Goal: Transaction & Acquisition: Purchase product/service

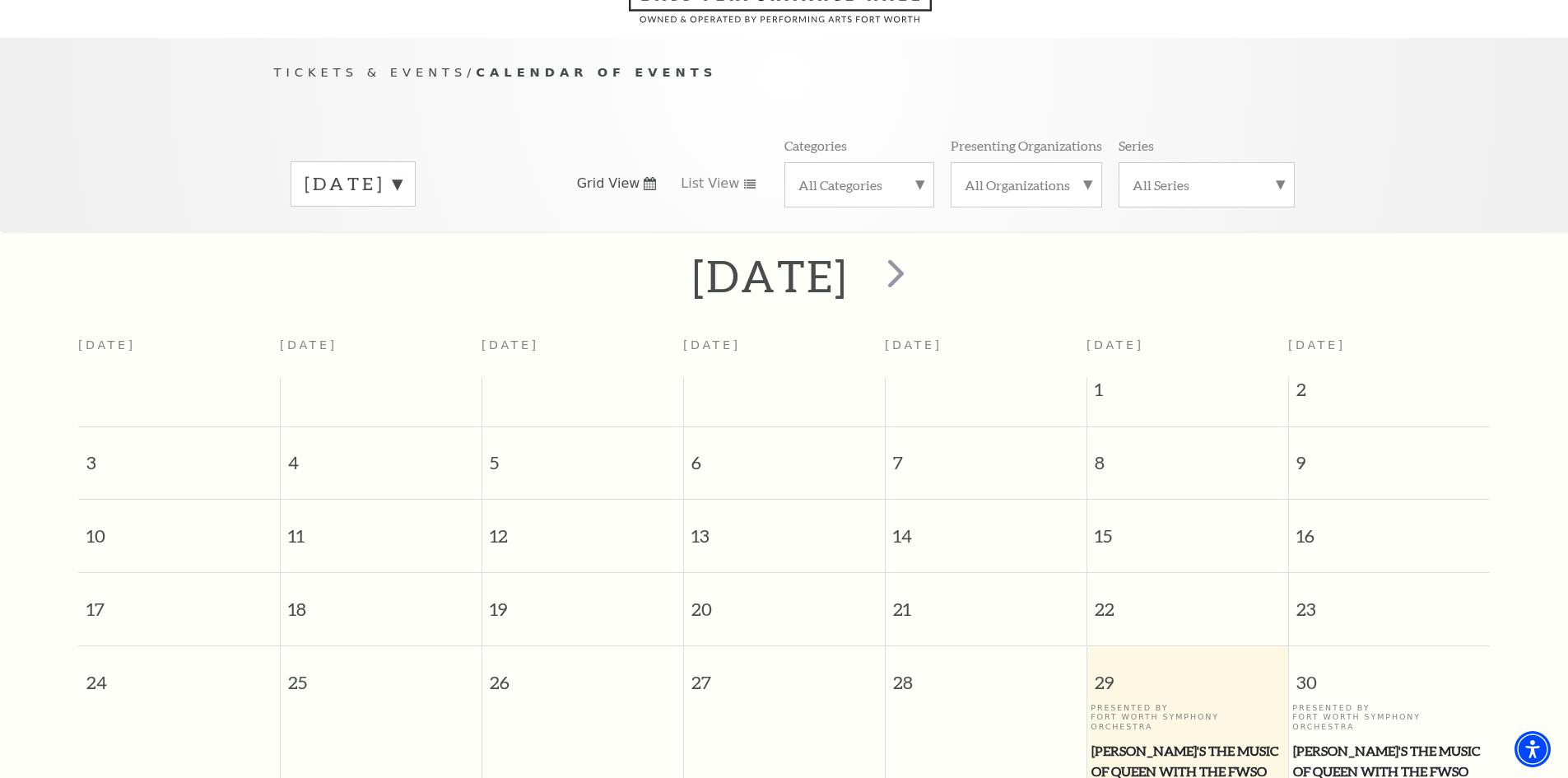
scroll to position [146, 0]
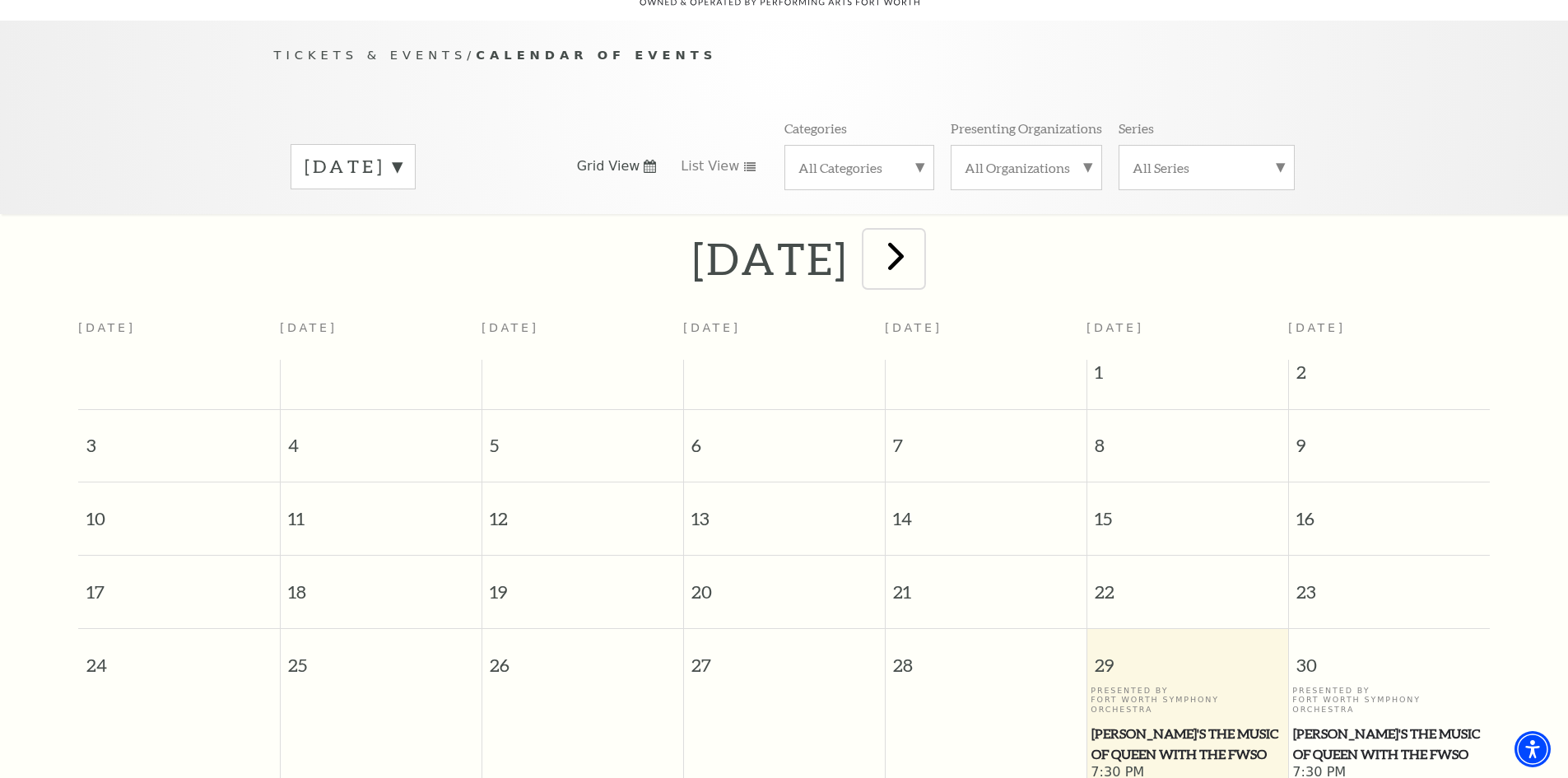
click at [920, 254] on span "next" at bounding box center [896, 255] width 47 height 47
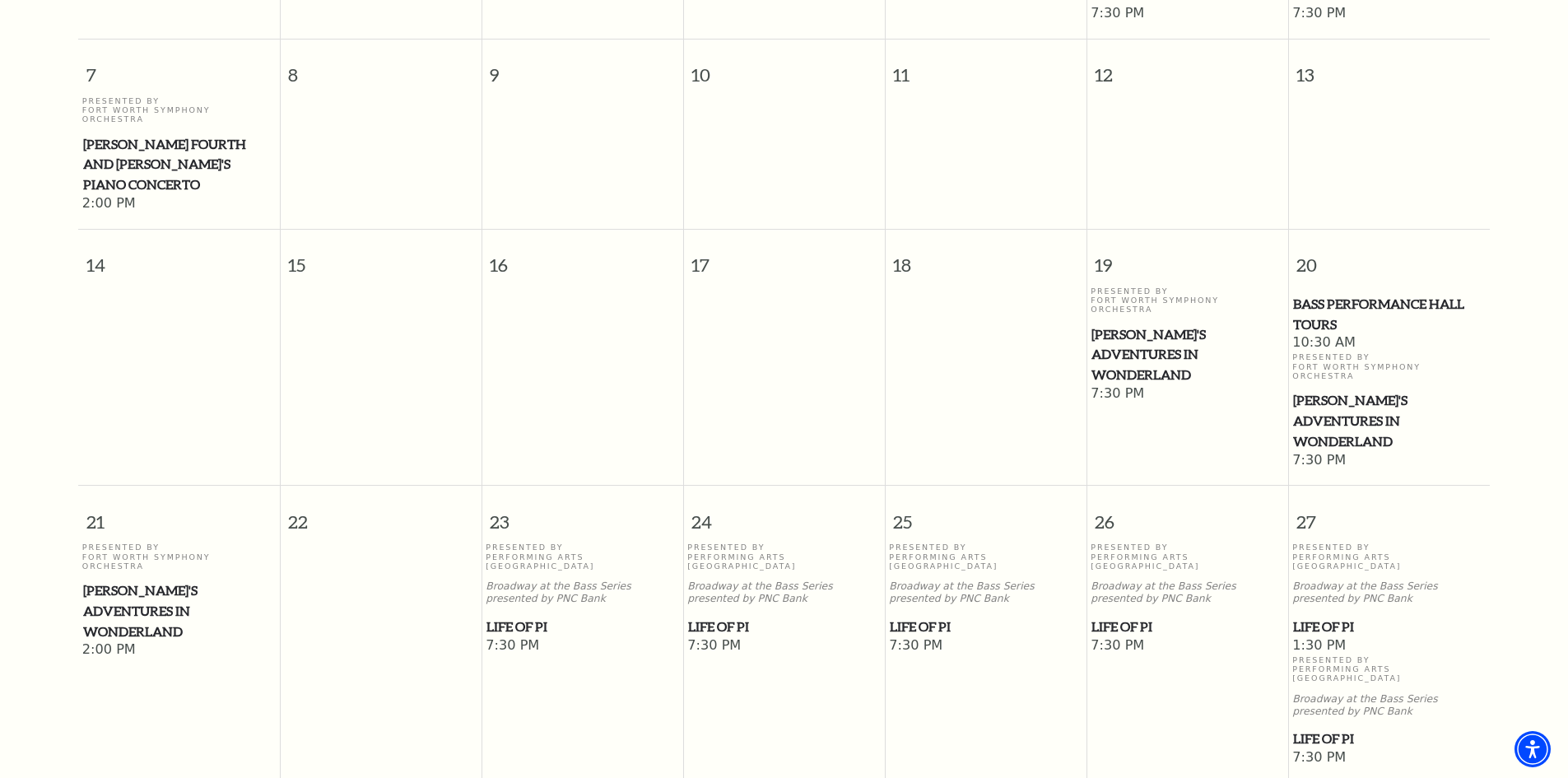
scroll to position [639, 0]
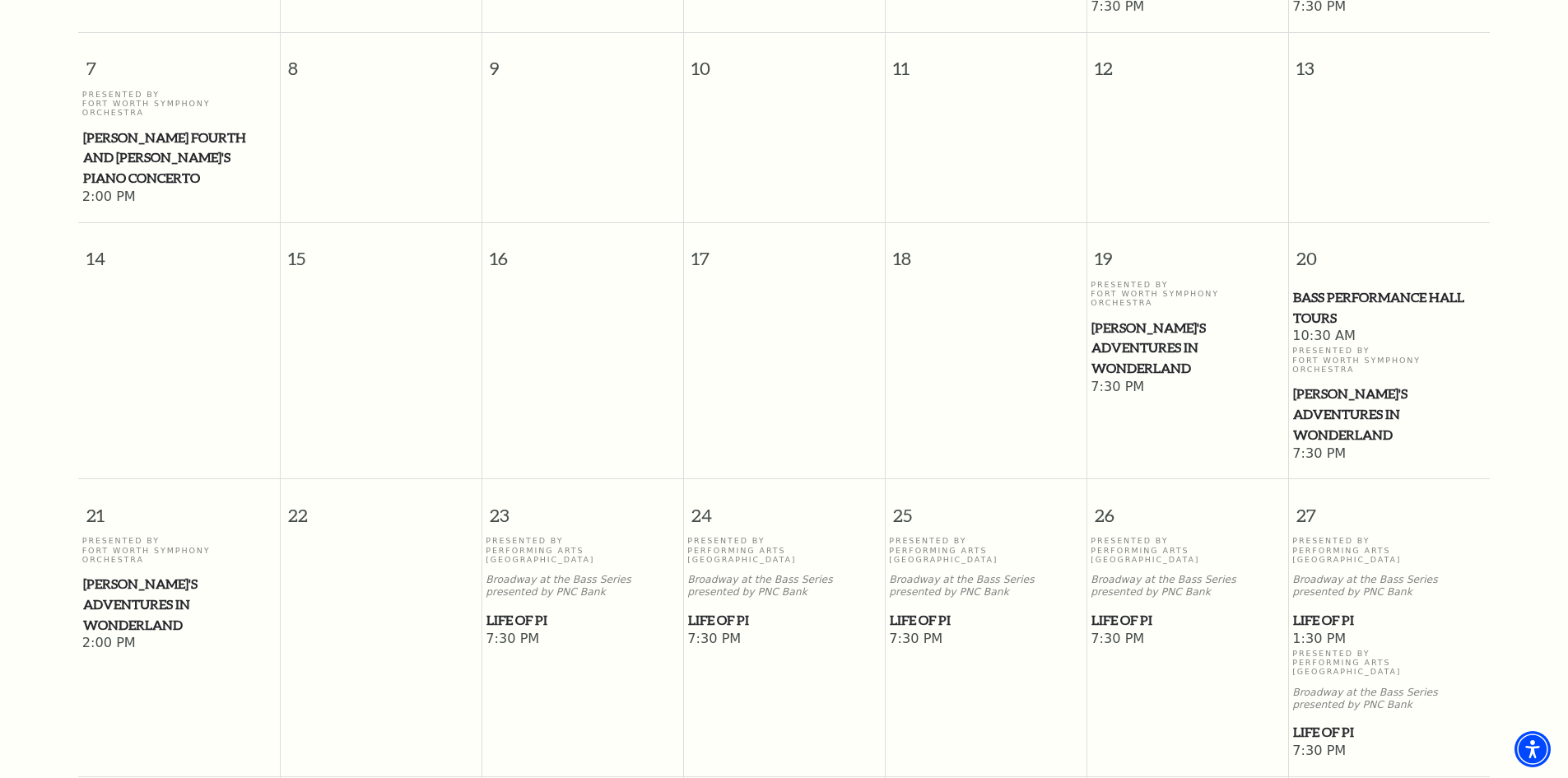
click at [719, 610] on span "Life of Pi" at bounding box center [783, 620] width 191 height 20
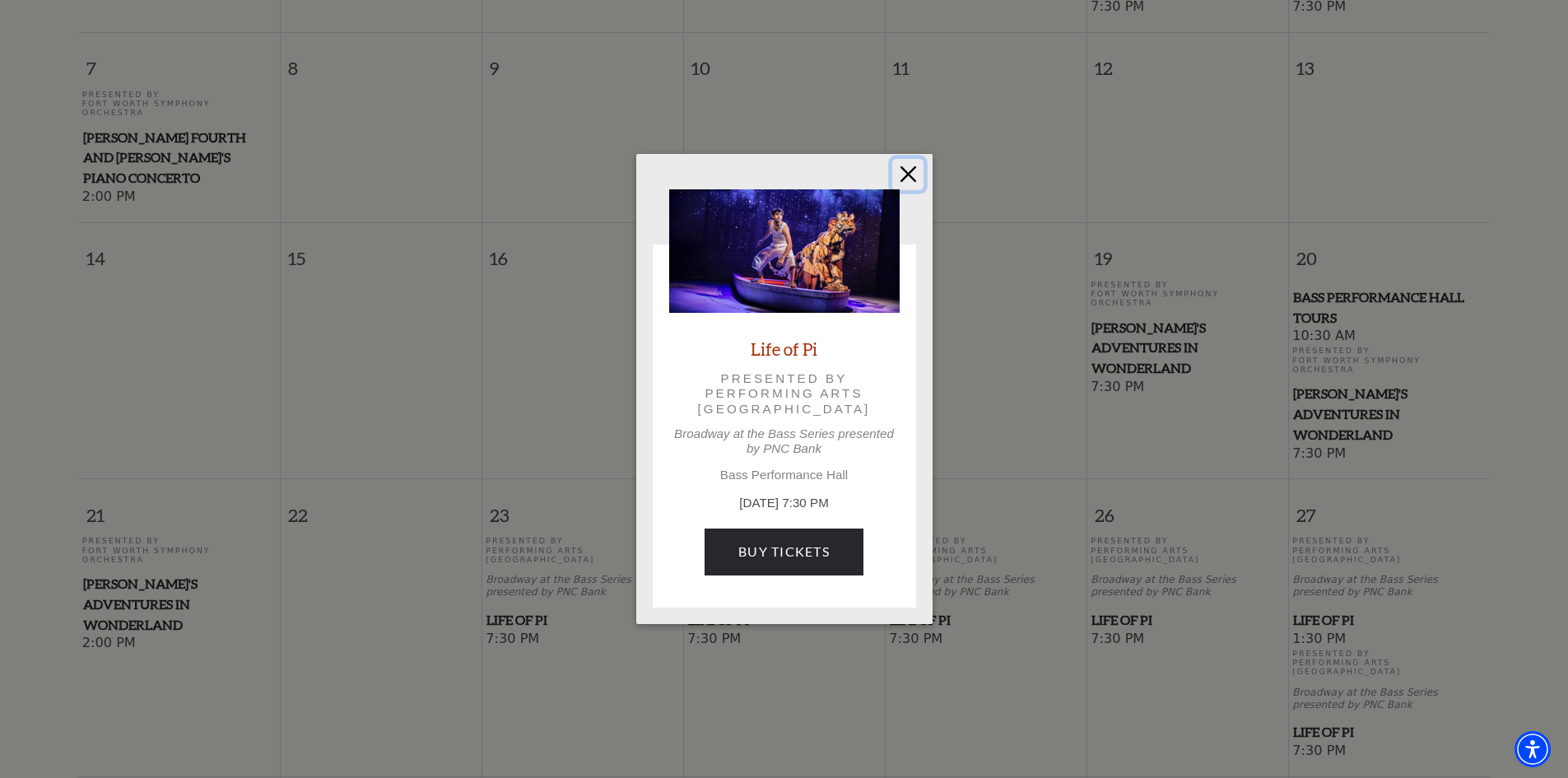
click at [895, 175] on button "Close" at bounding box center [908, 175] width 31 height 31
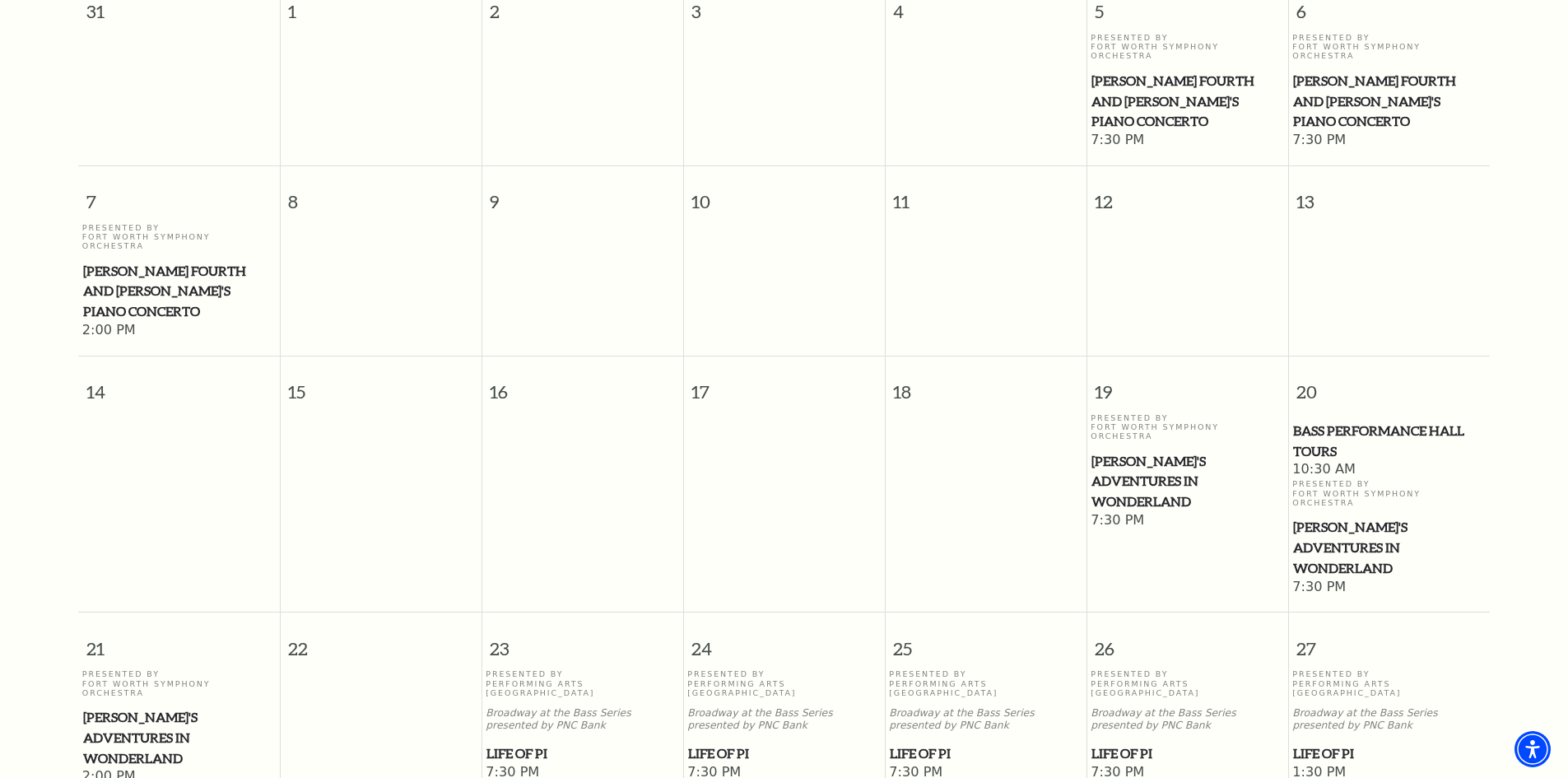
scroll to position [146, 0]
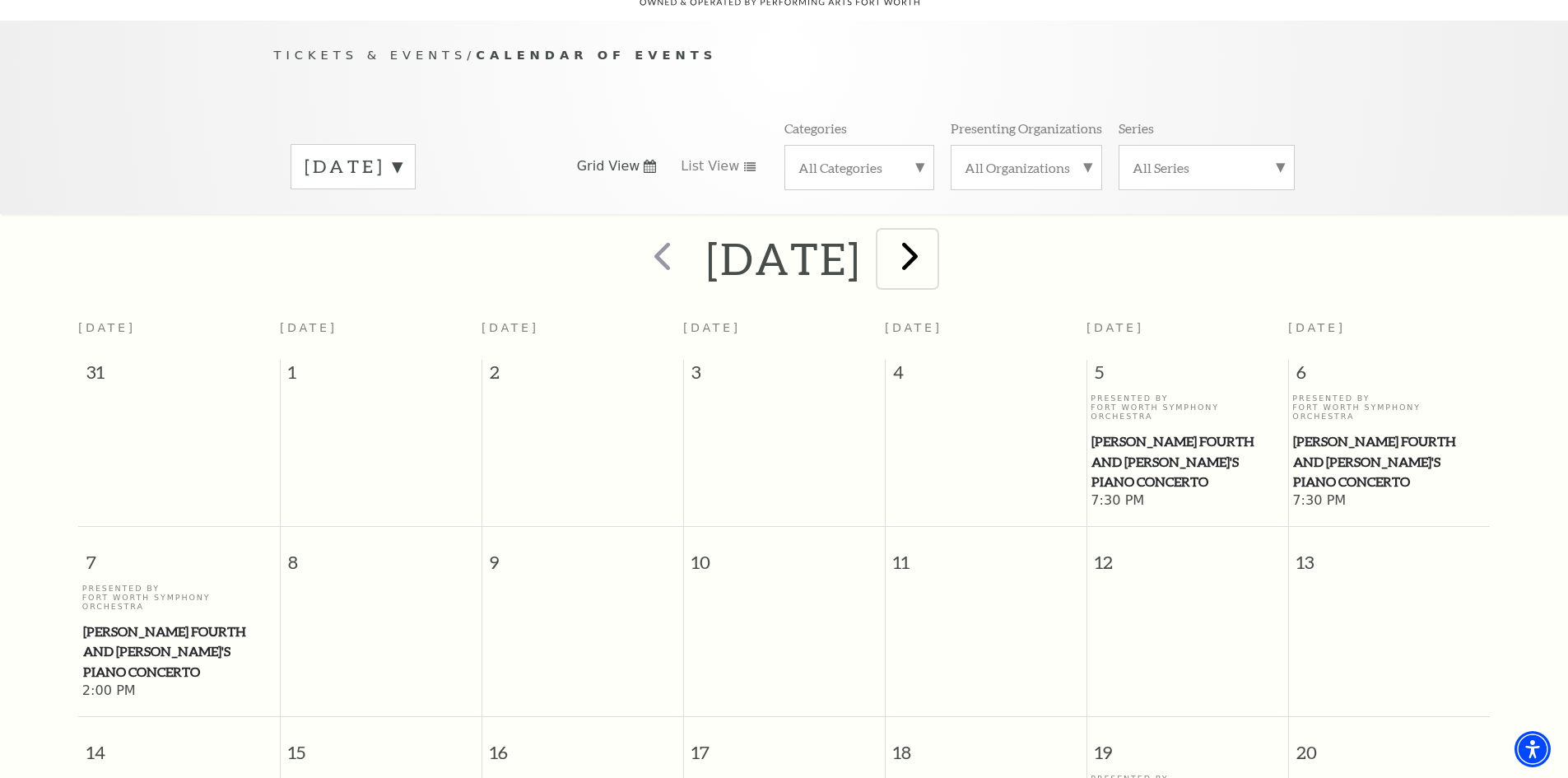
click at [934, 248] on span "next" at bounding box center [910, 255] width 47 height 47
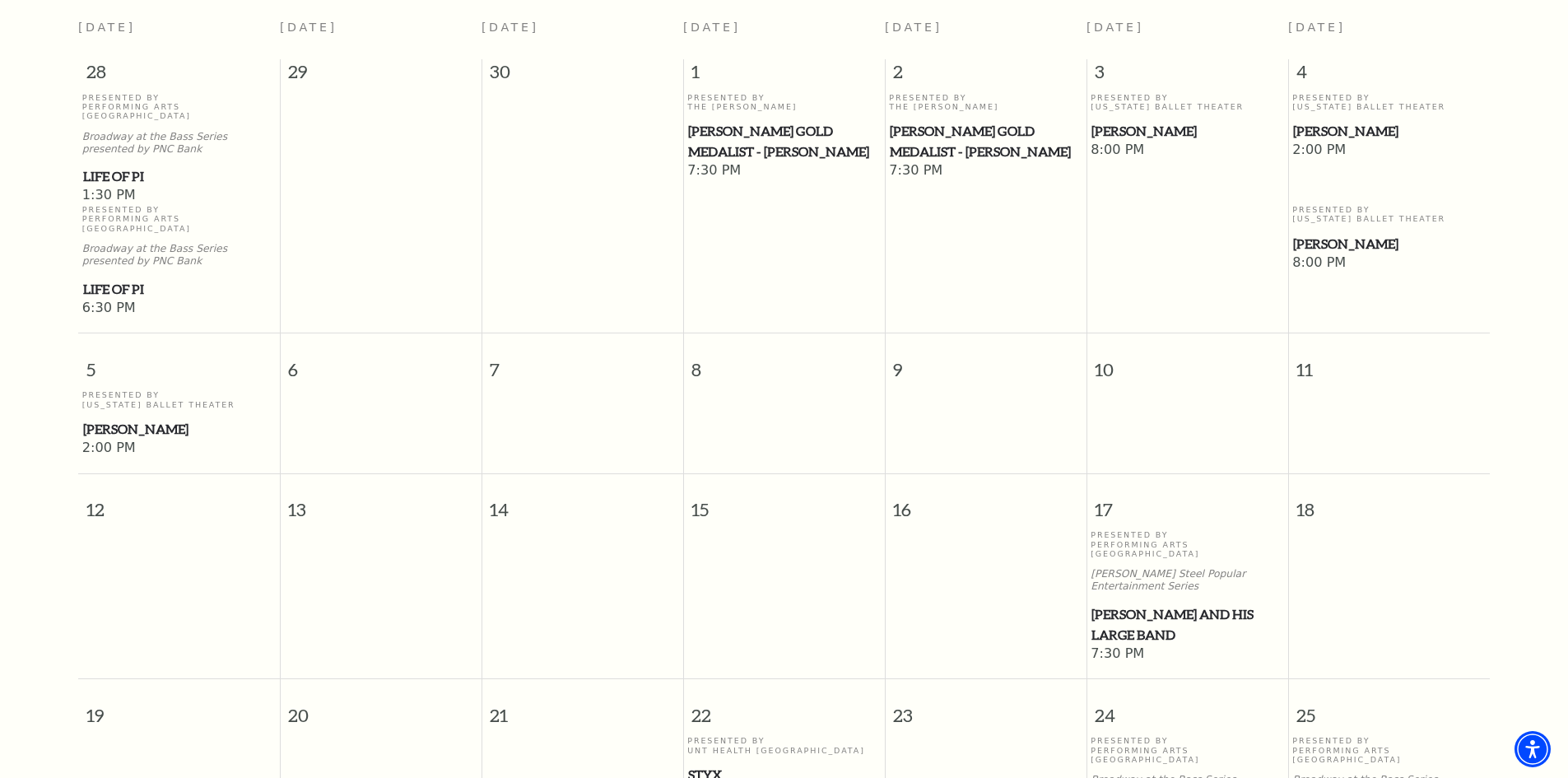
scroll to position [475, 0]
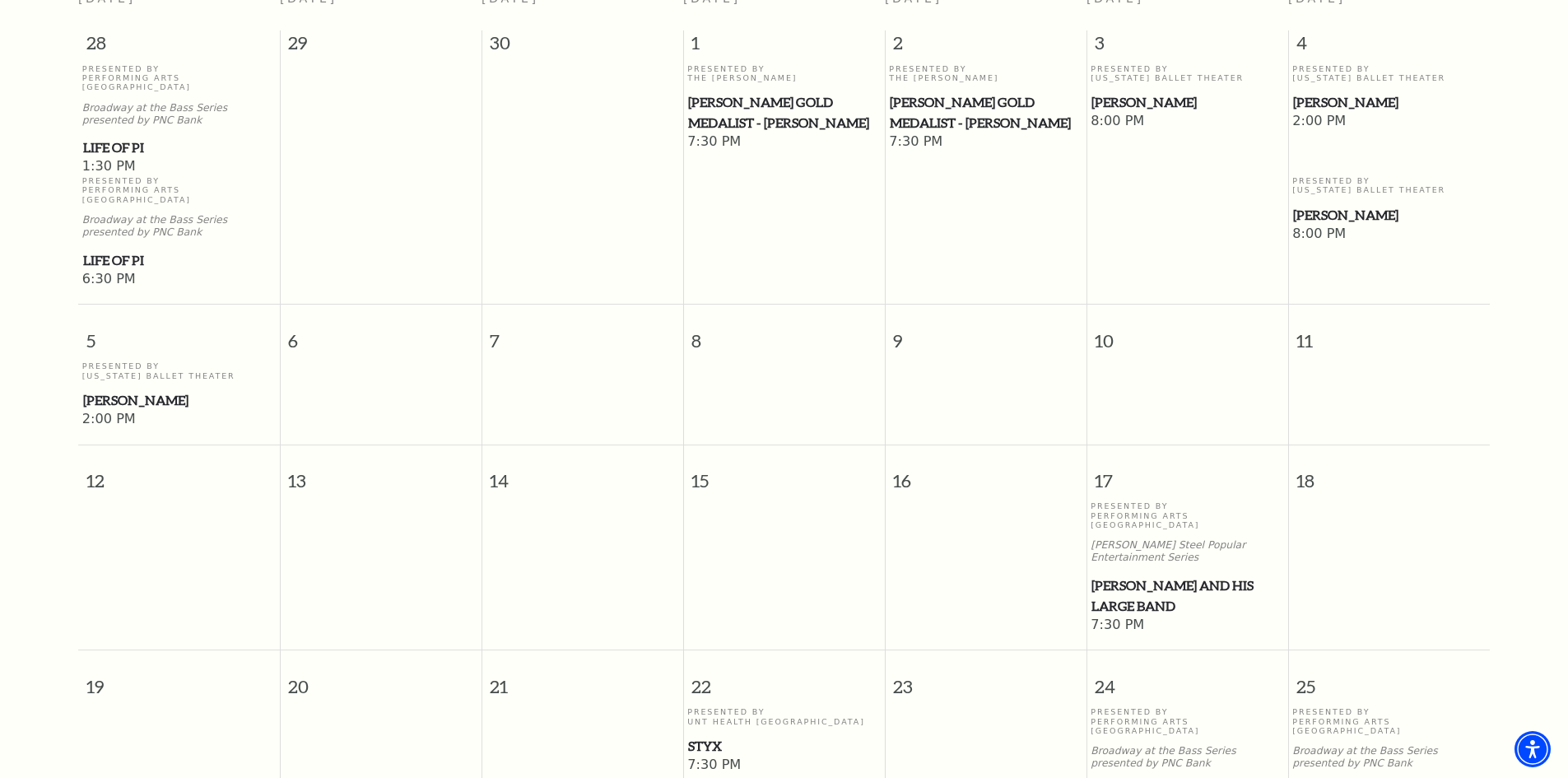
click at [1114, 575] on span "Lyle Lovett and his Large Band" at bounding box center [1187, 595] width 191 height 41
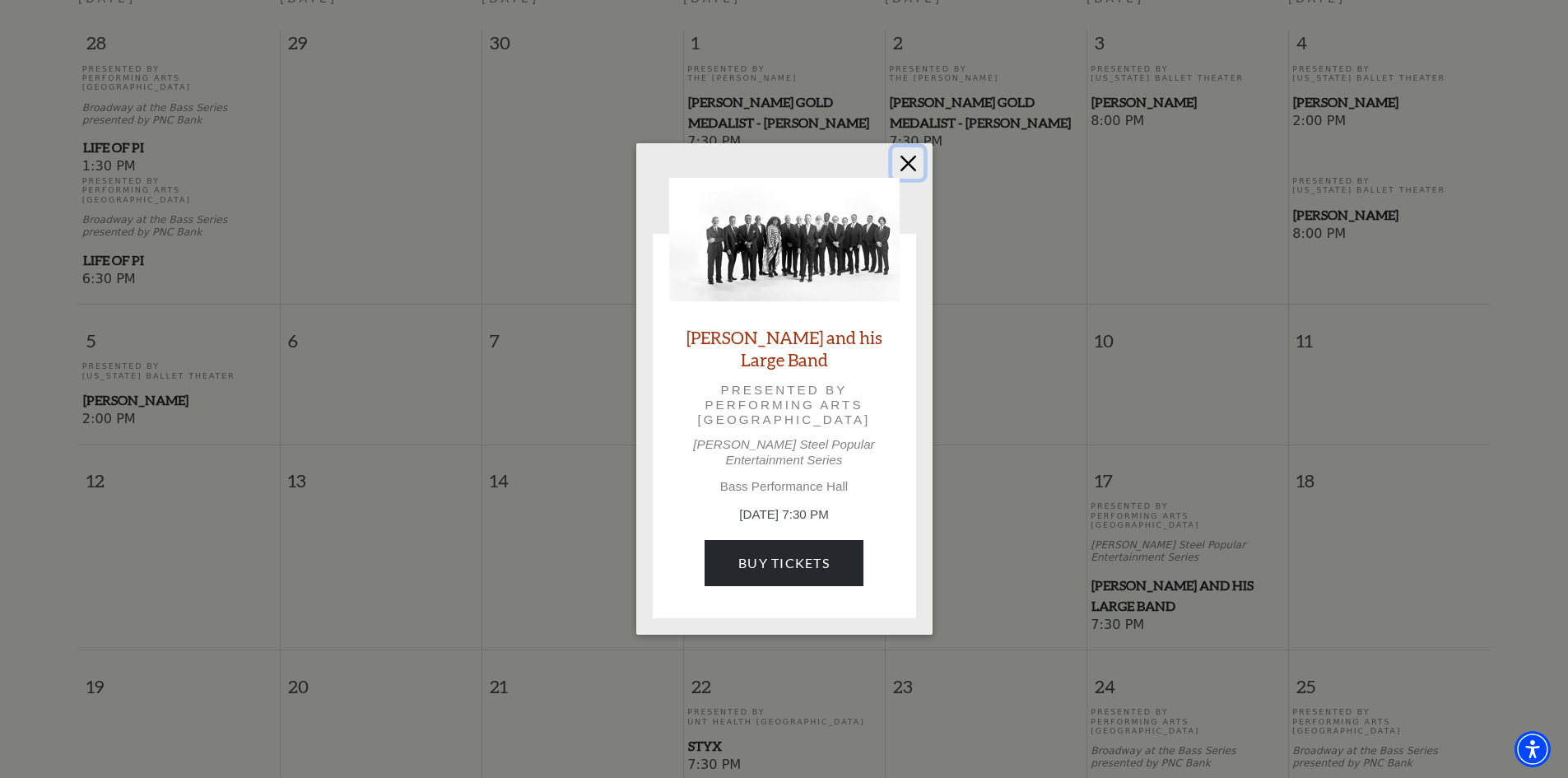
click at [918, 173] on button "Close" at bounding box center [908, 163] width 31 height 31
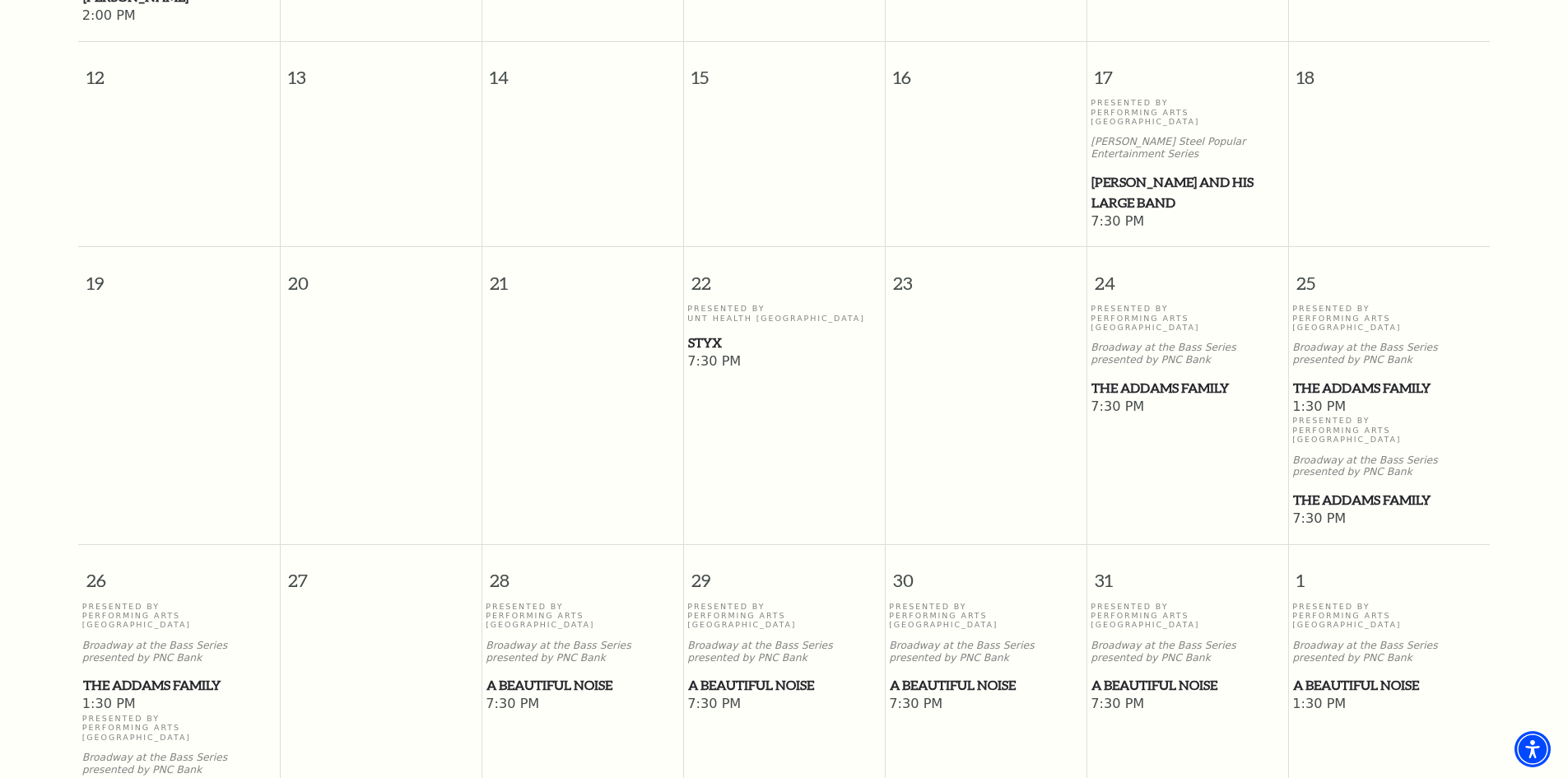
scroll to position [1051, 0]
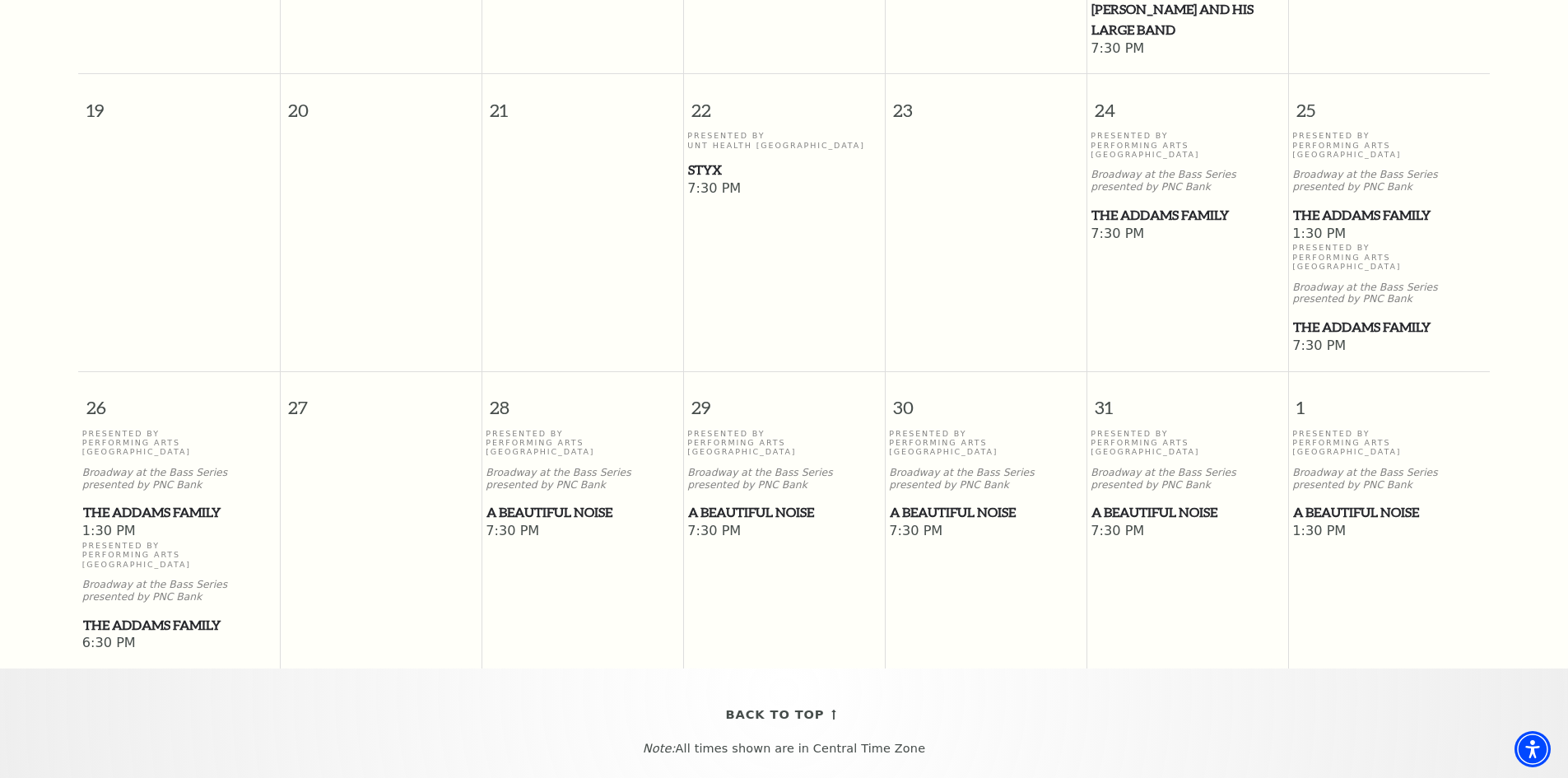
click at [715, 502] on span "A Beautiful Noise" at bounding box center [783, 512] width 191 height 20
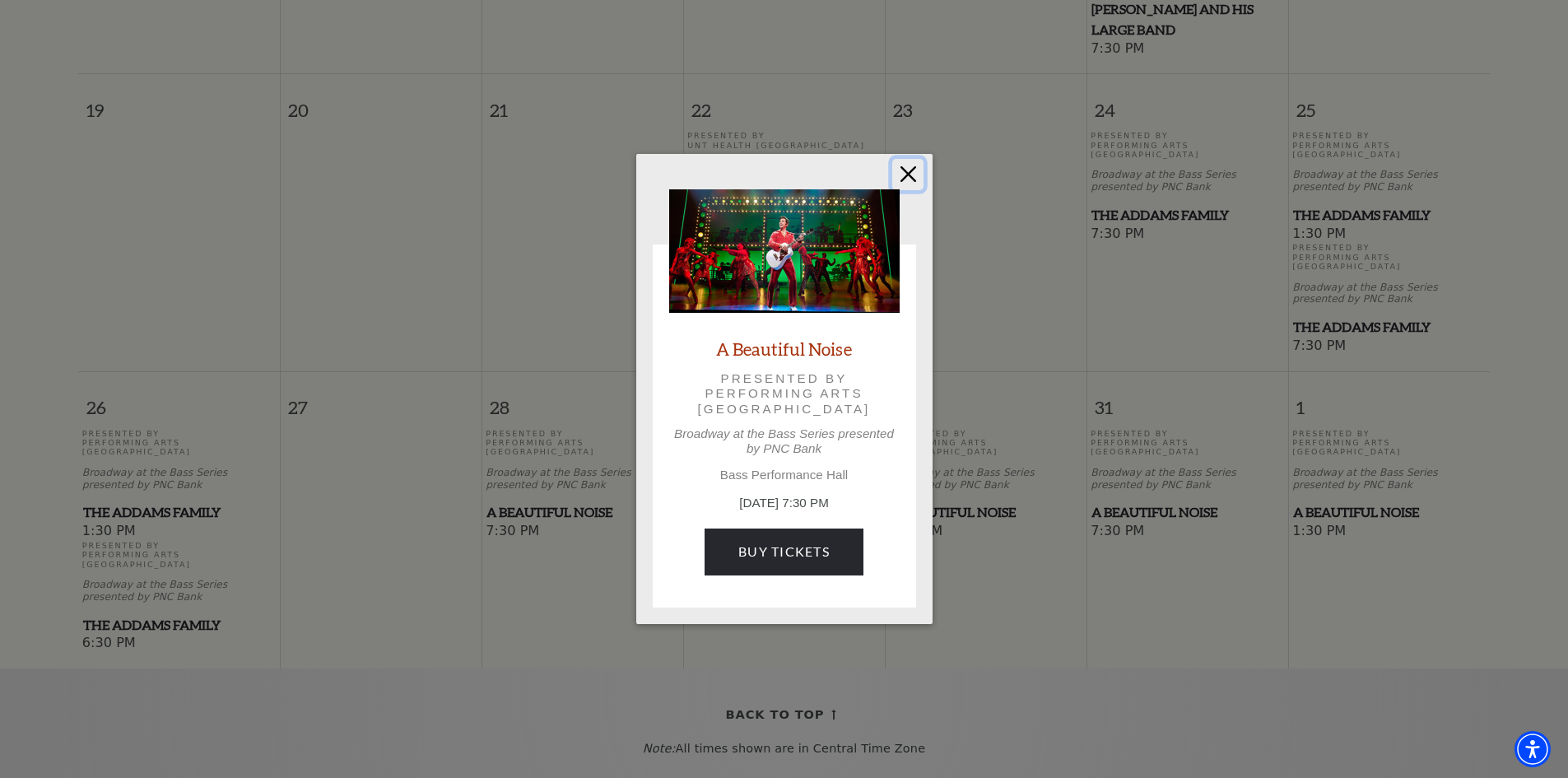
click at [904, 176] on button "Close" at bounding box center [908, 175] width 31 height 31
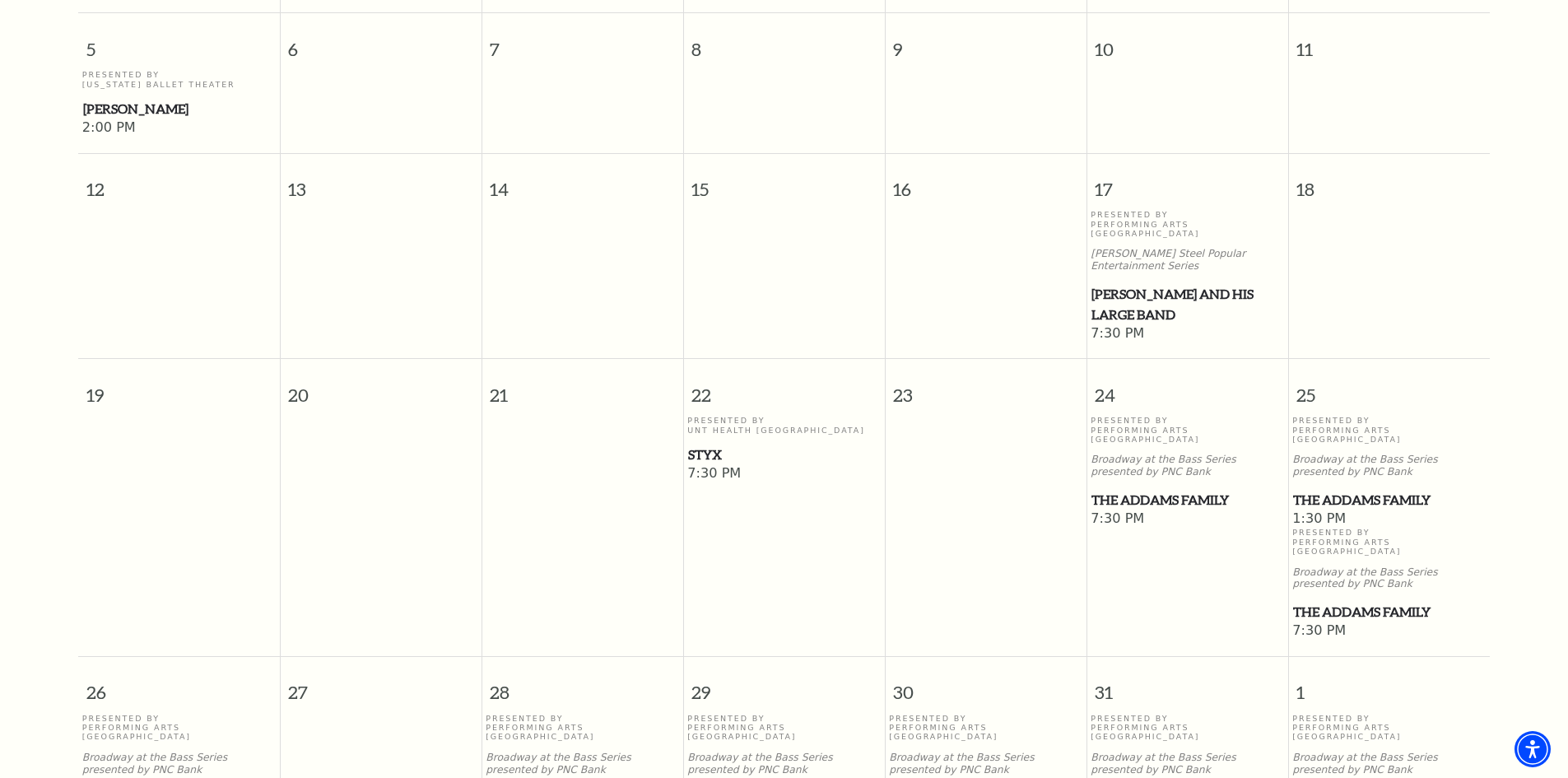
scroll to position [804, 0]
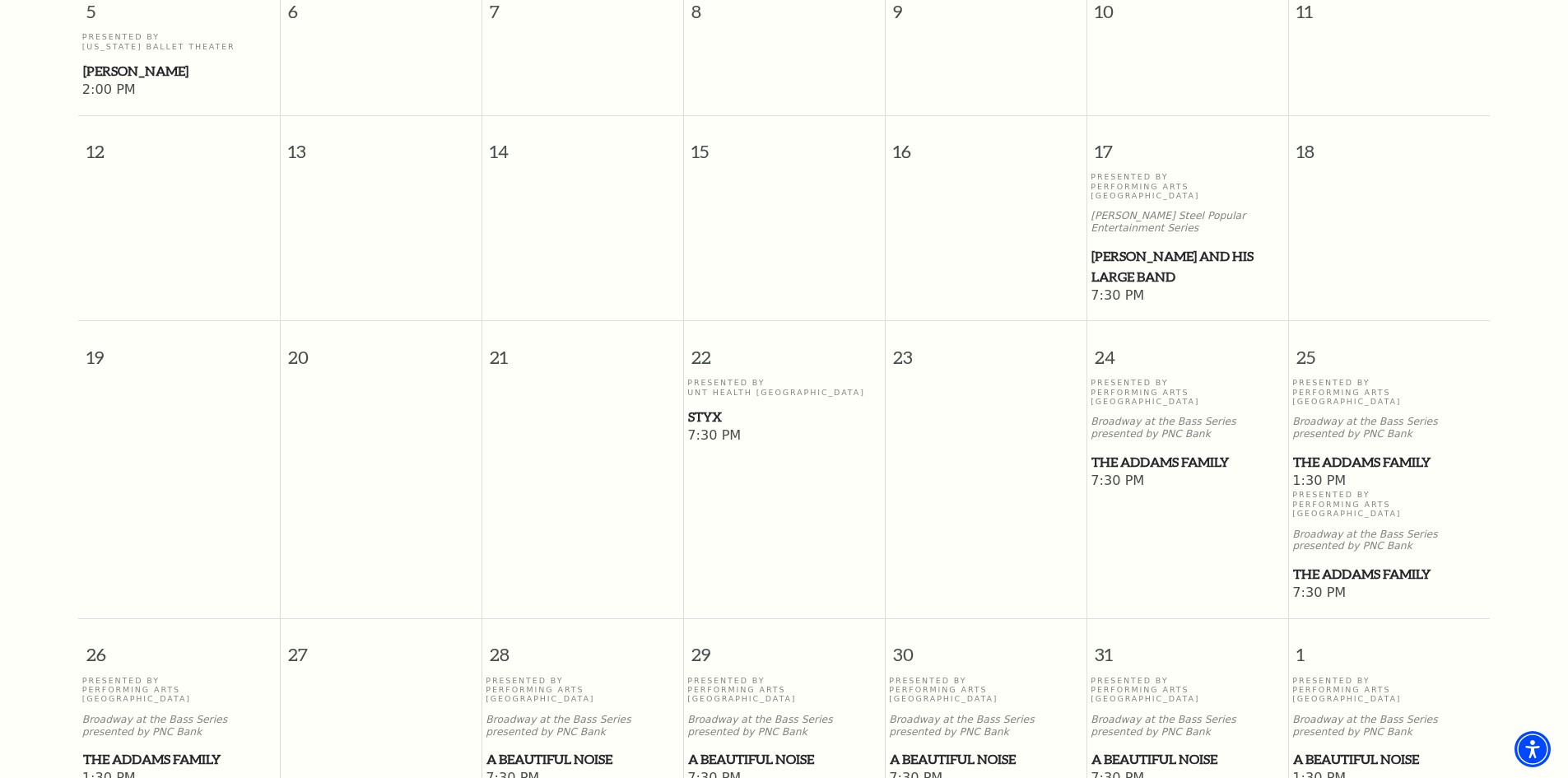
click at [1136, 452] on span "The Addams Family" at bounding box center [1187, 461] width 191 height 20
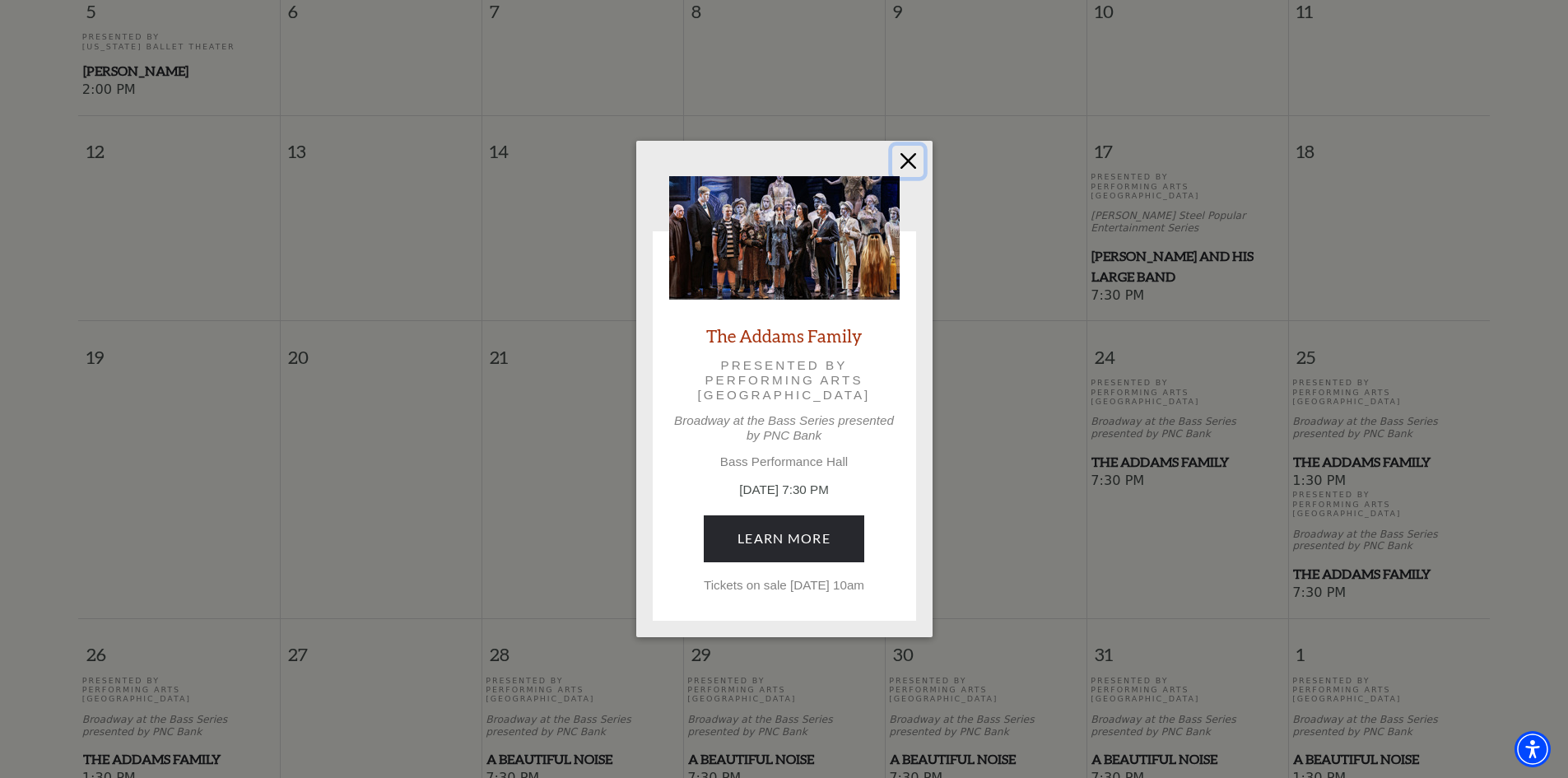
click at [920, 149] on button "Close" at bounding box center [908, 161] width 31 height 31
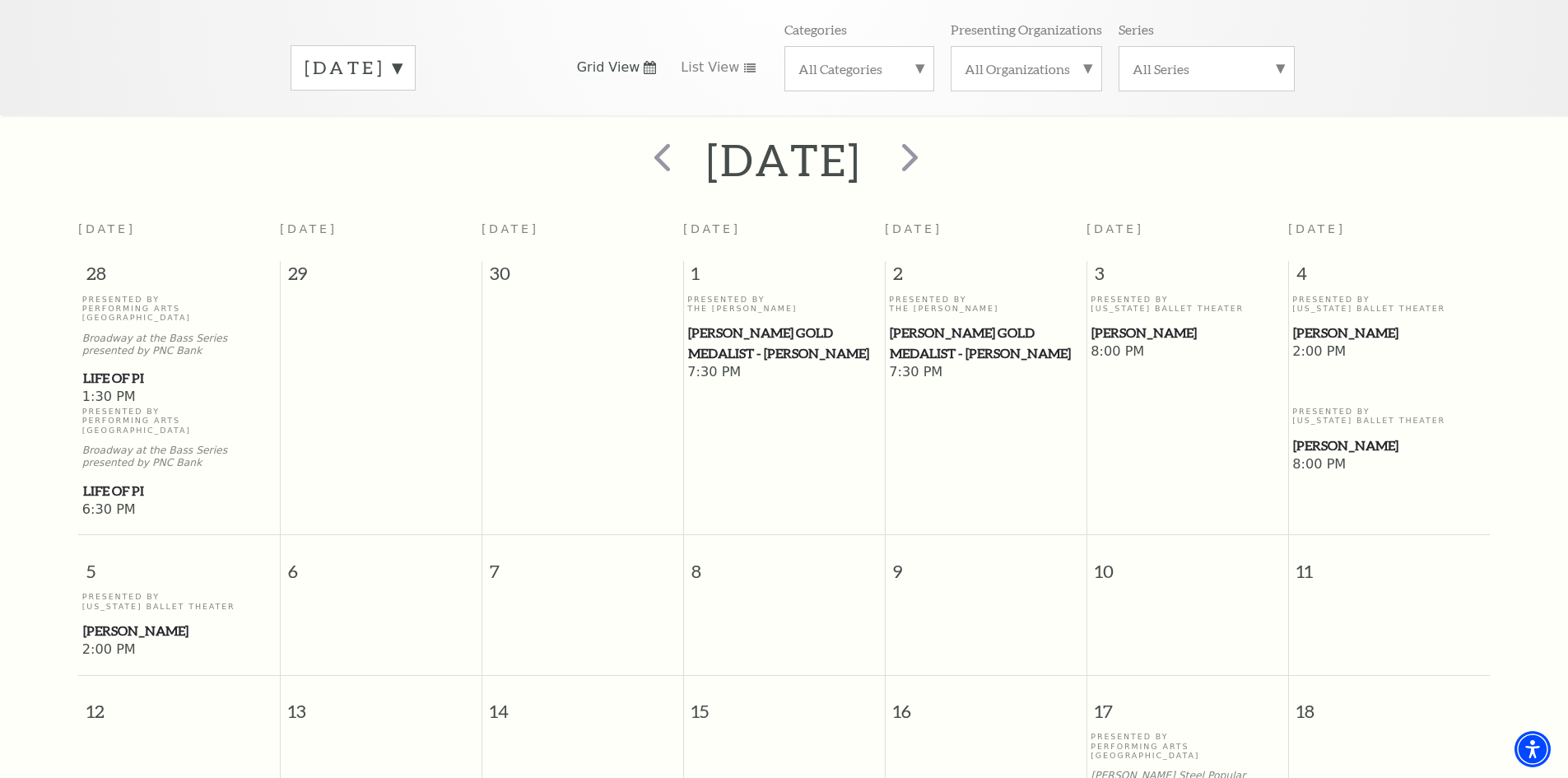
scroll to position [63, 0]
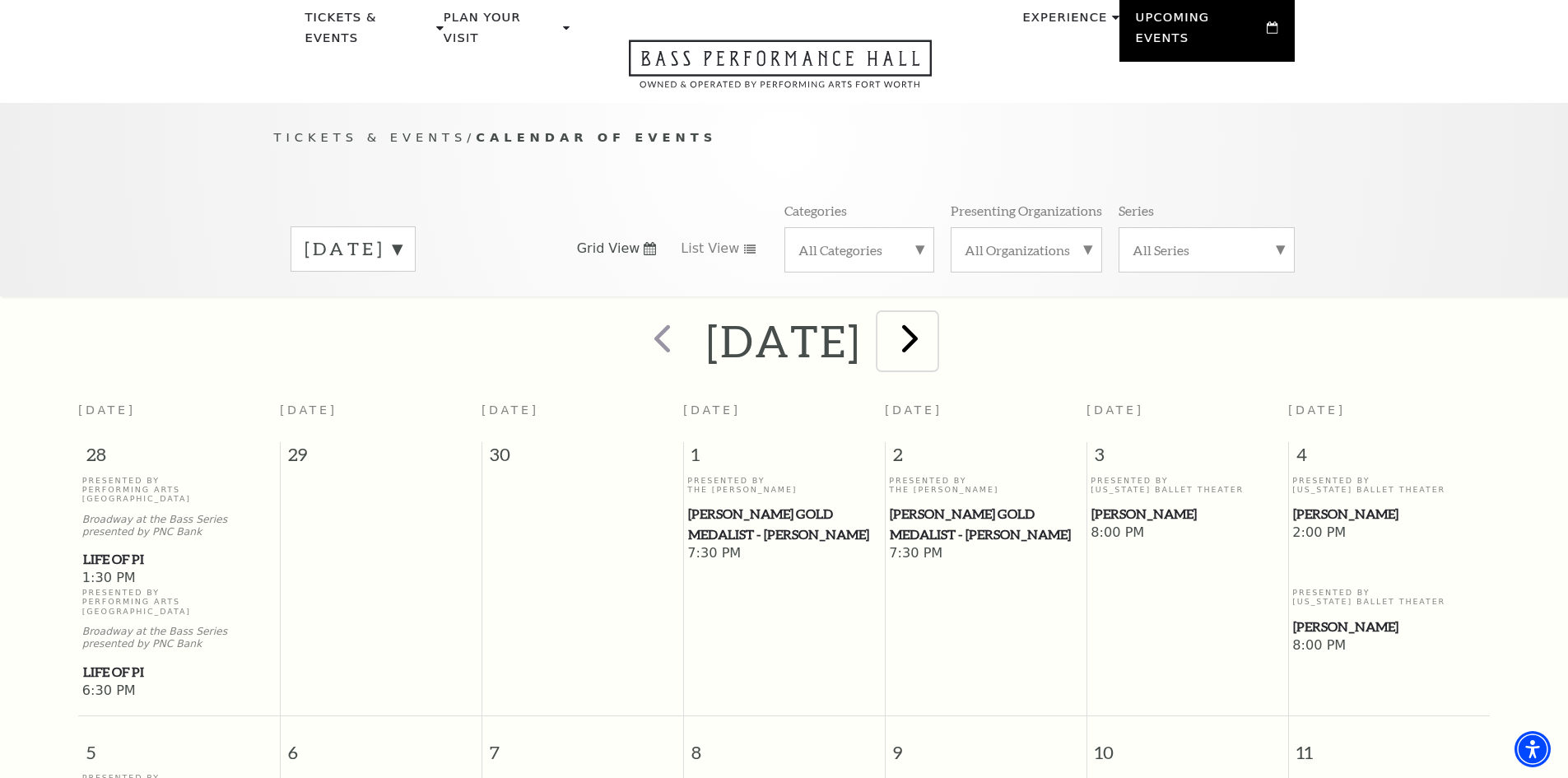
click at [934, 327] on span "next" at bounding box center [910, 338] width 47 height 47
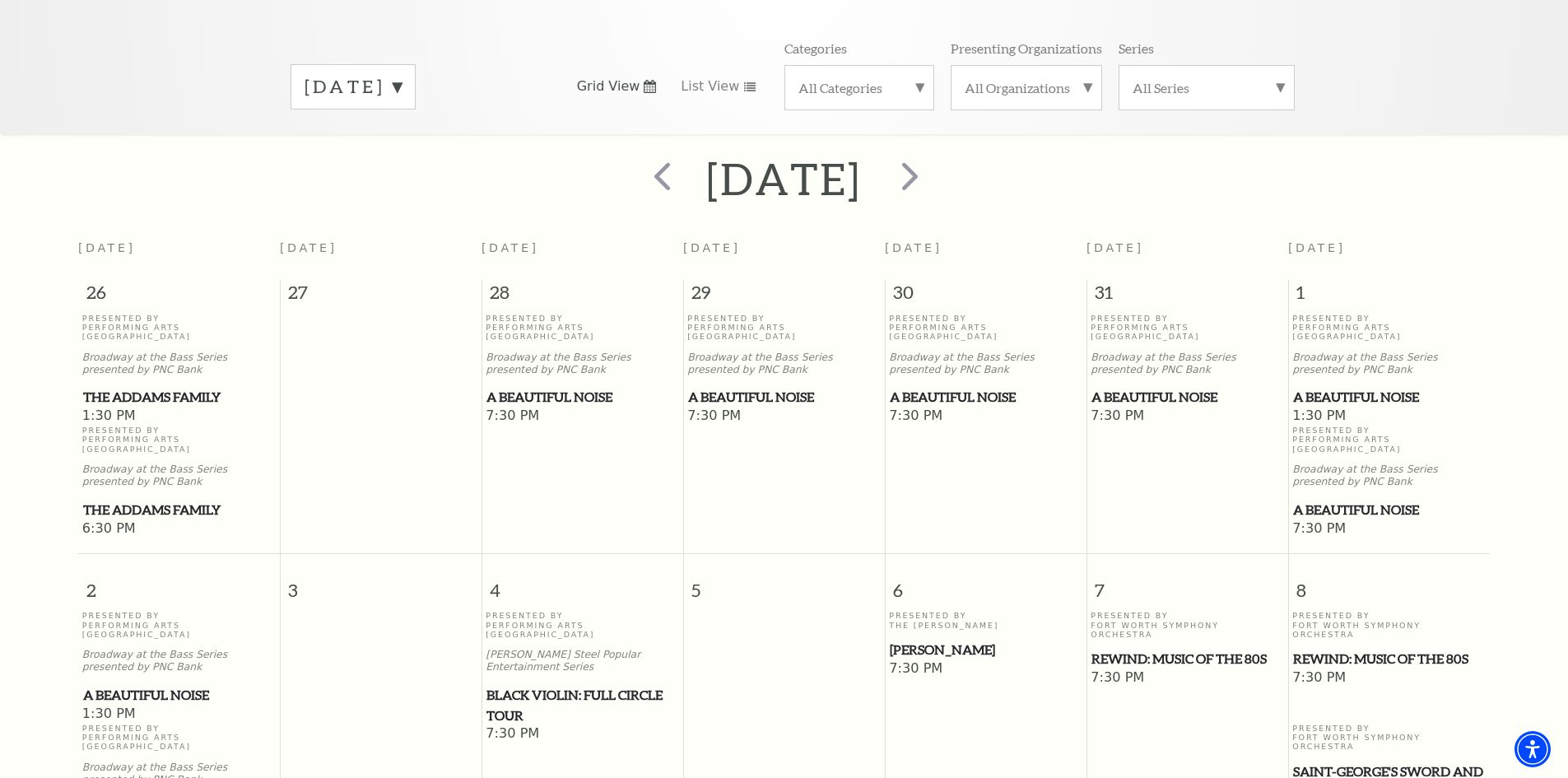
scroll to position [392, 0]
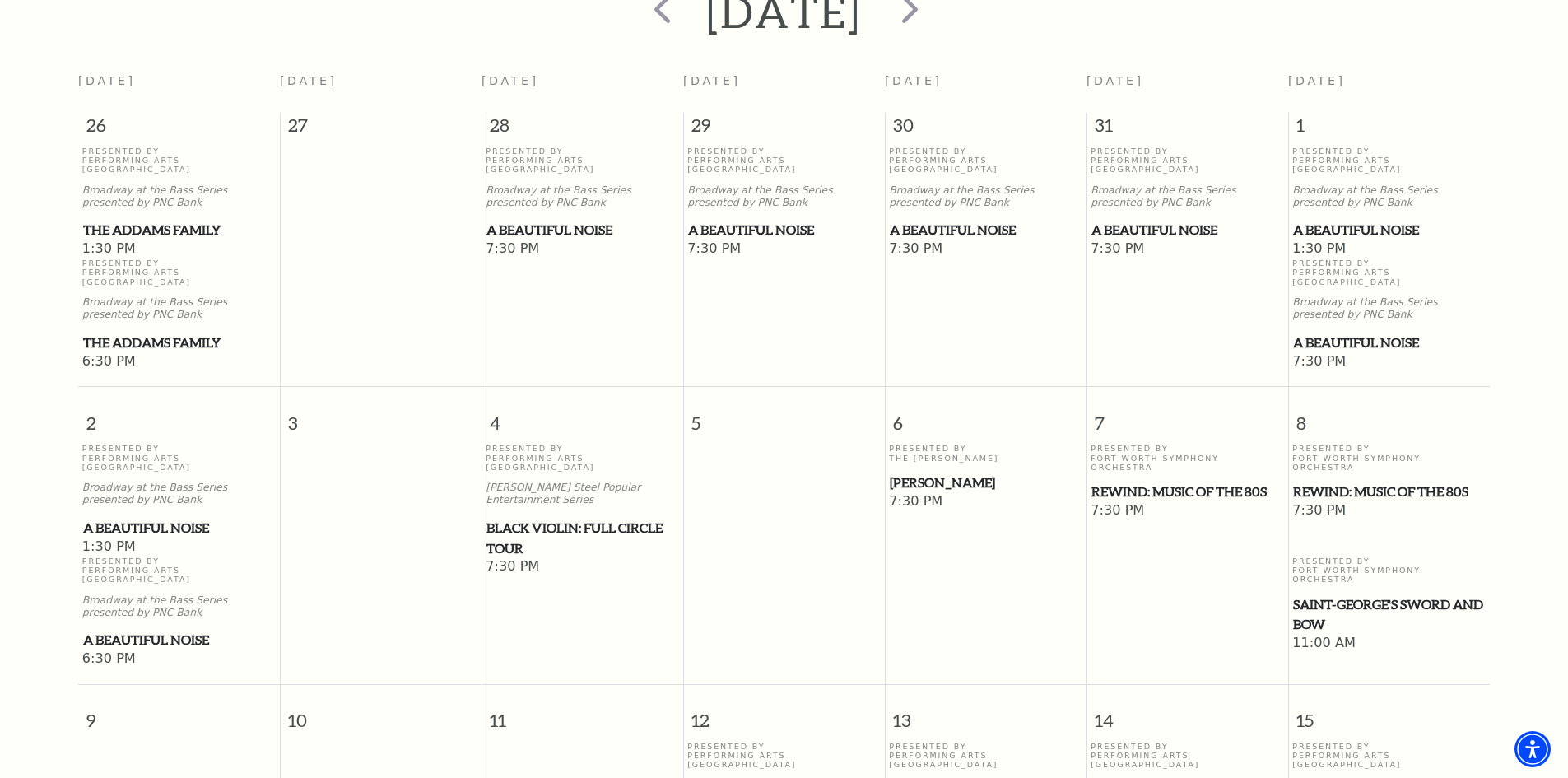
click at [531, 518] on span "Black Violin: Full Circle Tour" at bounding box center [582, 538] width 191 height 41
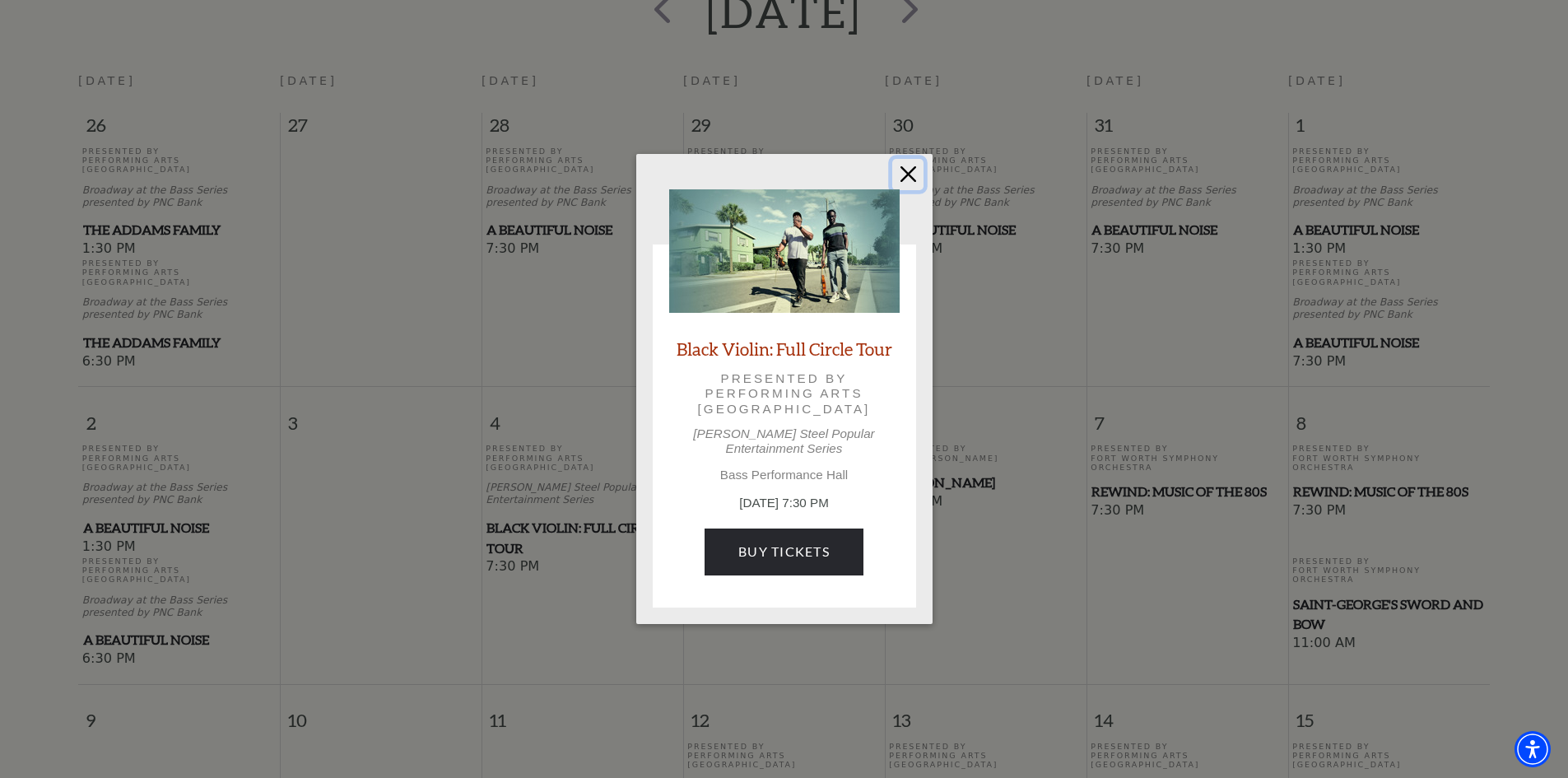
click at [919, 186] on button "Close" at bounding box center [908, 175] width 31 height 31
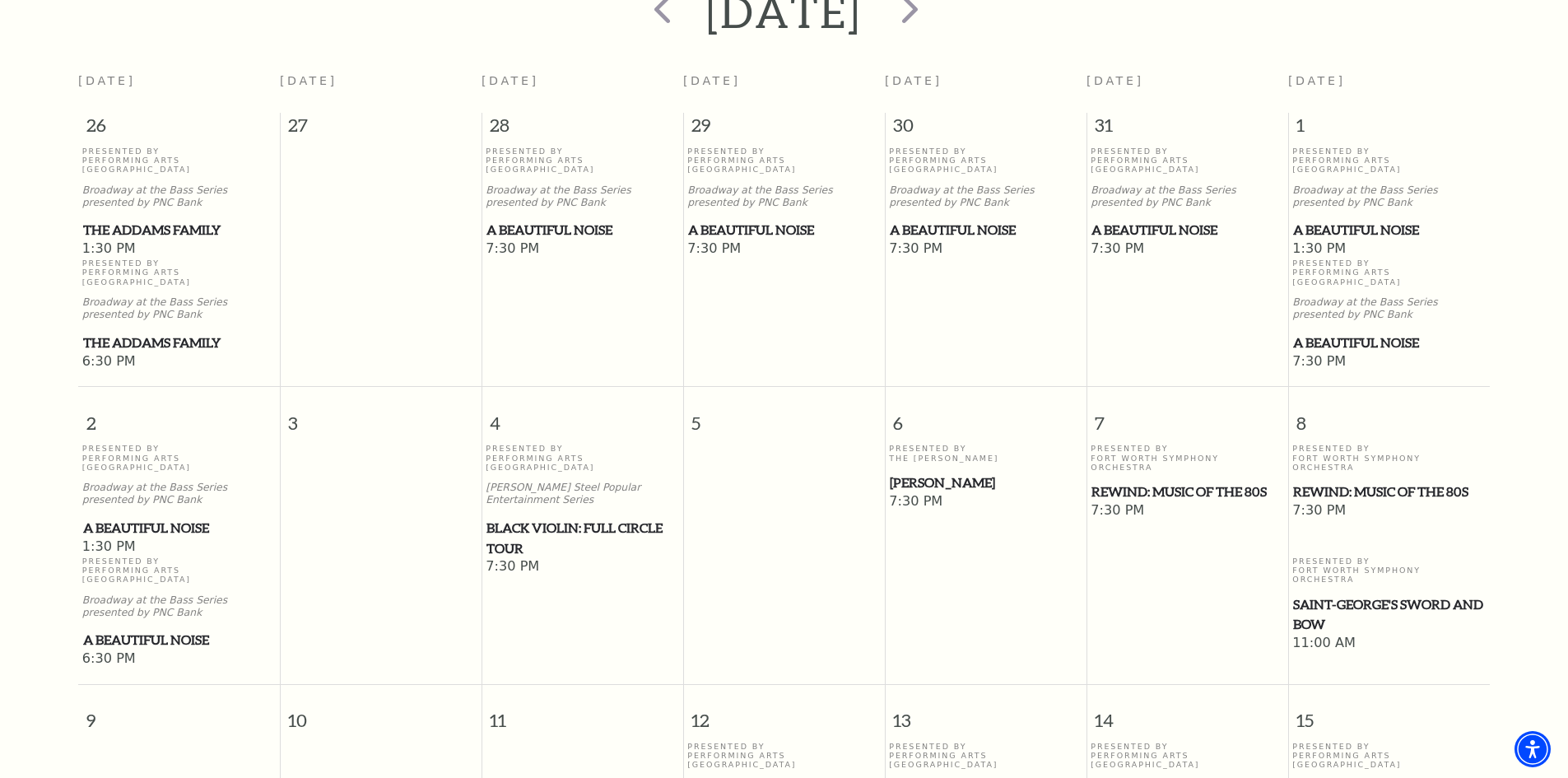
scroll to position [63, 0]
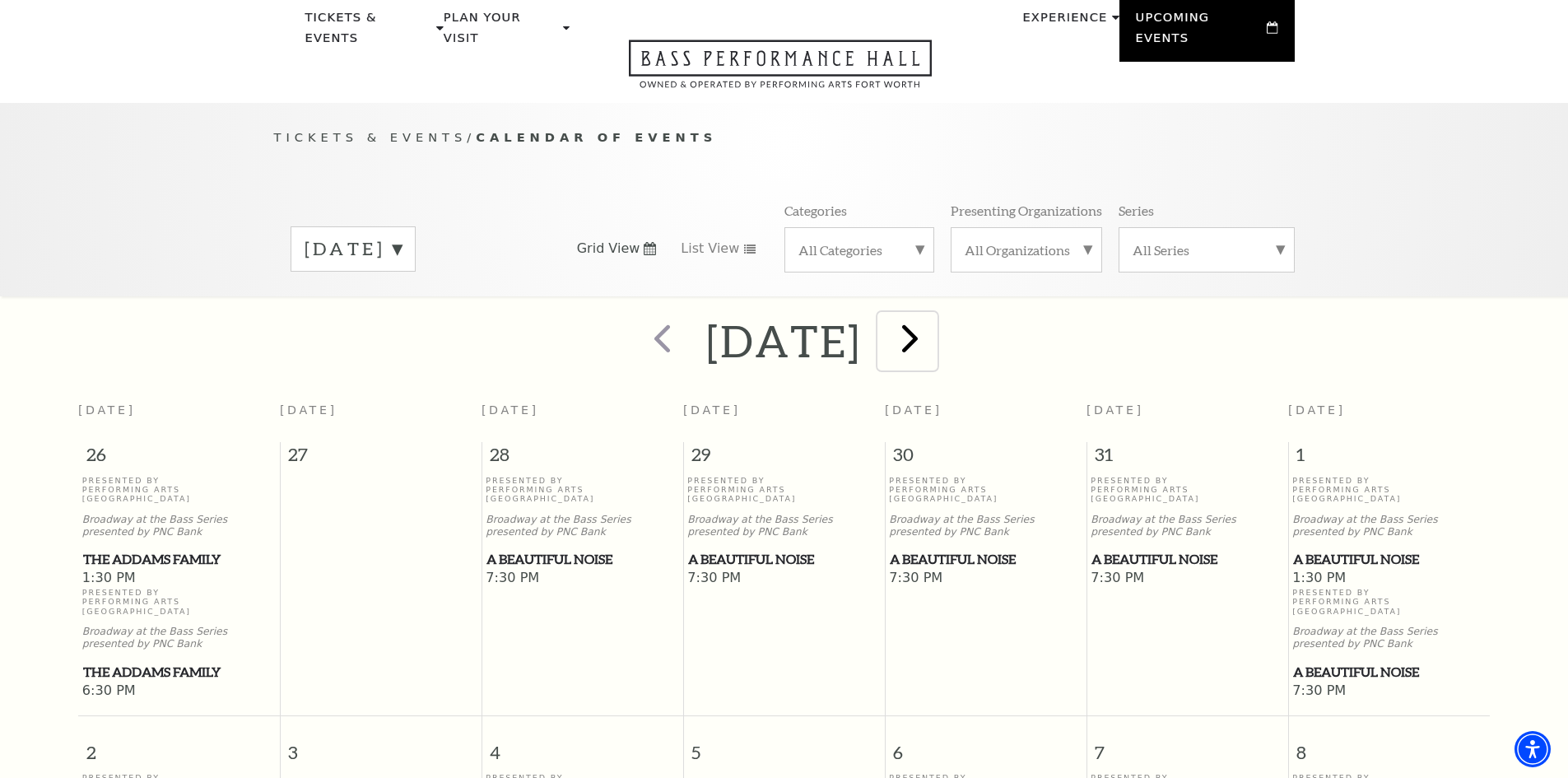
click at [934, 319] on span "next" at bounding box center [910, 338] width 47 height 47
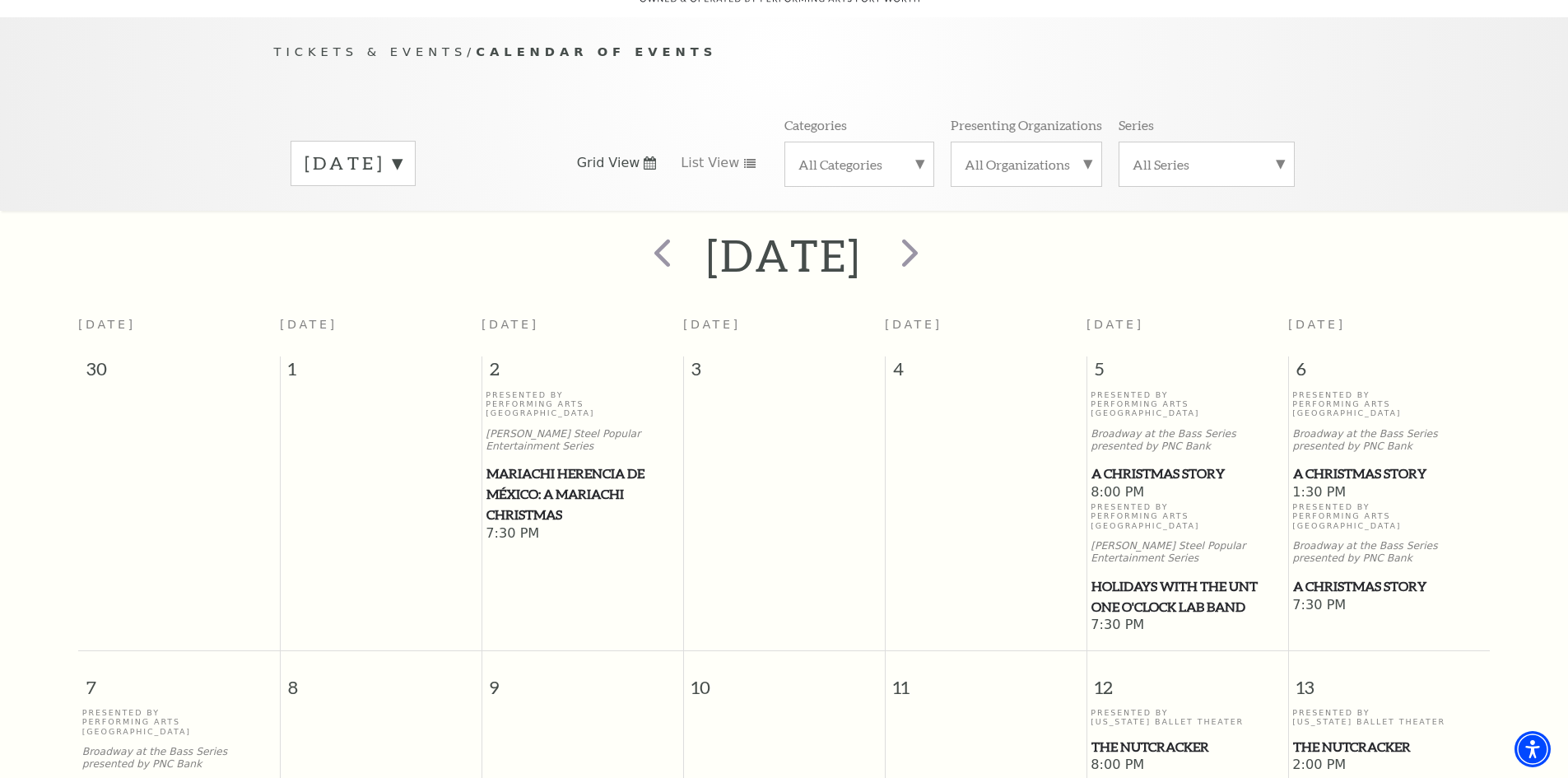
scroll to position [146, 0]
click at [1168, 466] on span "A Christmas Story" at bounding box center [1187, 476] width 191 height 20
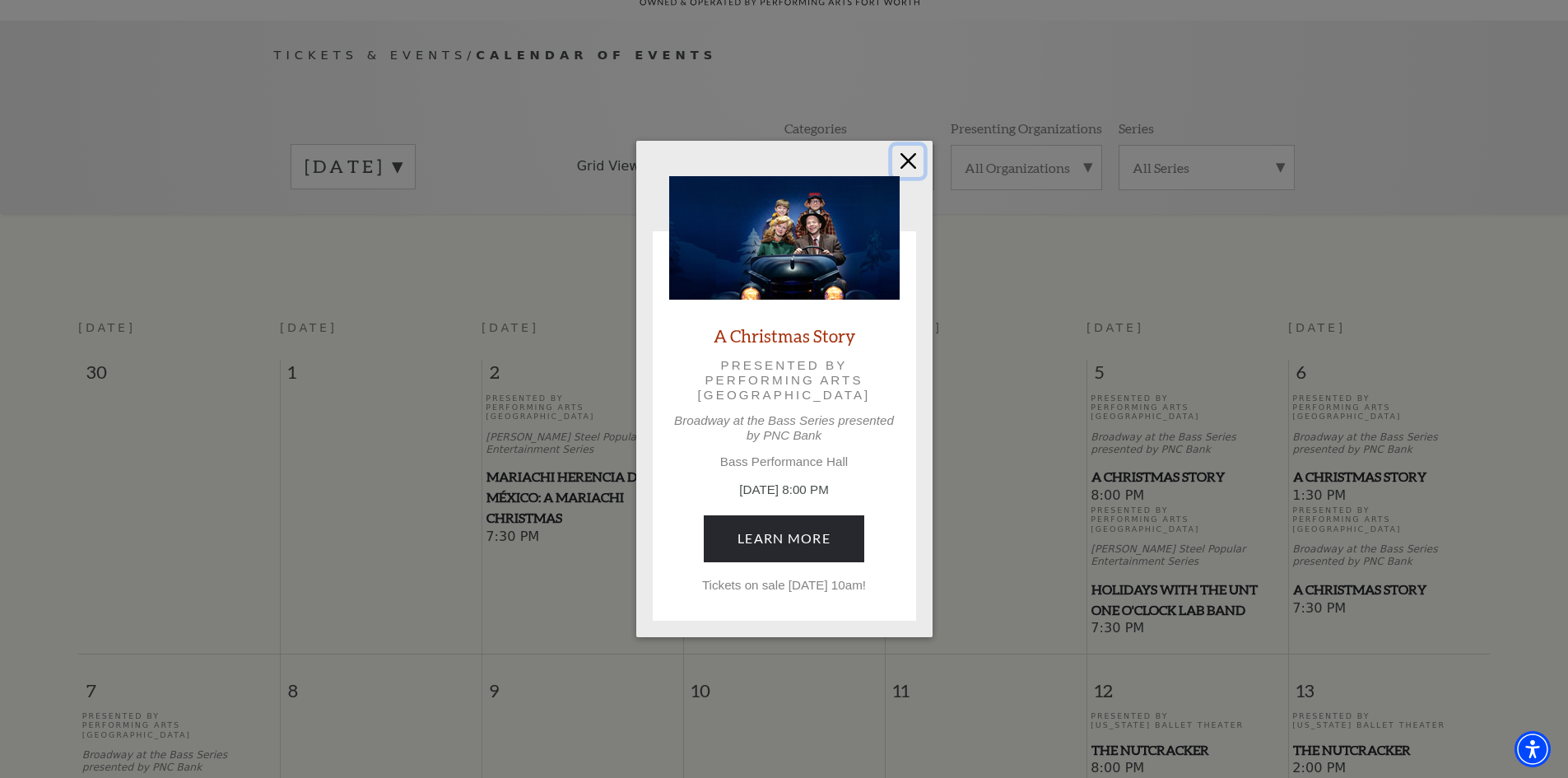
click at [903, 164] on button "Close" at bounding box center [908, 161] width 31 height 31
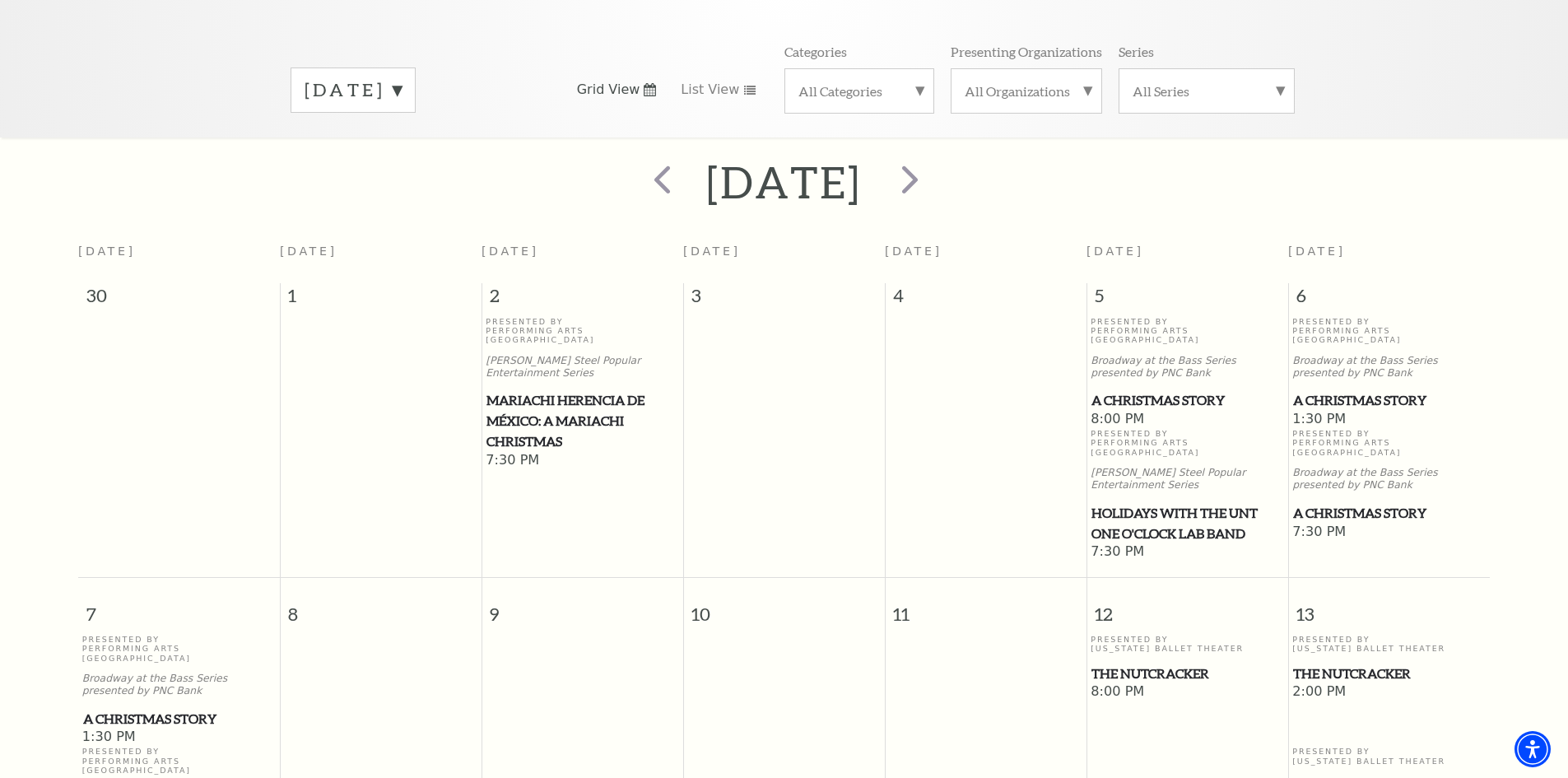
scroll to position [63, 0]
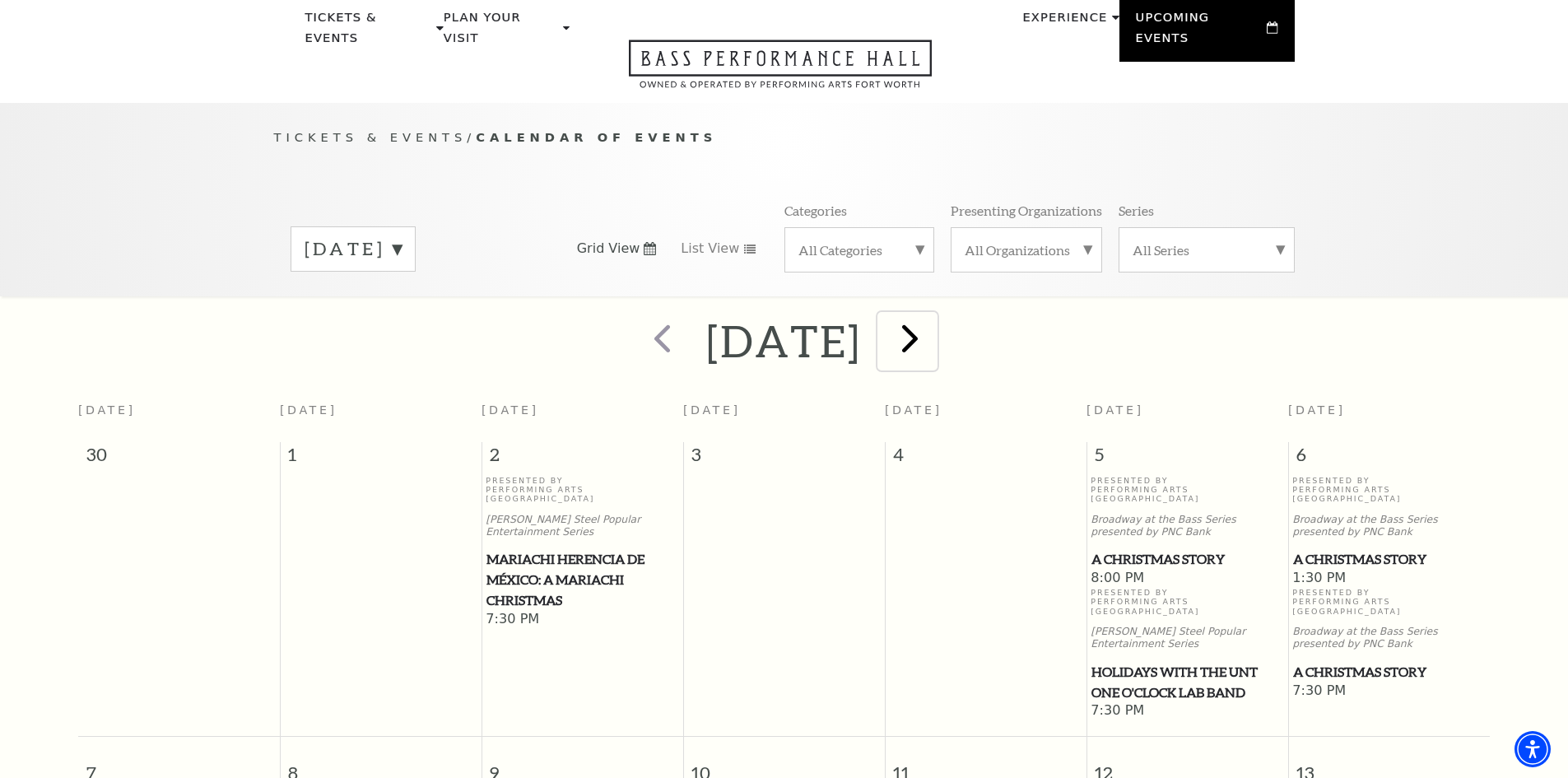
click at [934, 317] on span "next" at bounding box center [910, 338] width 47 height 47
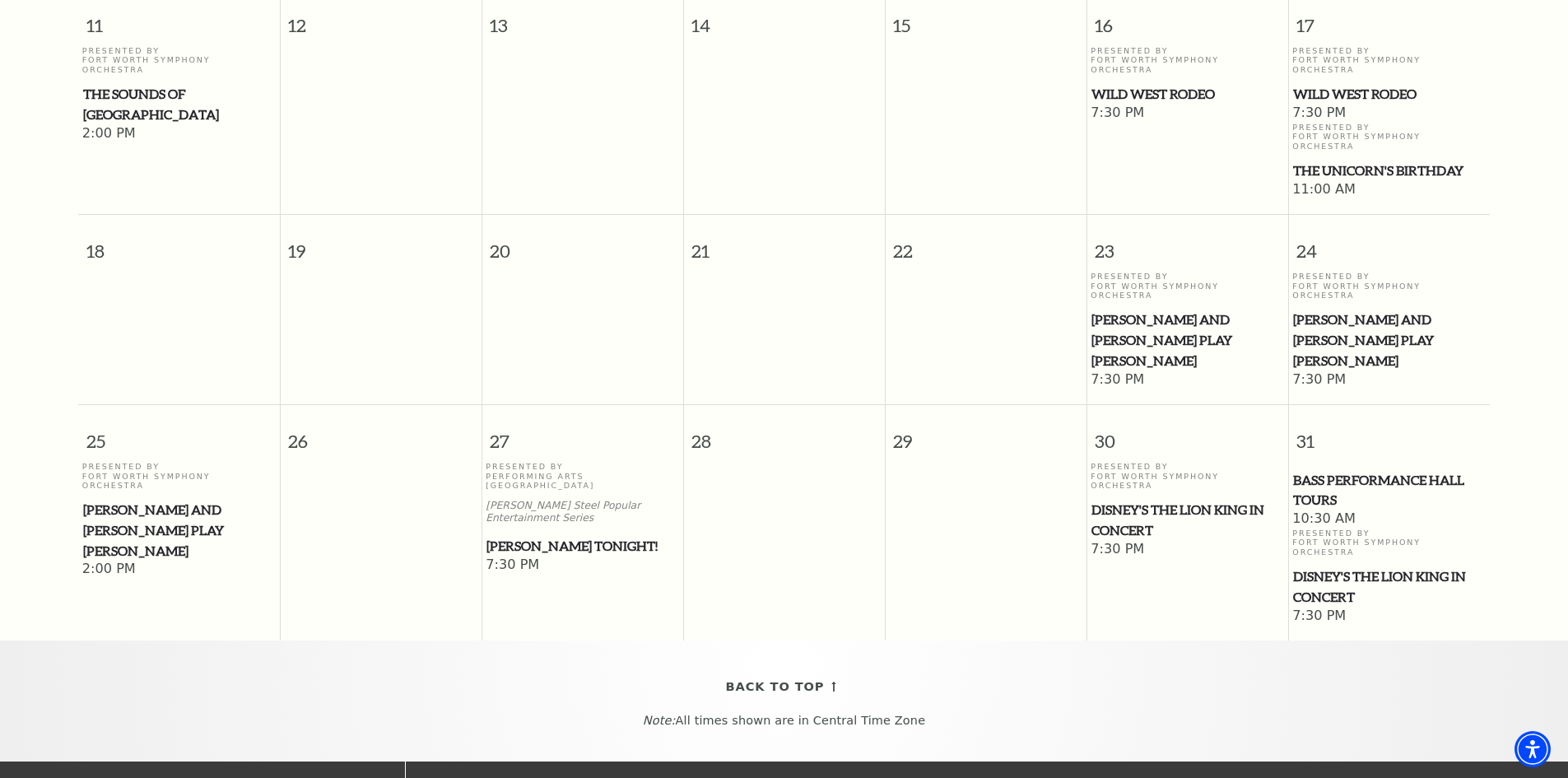
scroll to position [804, 0]
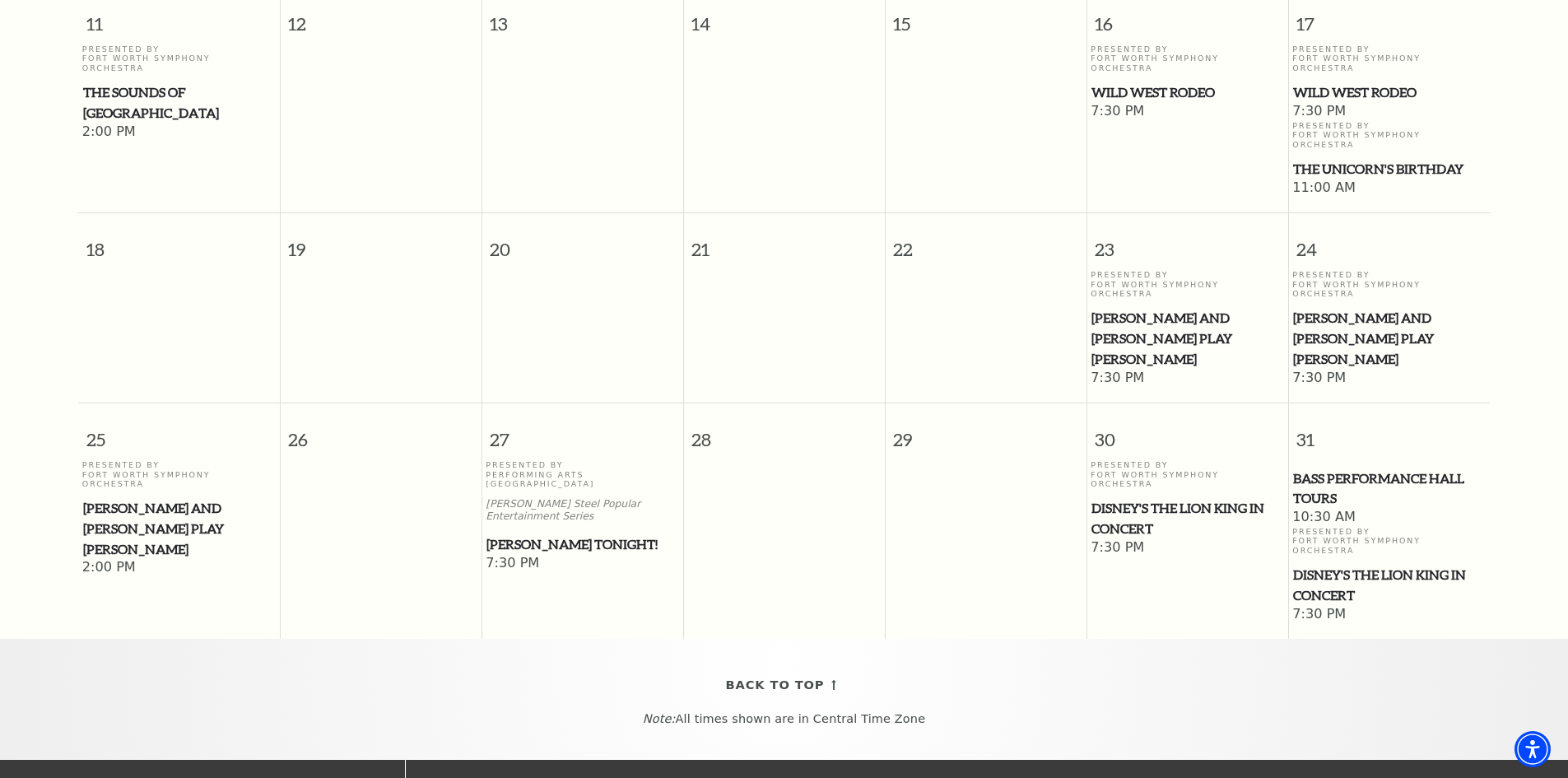
click at [542, 534] on span "Mark Twain Tonight!" at bounding box center [582, 544] width 191 height 20
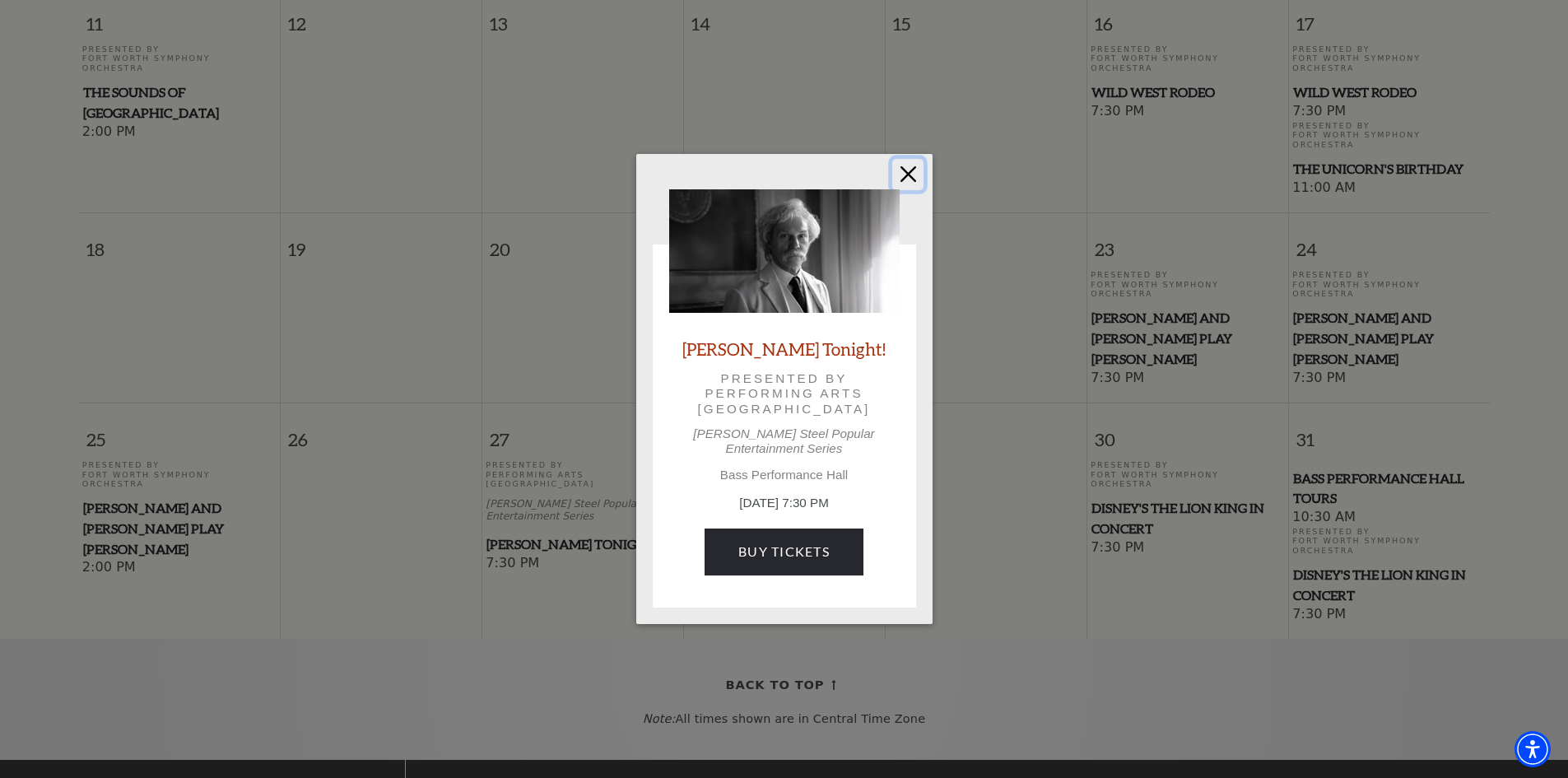
click at [908, 186] on button "Close" at bounding box center [908, 175] width 31 height 31
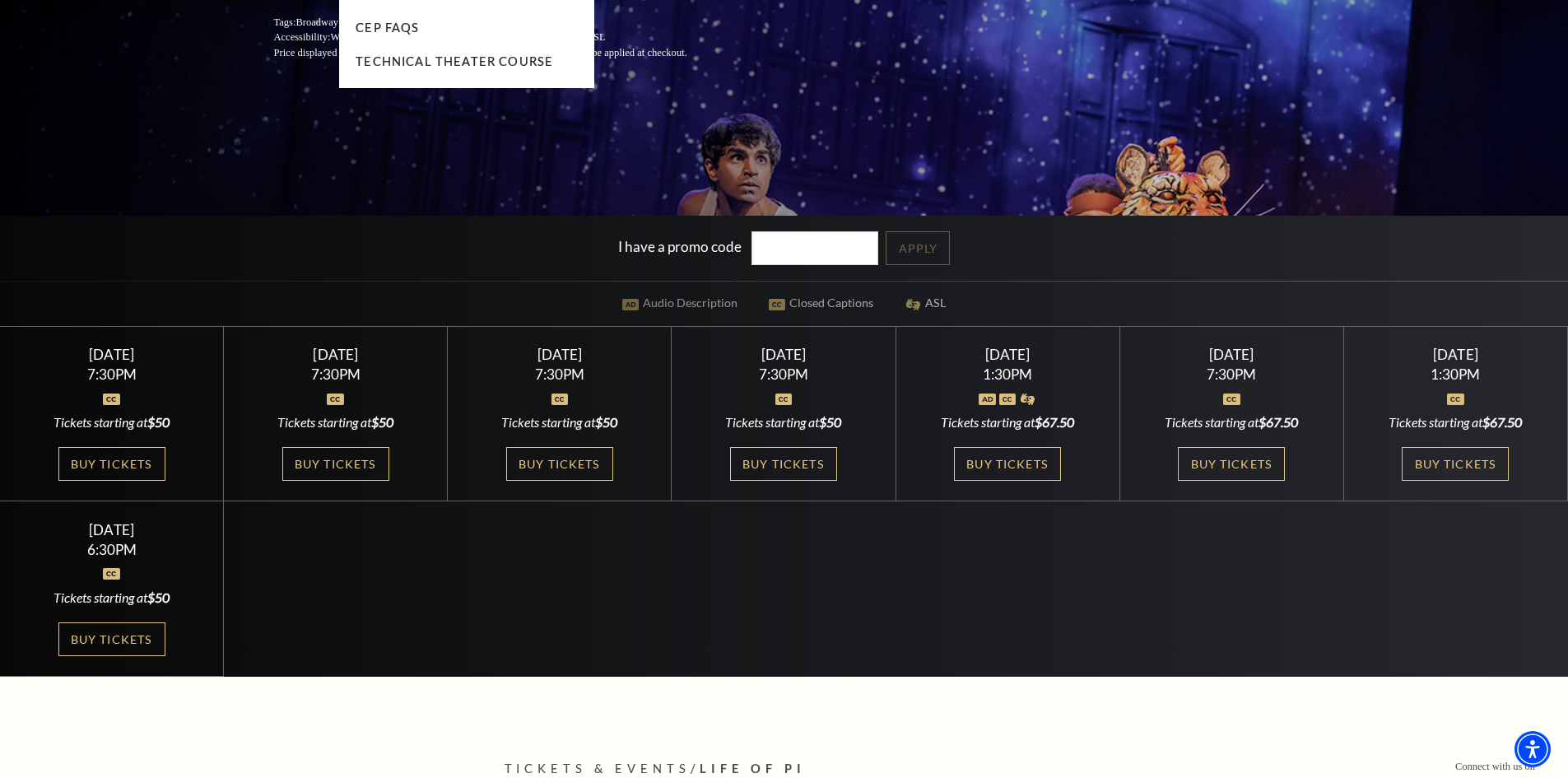
scroll to position [412, 0]
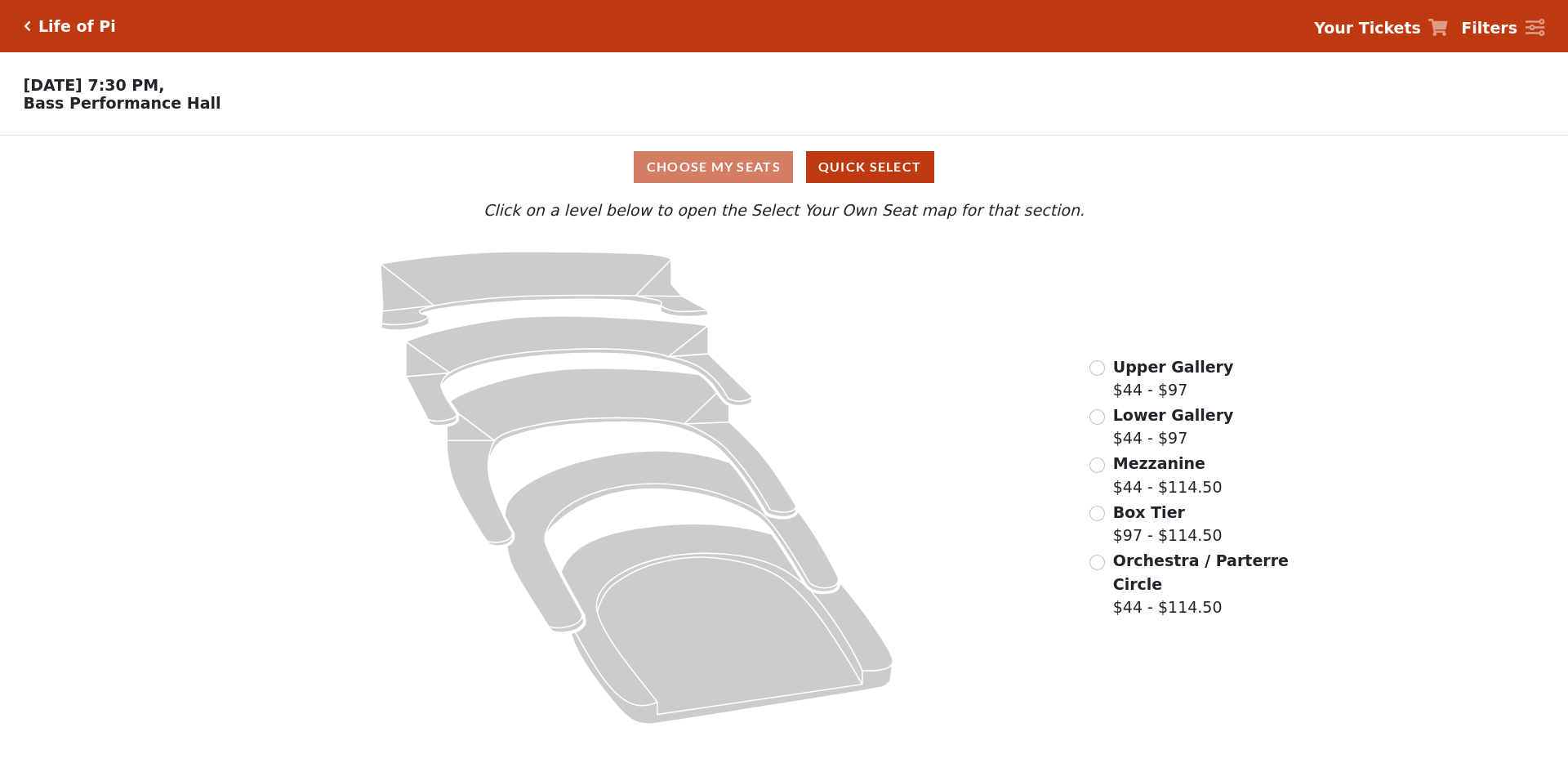
click at [1104, 417] on div "Lower Gallery $44 - $97" at bounding box center [1160, 427] width 144 height 46
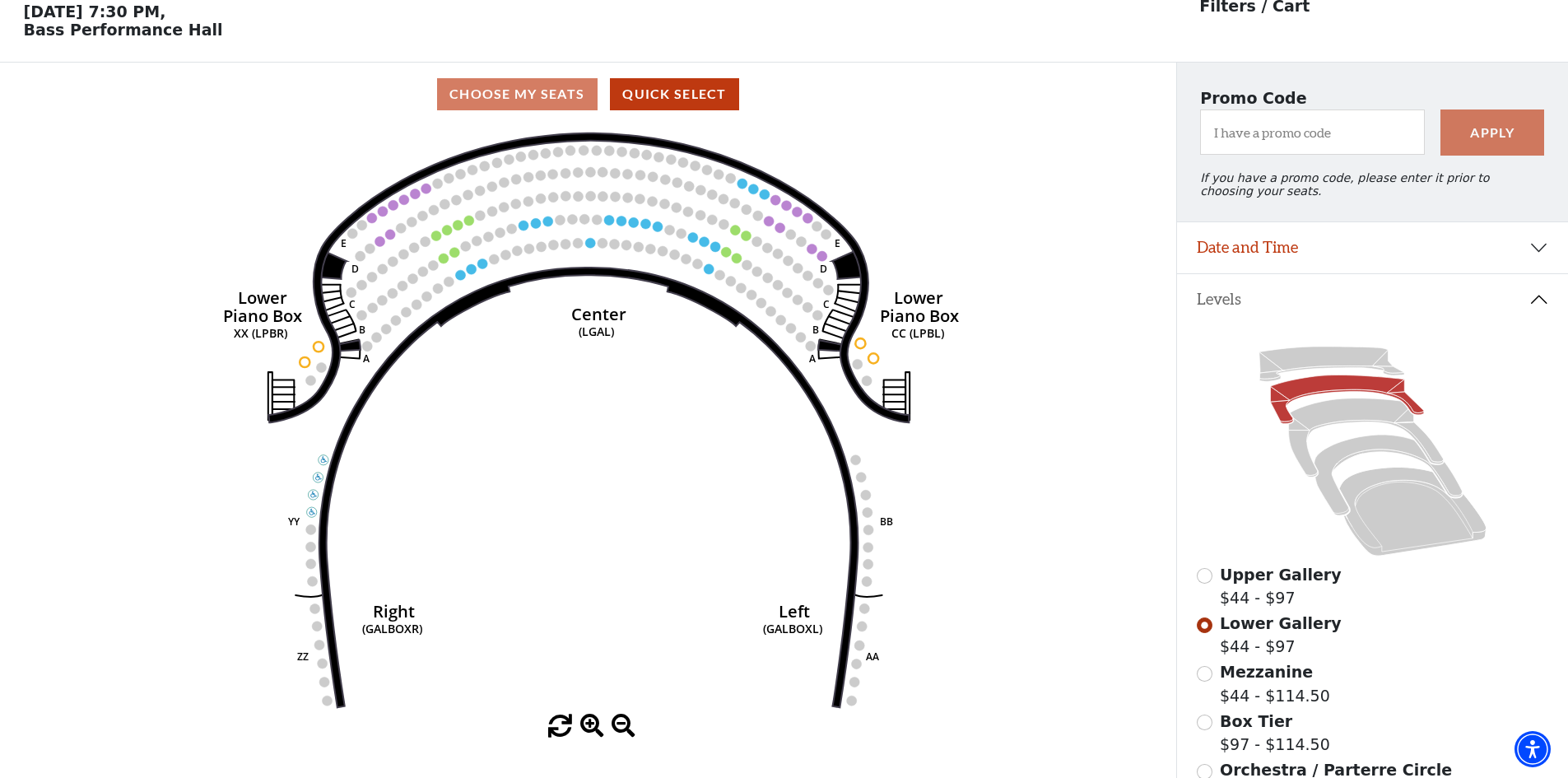
scroll to position [77, 0]
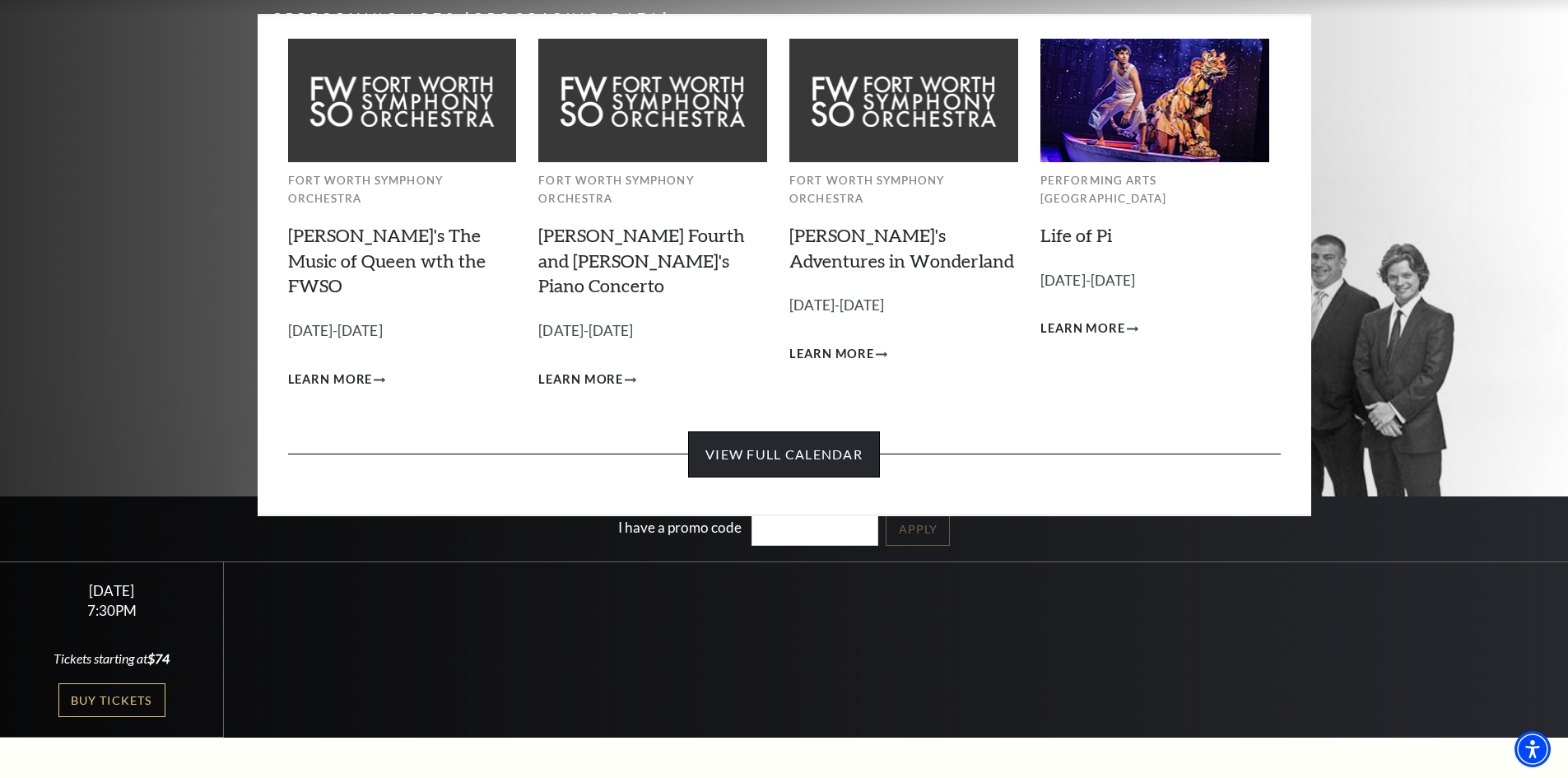
scroll to position [247, 0]
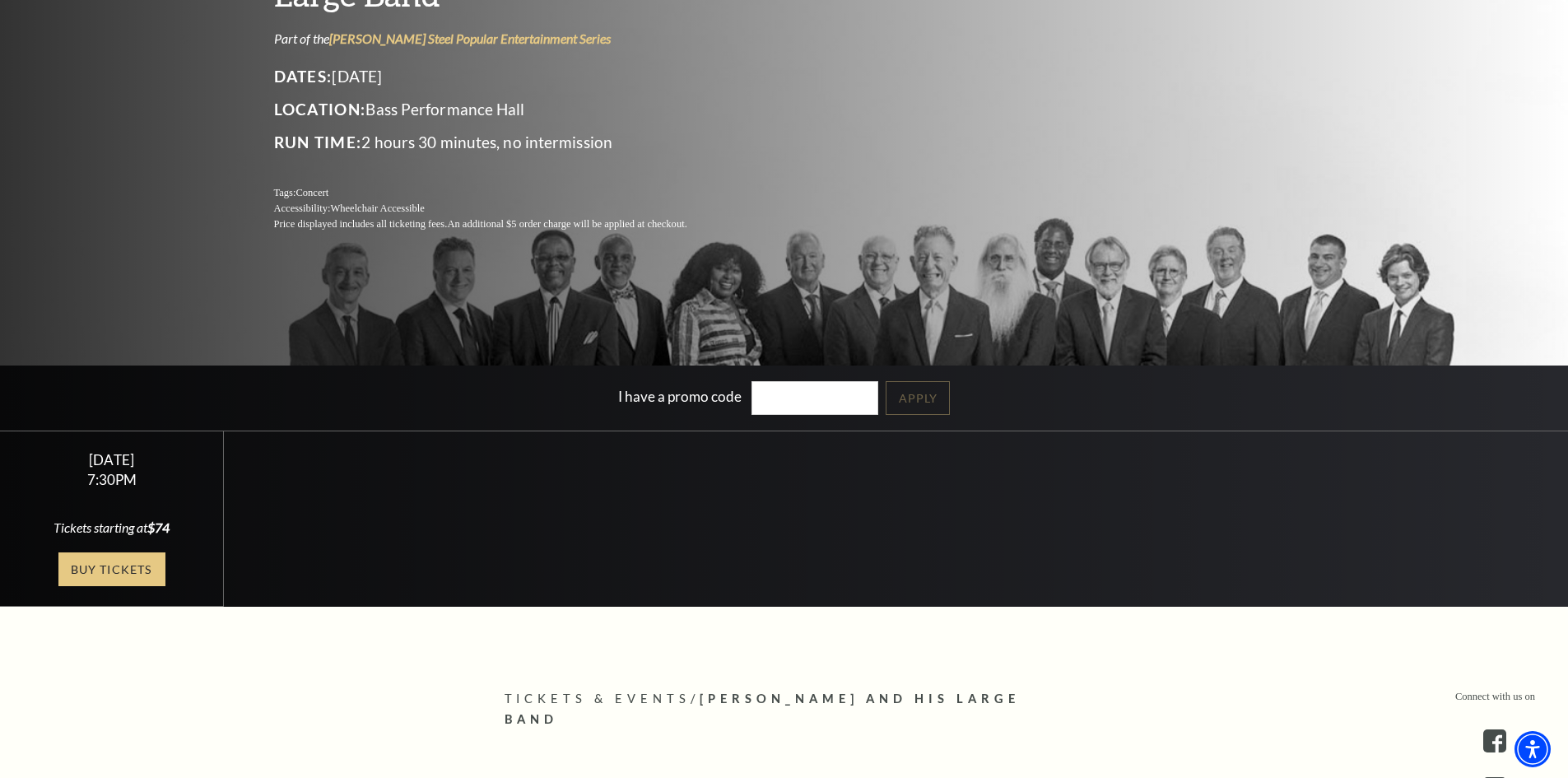
click at [125, 562] on link "Buy Tickets" at bounding box center [112, 569] width 107 height 34
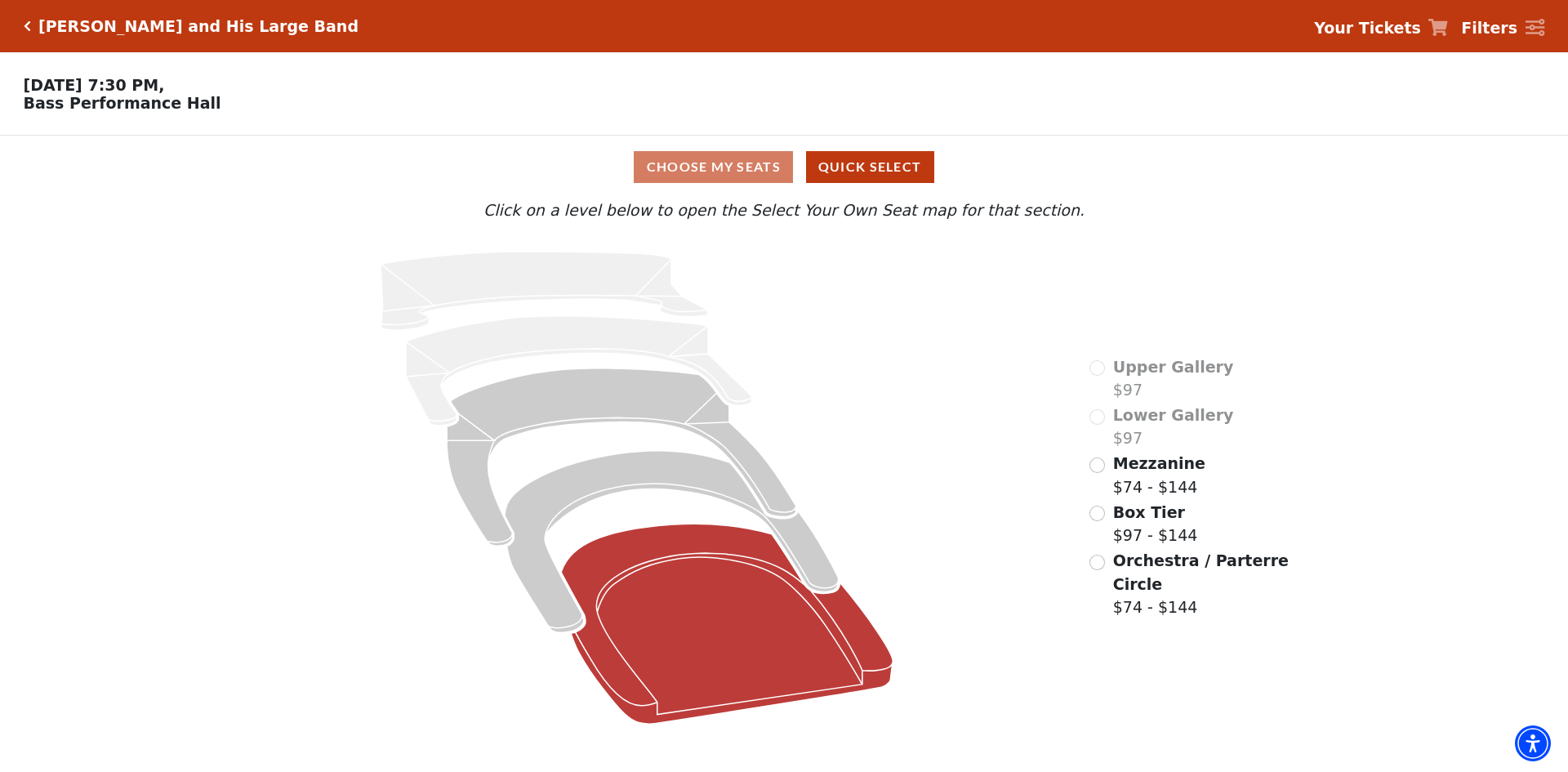
click at [757, 641] on icon at bounding box center [728, 624] width 332 height 200
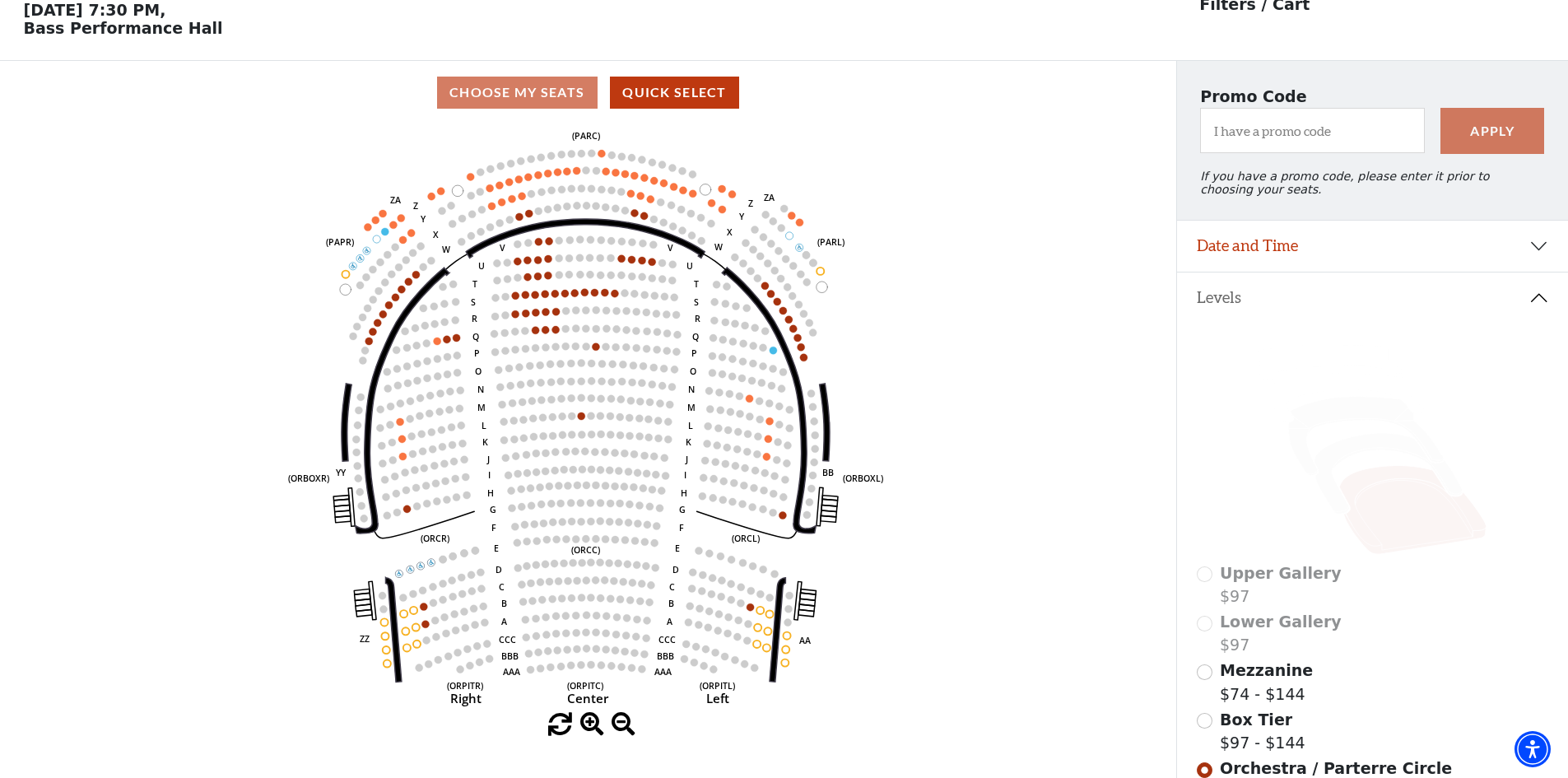
scroll to position [77, 0]
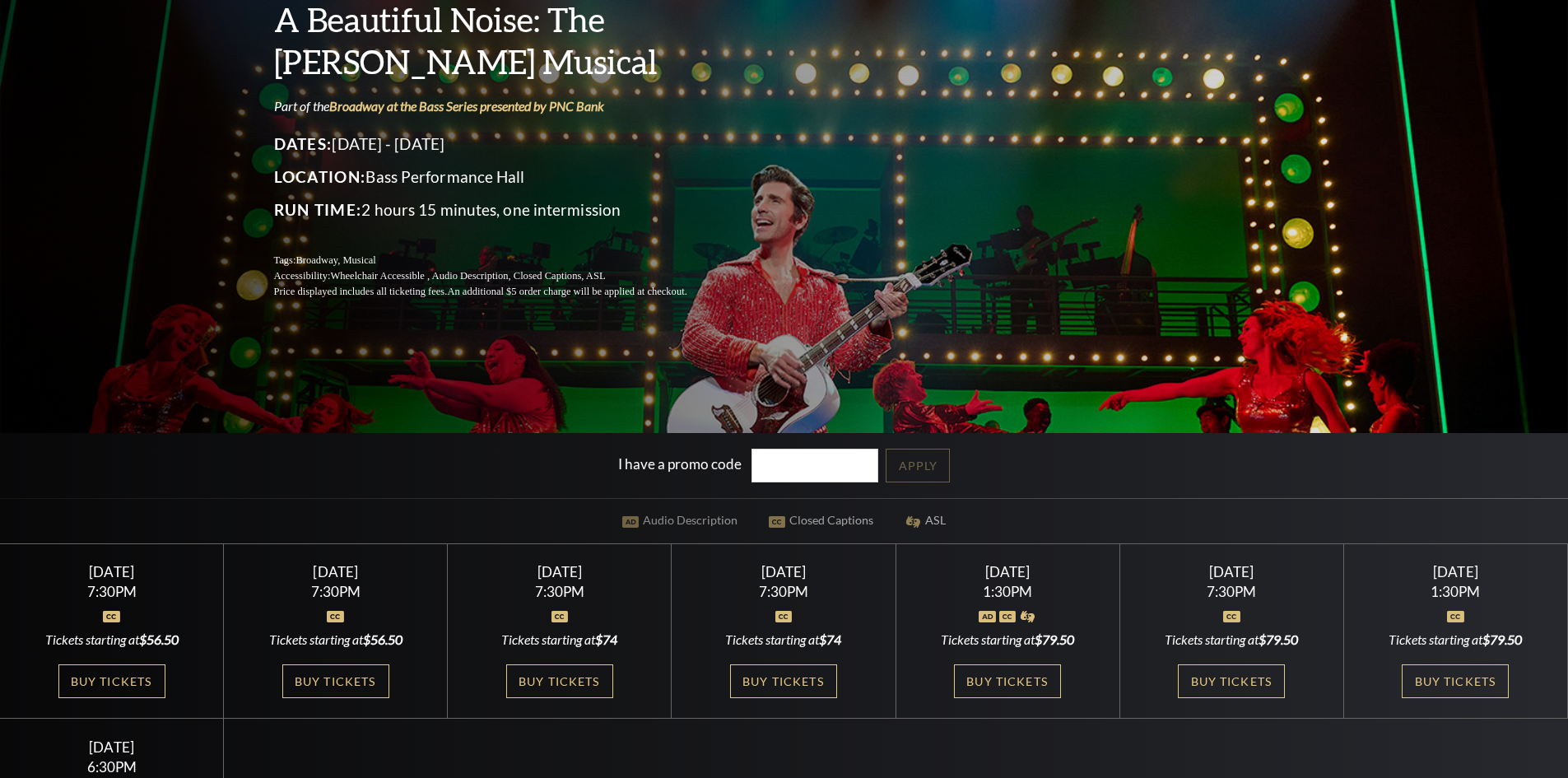
scroll to position [247, 0]
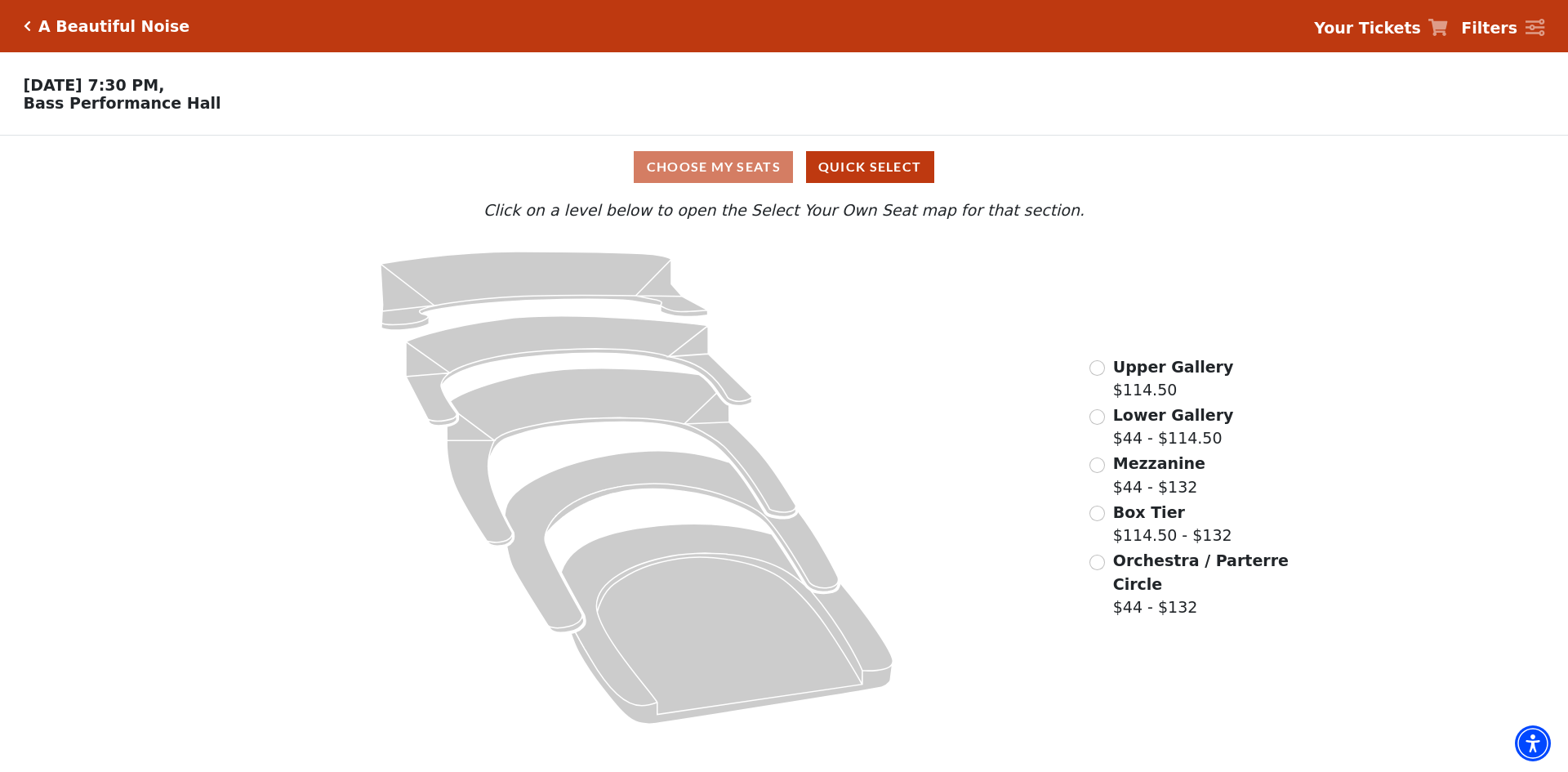
click at [1088, 424] on div "Upper Gallery $114.50 Lower Gallery $44 - $114.50 Mezzanine $44 - $132 Box Tier…" at bounding box center [1190, 488] width 225 height 501
click at [1097, 425] on input "Lower Gallery$44 - $114.50\a" at bounding box center [1097, 417] width 15 height 15
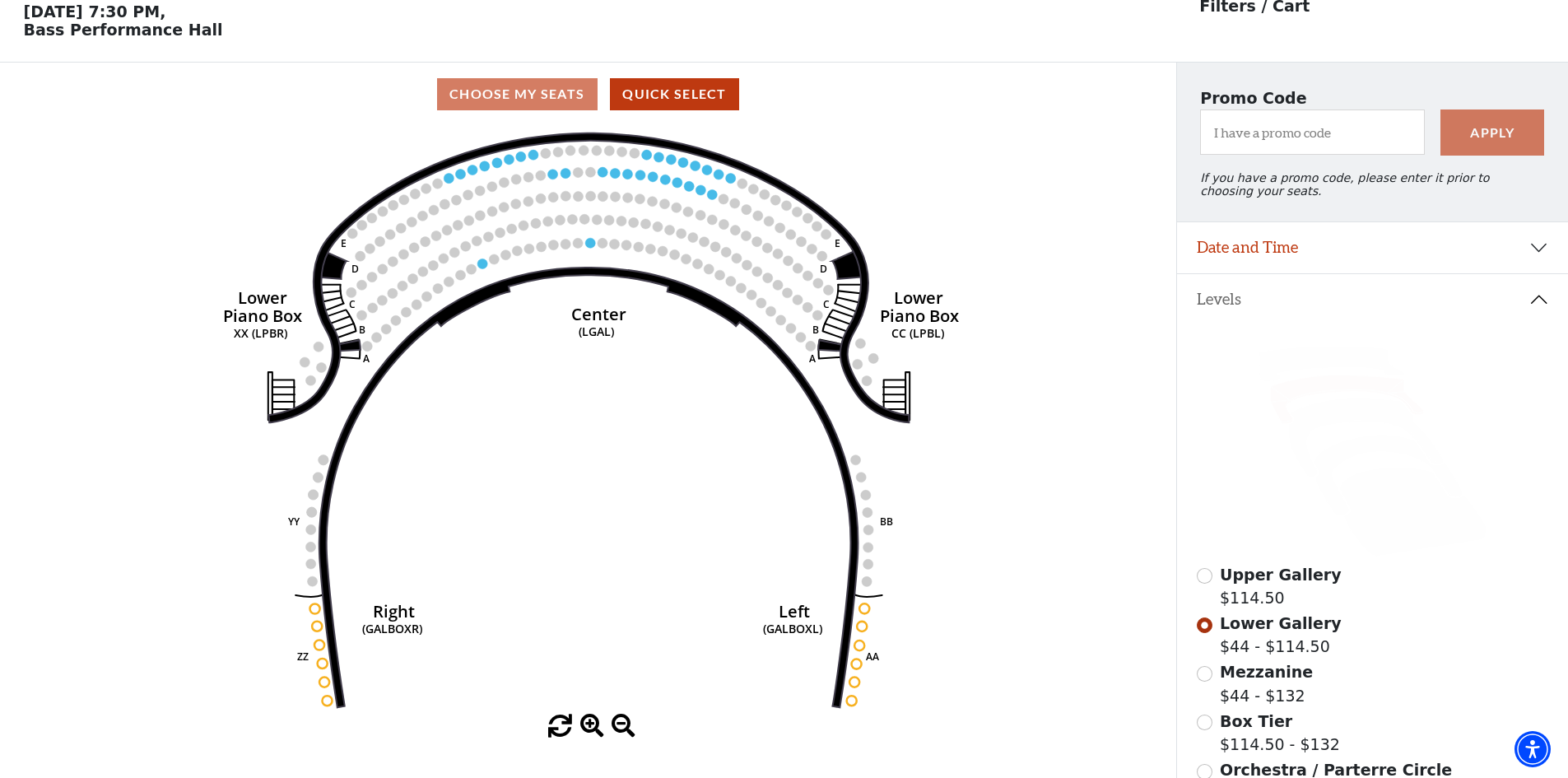
scroll to position [77, 0]
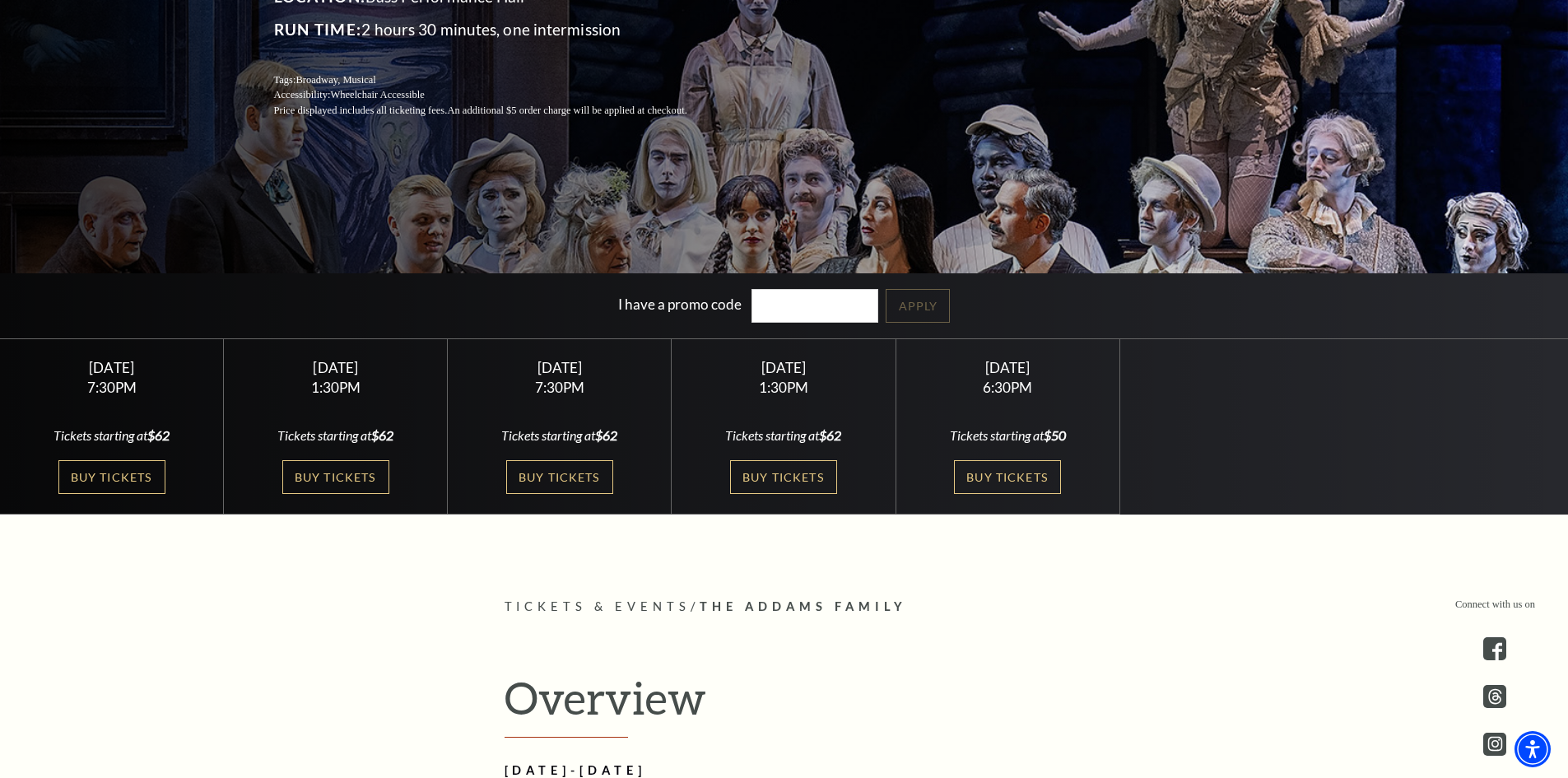
scroll to position [412, 0]
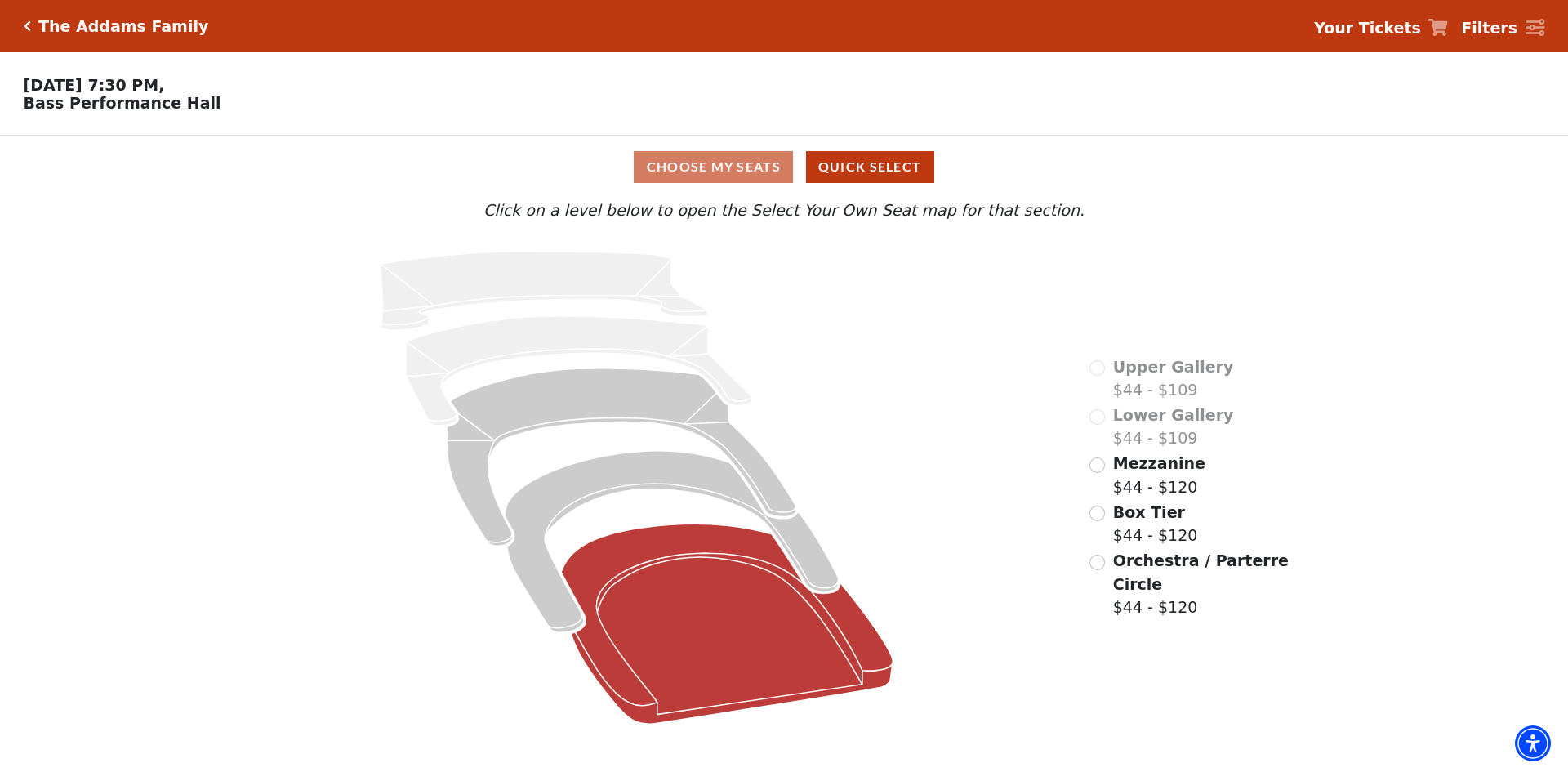
click at [696, 580] on icon at bounding box center [728, 624] width 332 height 200
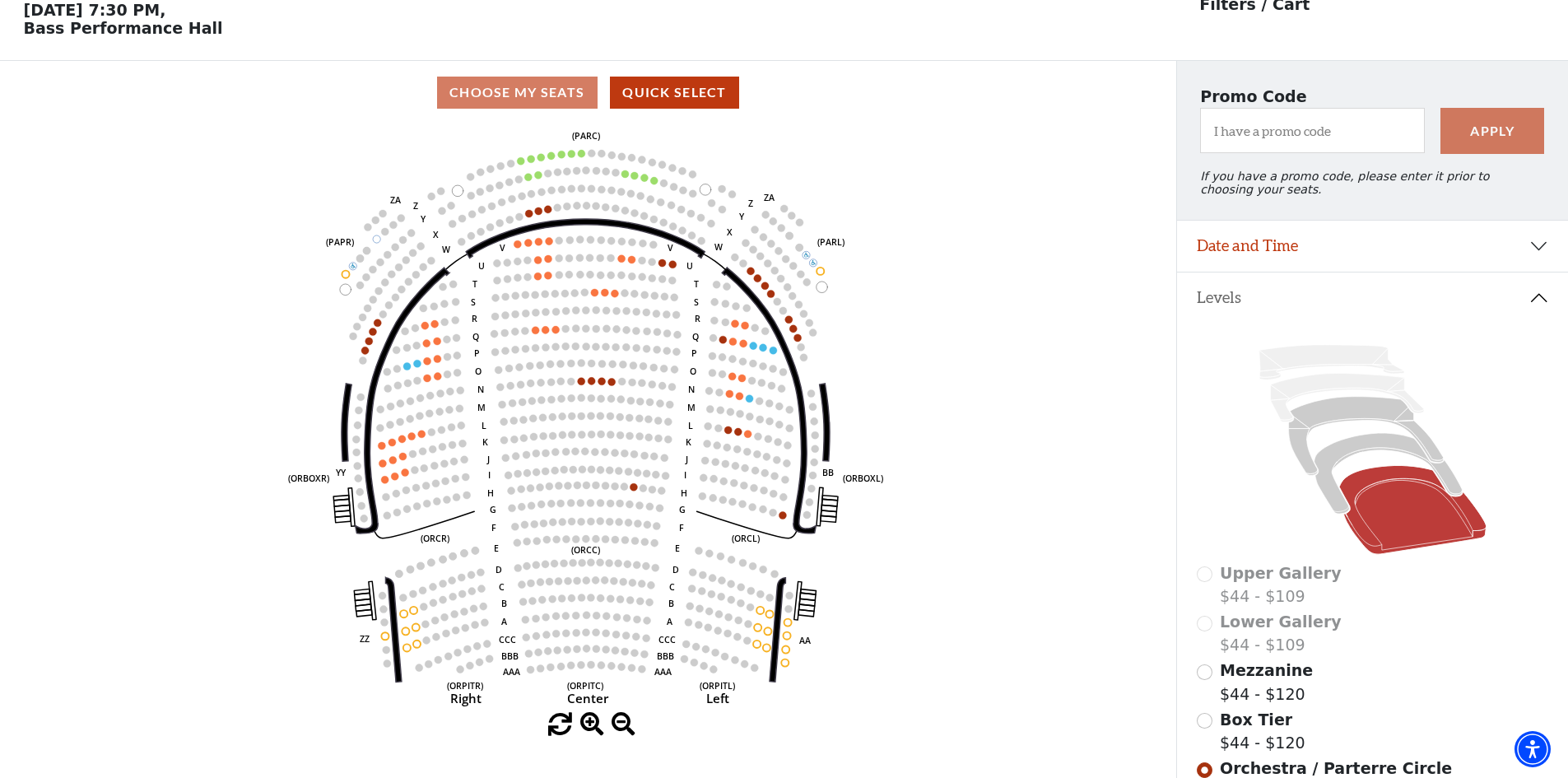
scroll to position [77, 0]
click at [1213, 681] on div "Mezzanine $44 - $120" at bounding box center [1373, 681] width 353 height 47
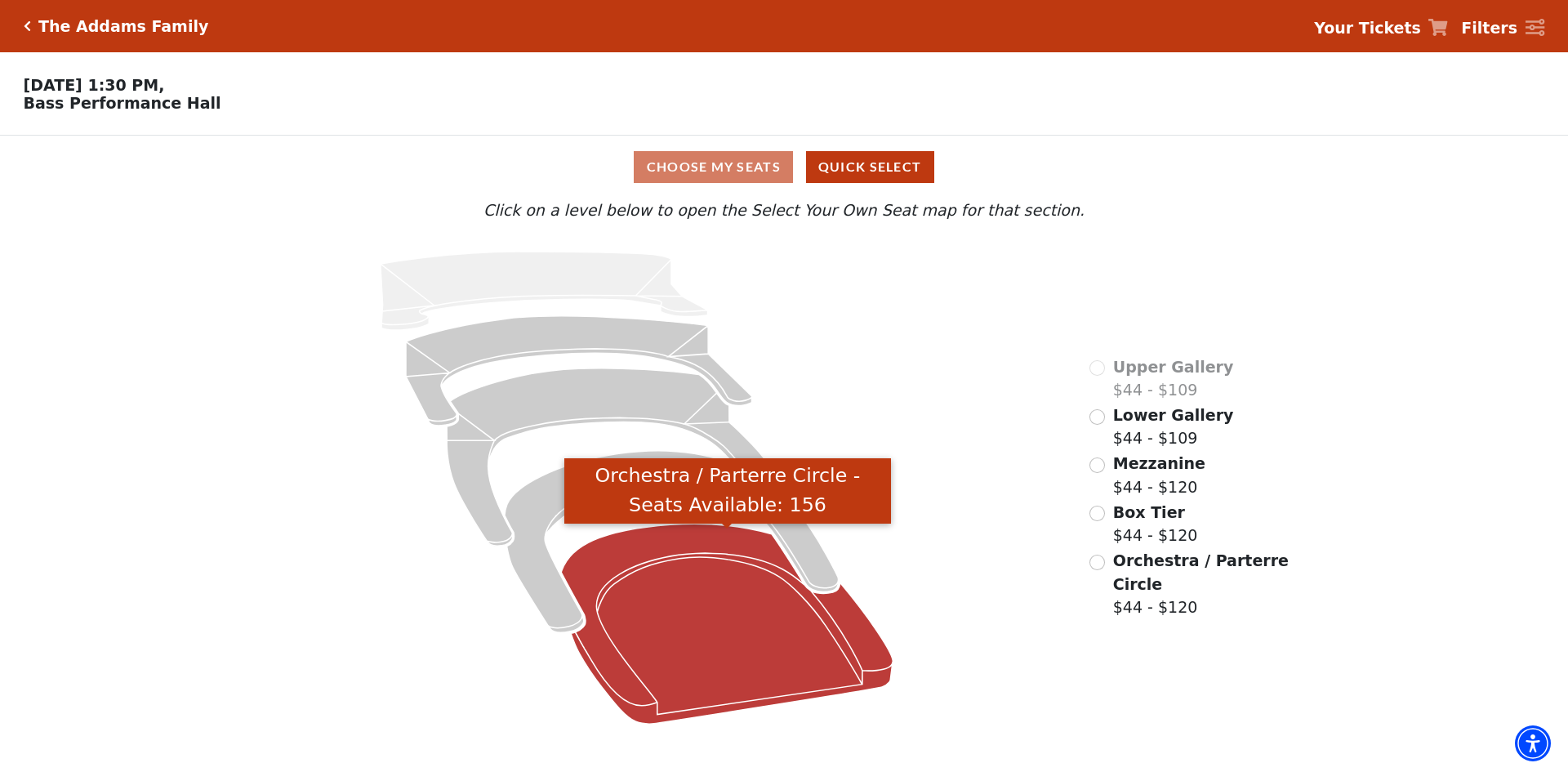
click at [769, 598] on icon "Orchestra / Parterre Circle - Seats Available: 156" at bounding box center [728, 624] width 332 height 200
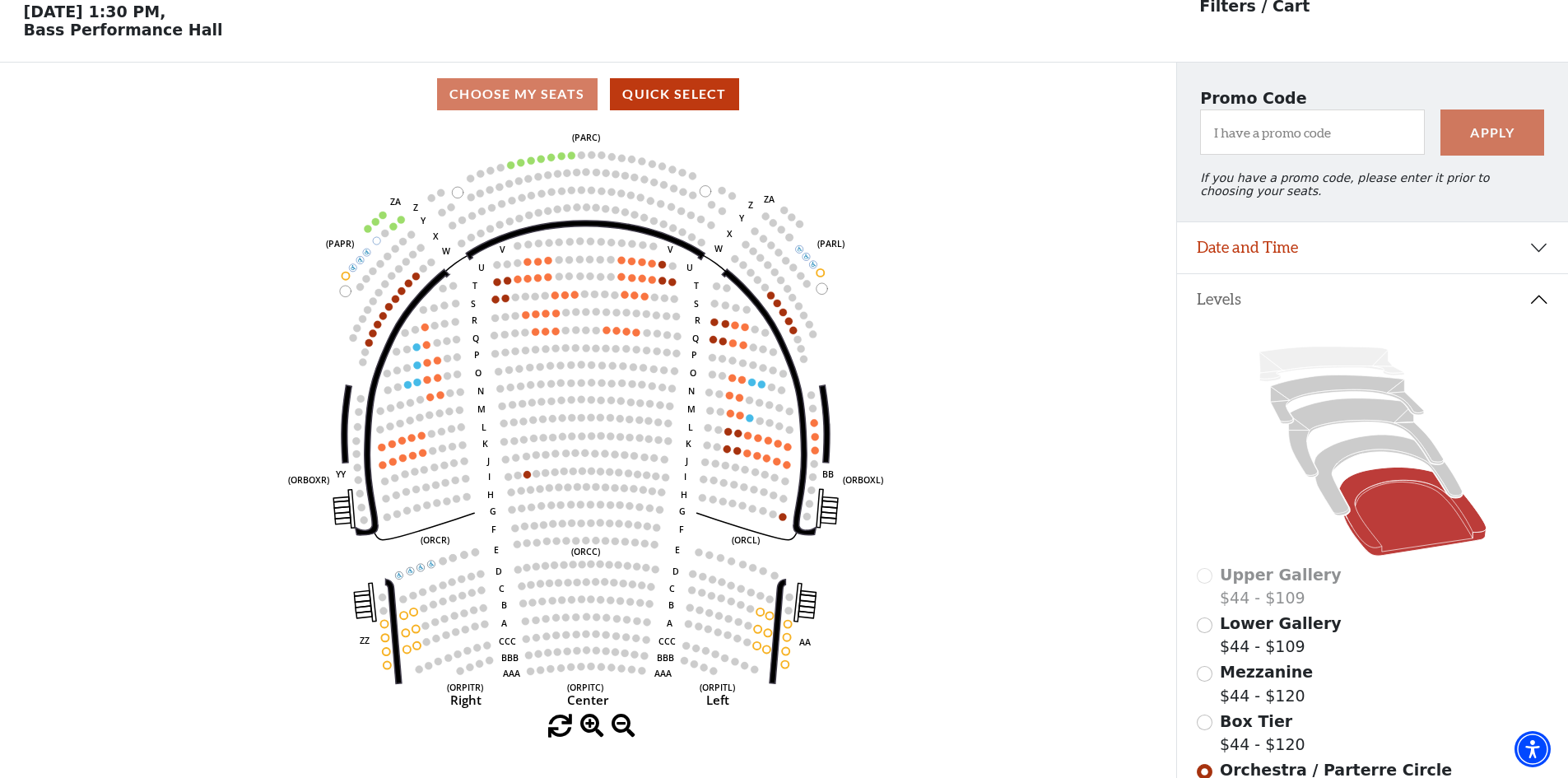
scroll to position [77, 0]
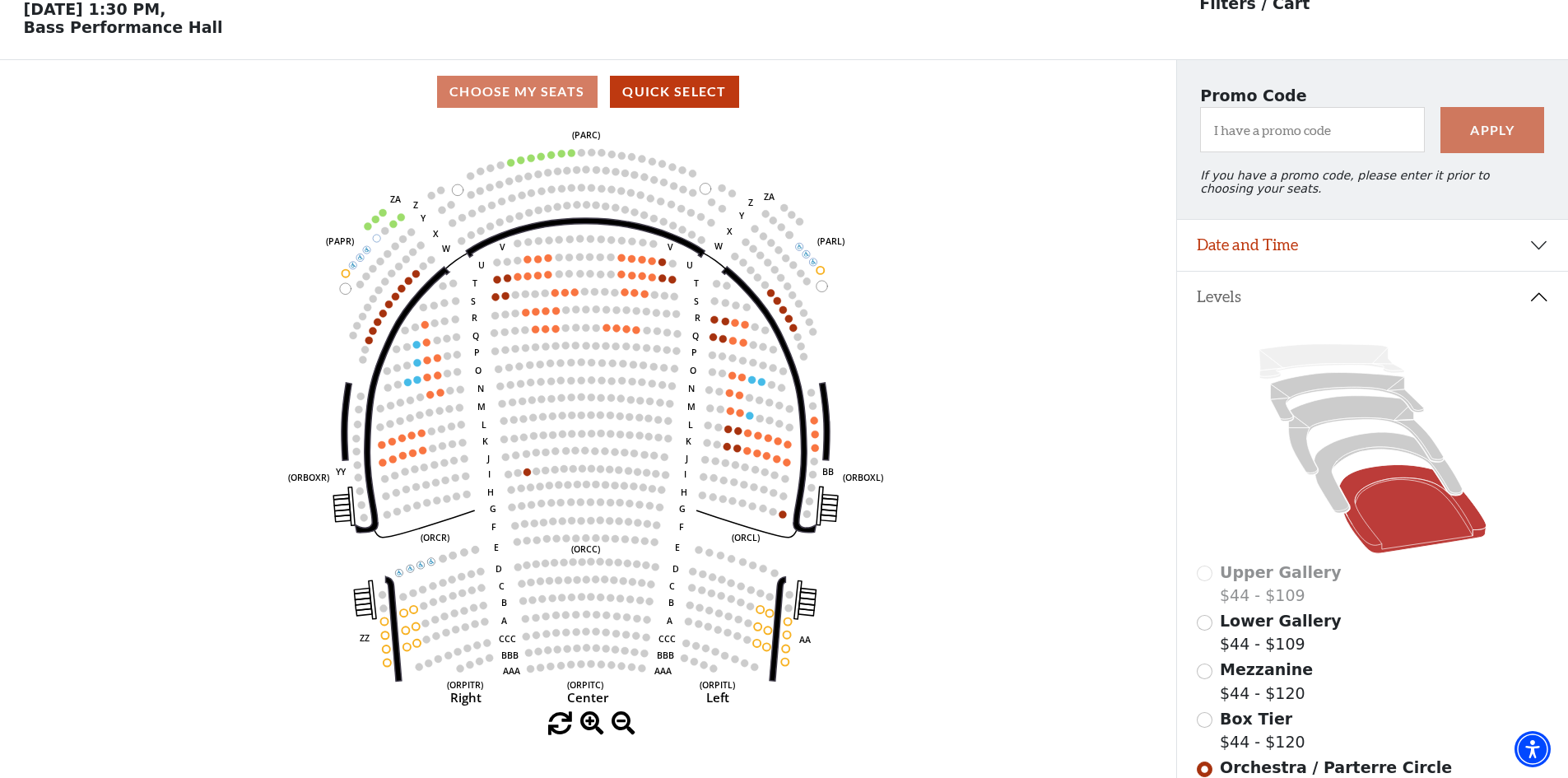
click at [1212, 692] on div "Mezzanine $44 - $120" at bounding box center [1373, 681] width 353 height 47
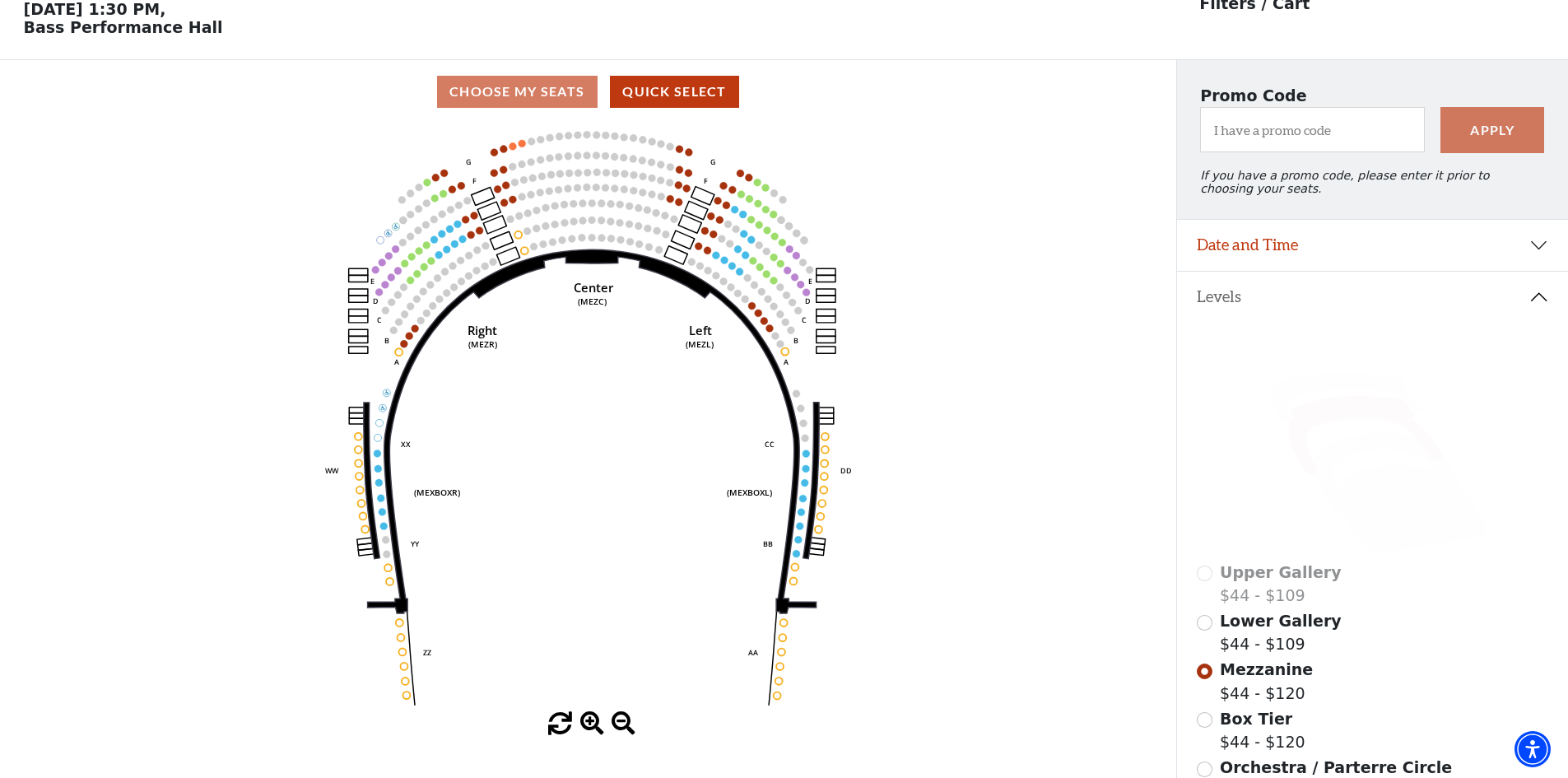
scroll to position [295, 0]
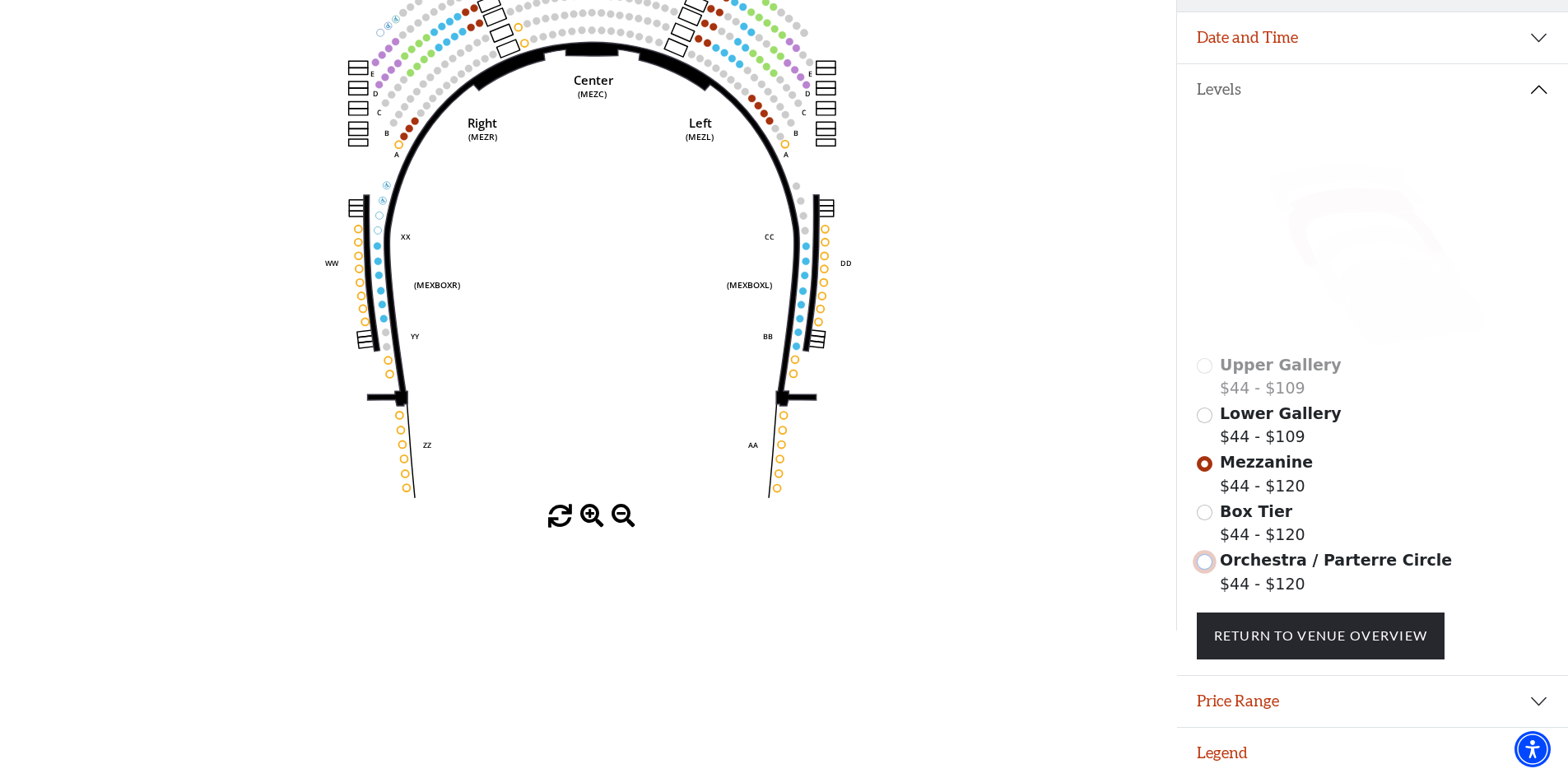
click at [1209, 564] on input "Orchestra / Parterre Circle$44 - $120\a" at bounding box center [1205, 561] width 16 height 16
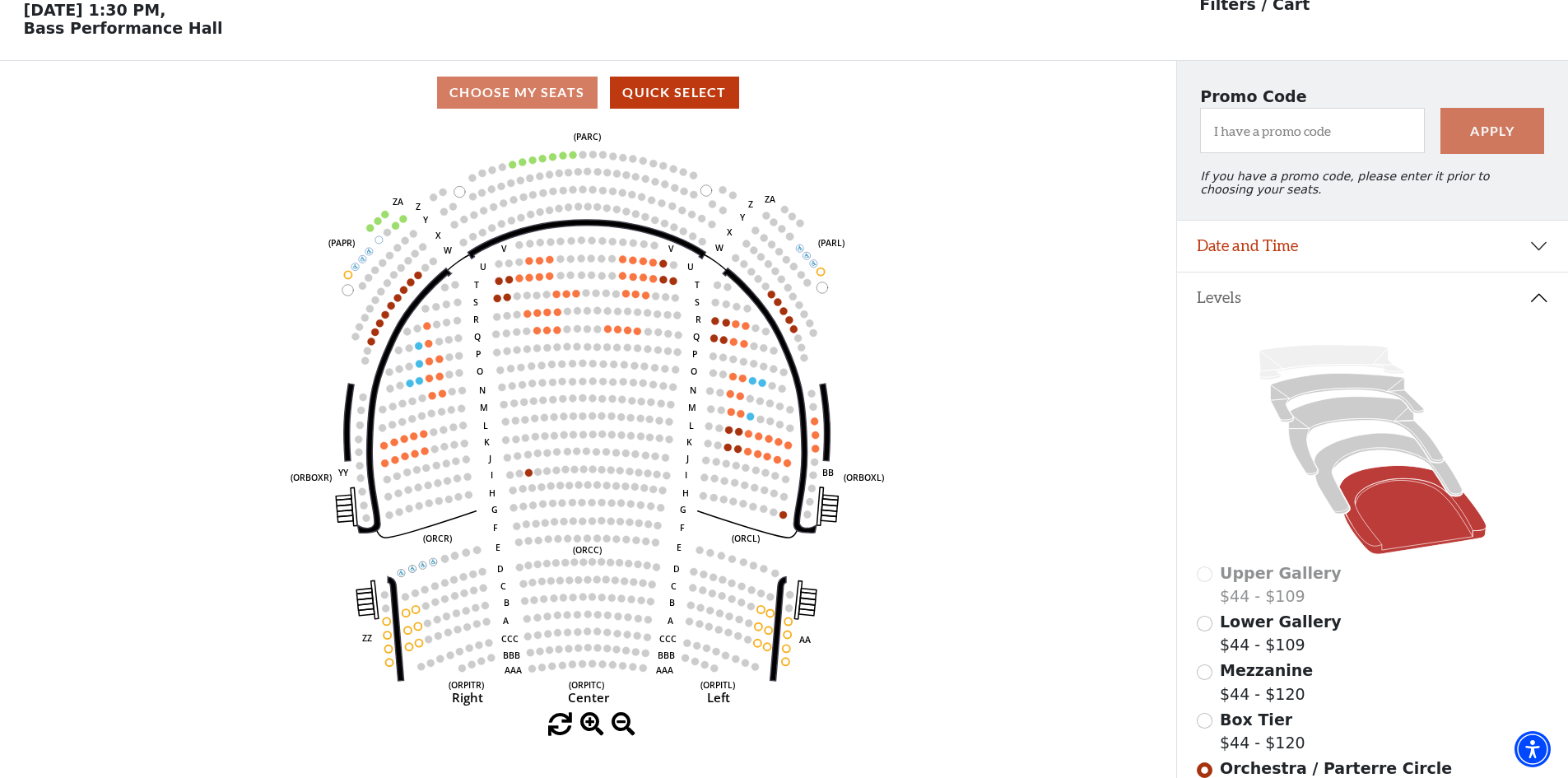
scroll to position [77, 0]
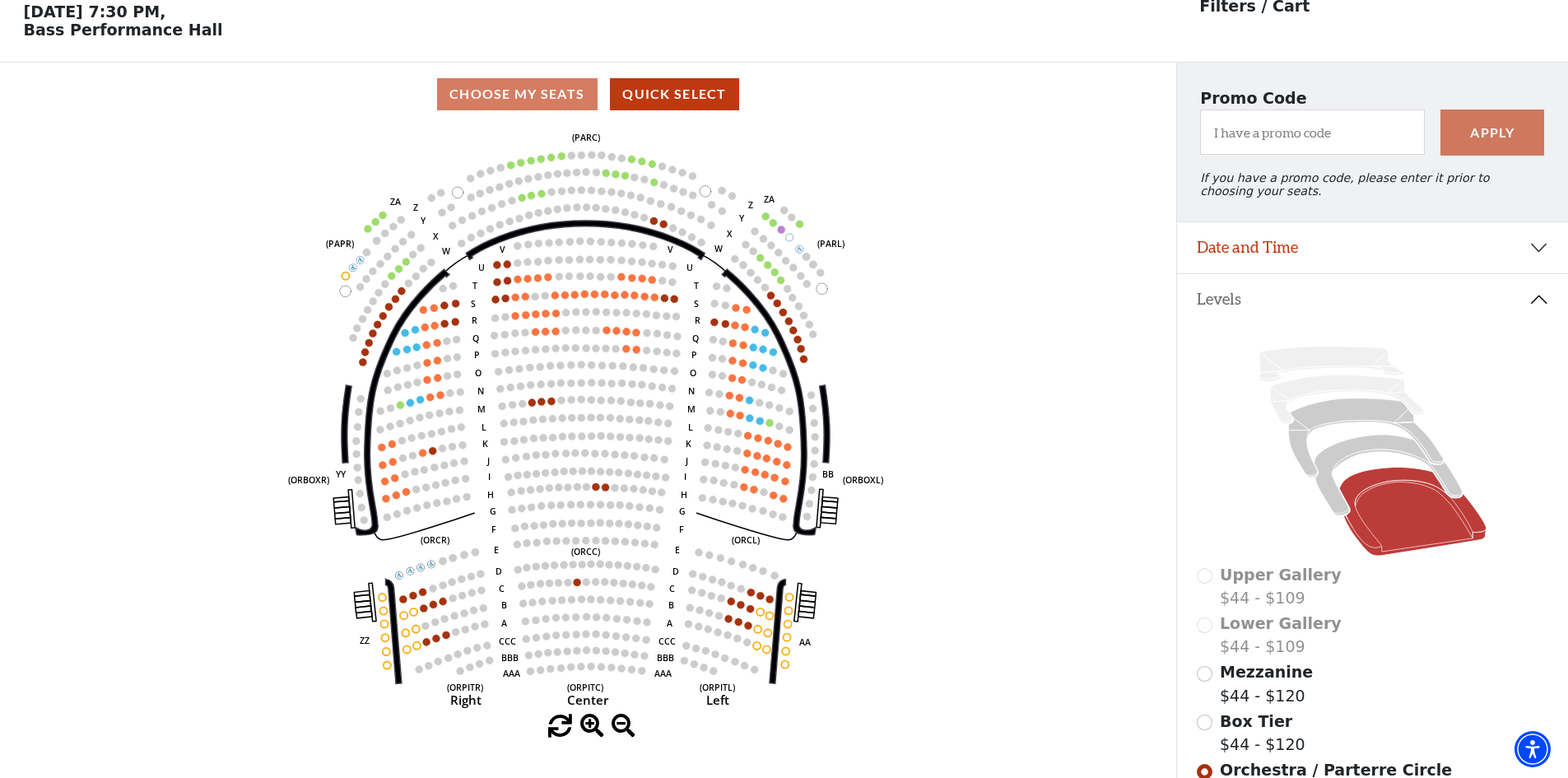
scroll to position [77, 0]
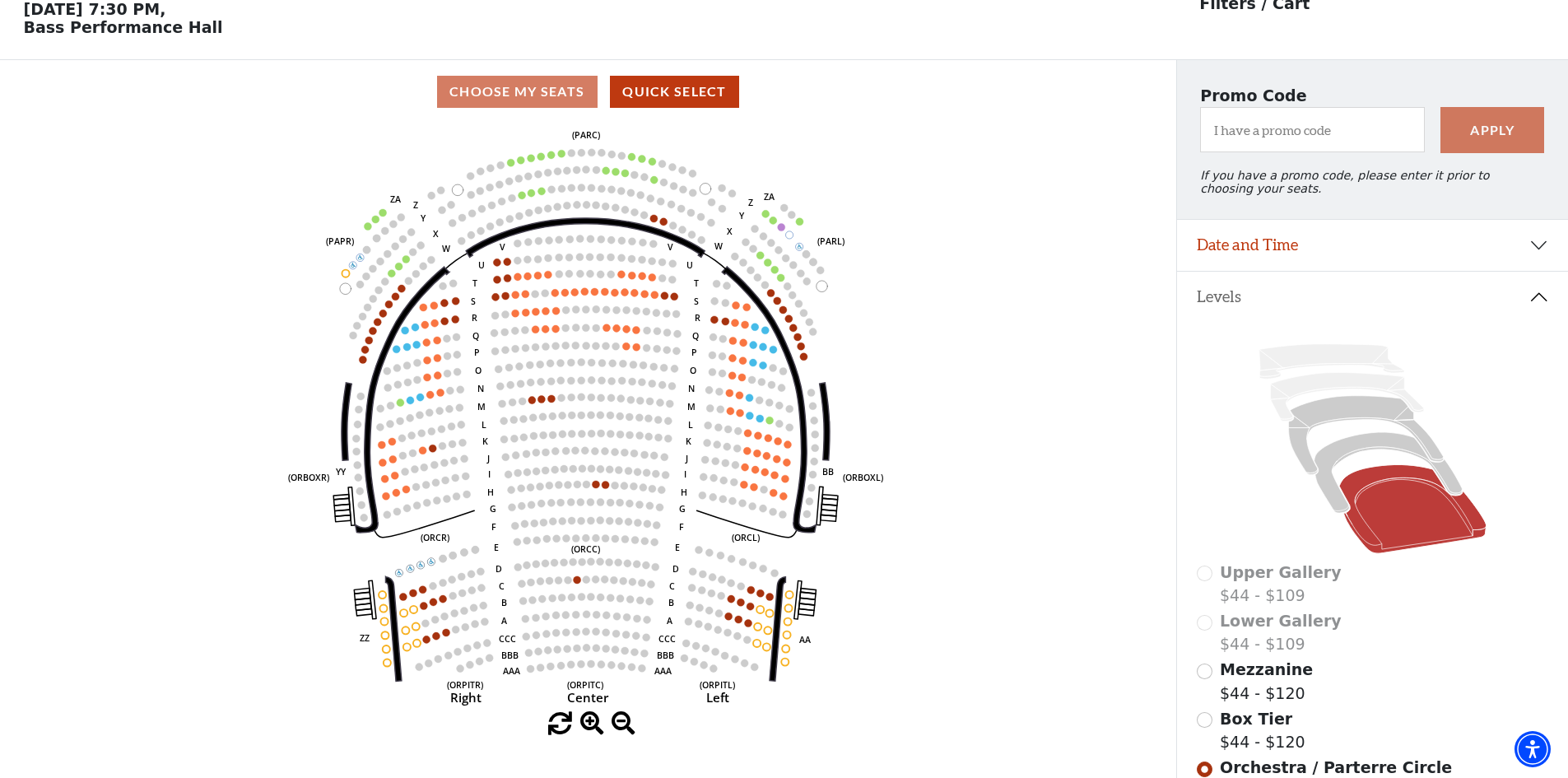
click at [1214, 669] on div "Mezzanine $44 - $120" at bounding box center [1373, 681] width 353 height 47
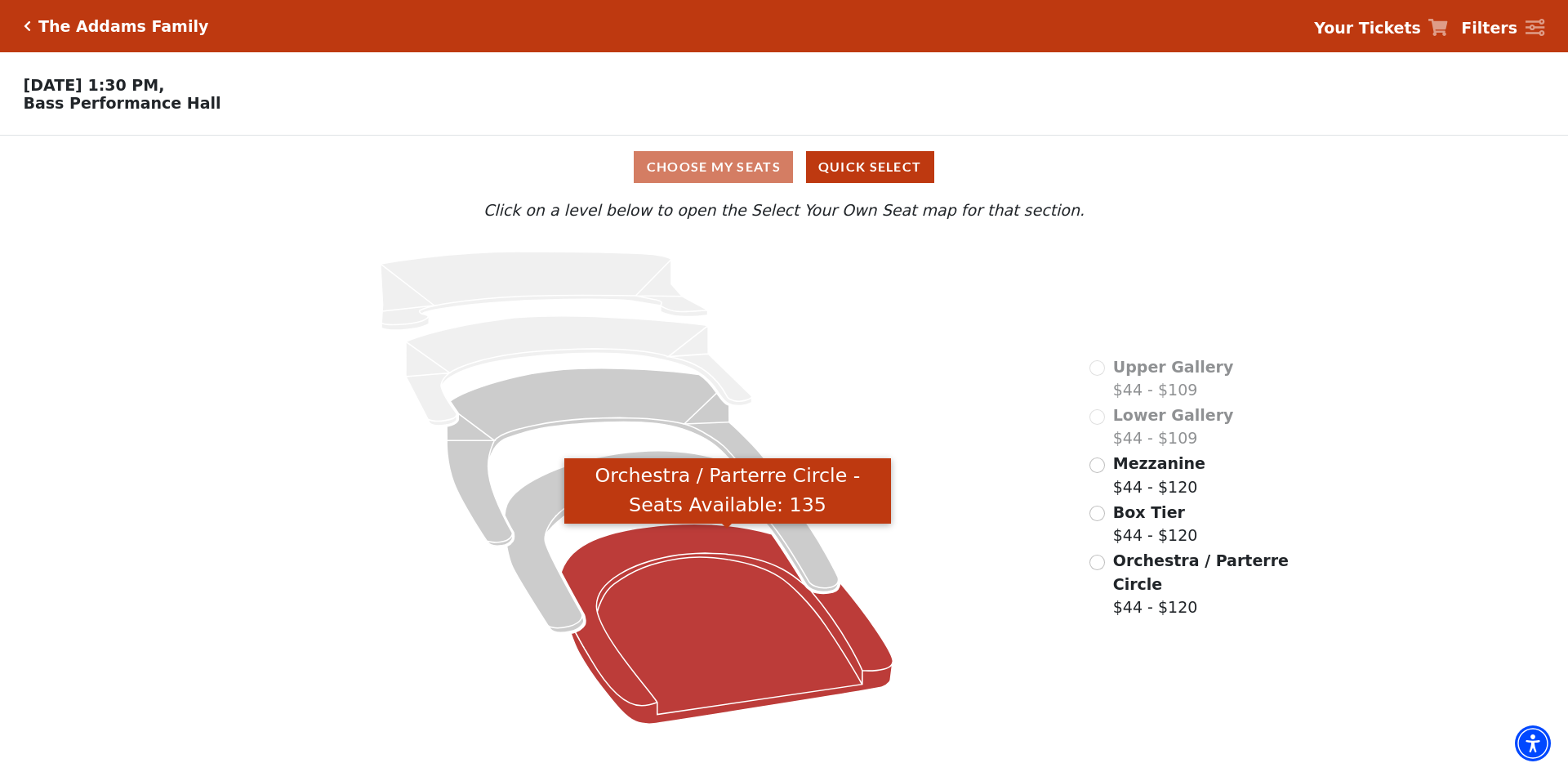
click at [717, 634] on icon "Orchestra / Parterre Circle - Seats Available: 135" at bounding box center [728, 624] width 332 height 200
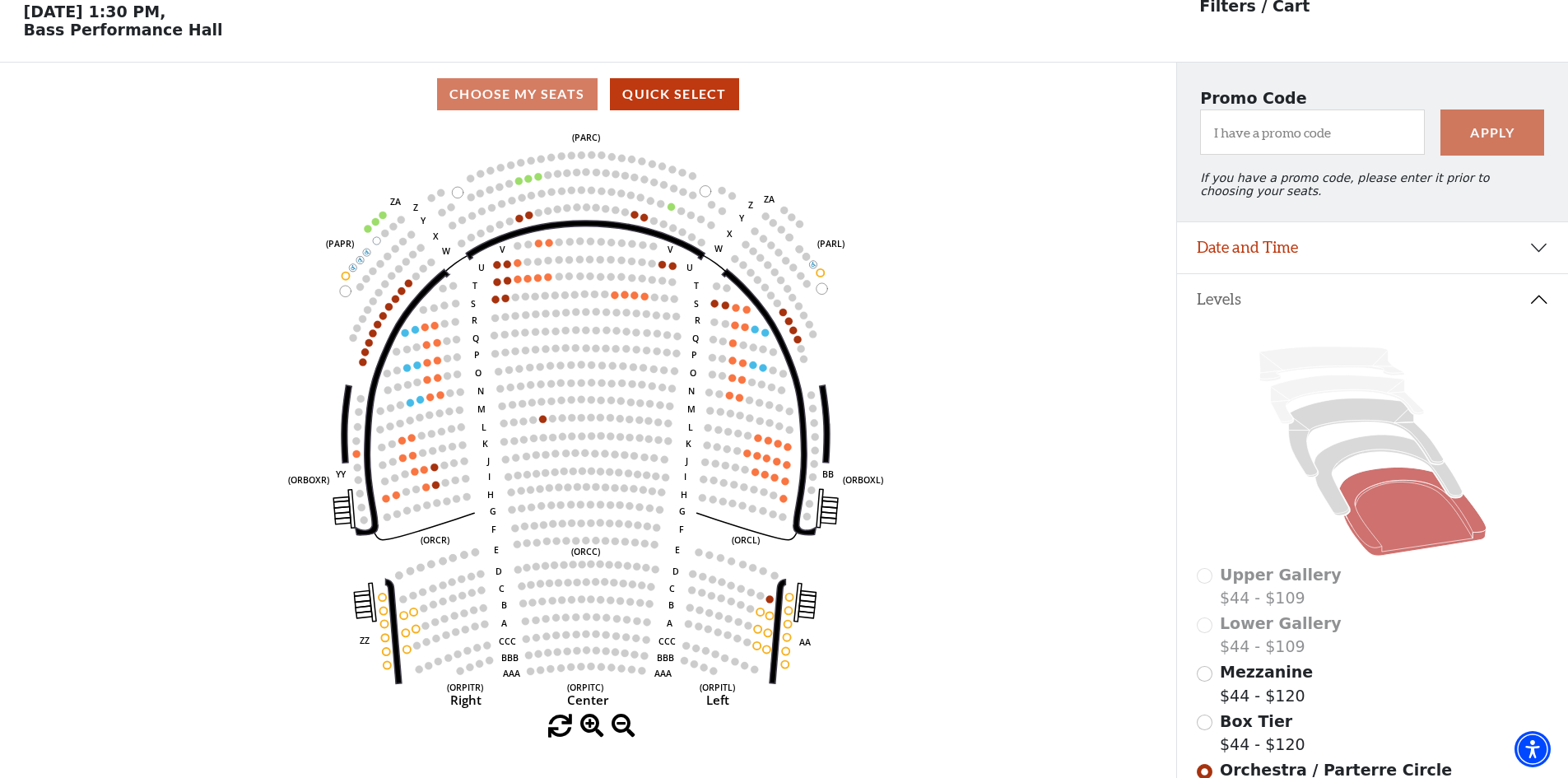
scroll to position [77, 0]
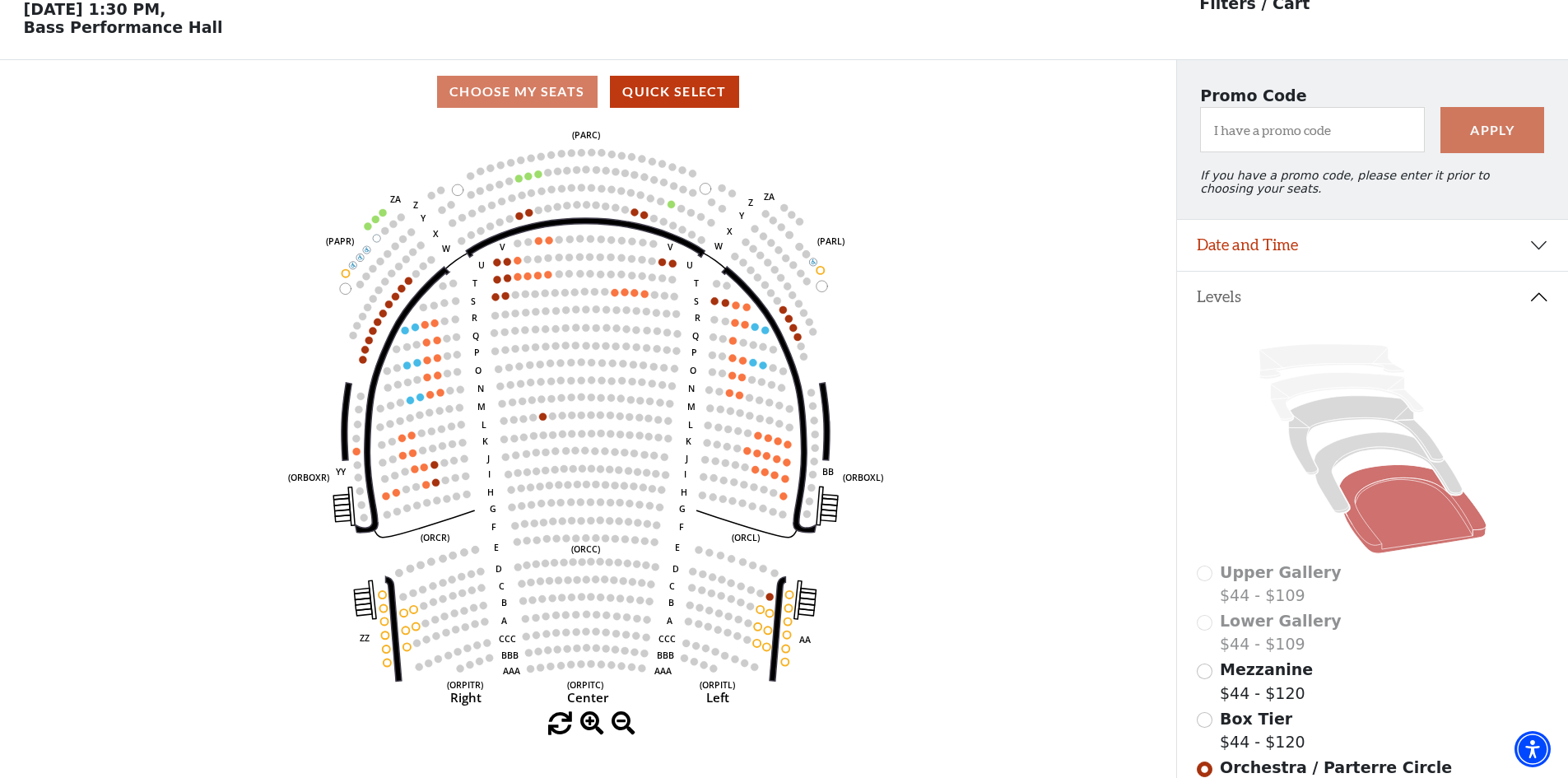
click at [1212, 679] on div "Mezzanine $44 - $120" at bounding box center [1373, 681] width 353 height 47
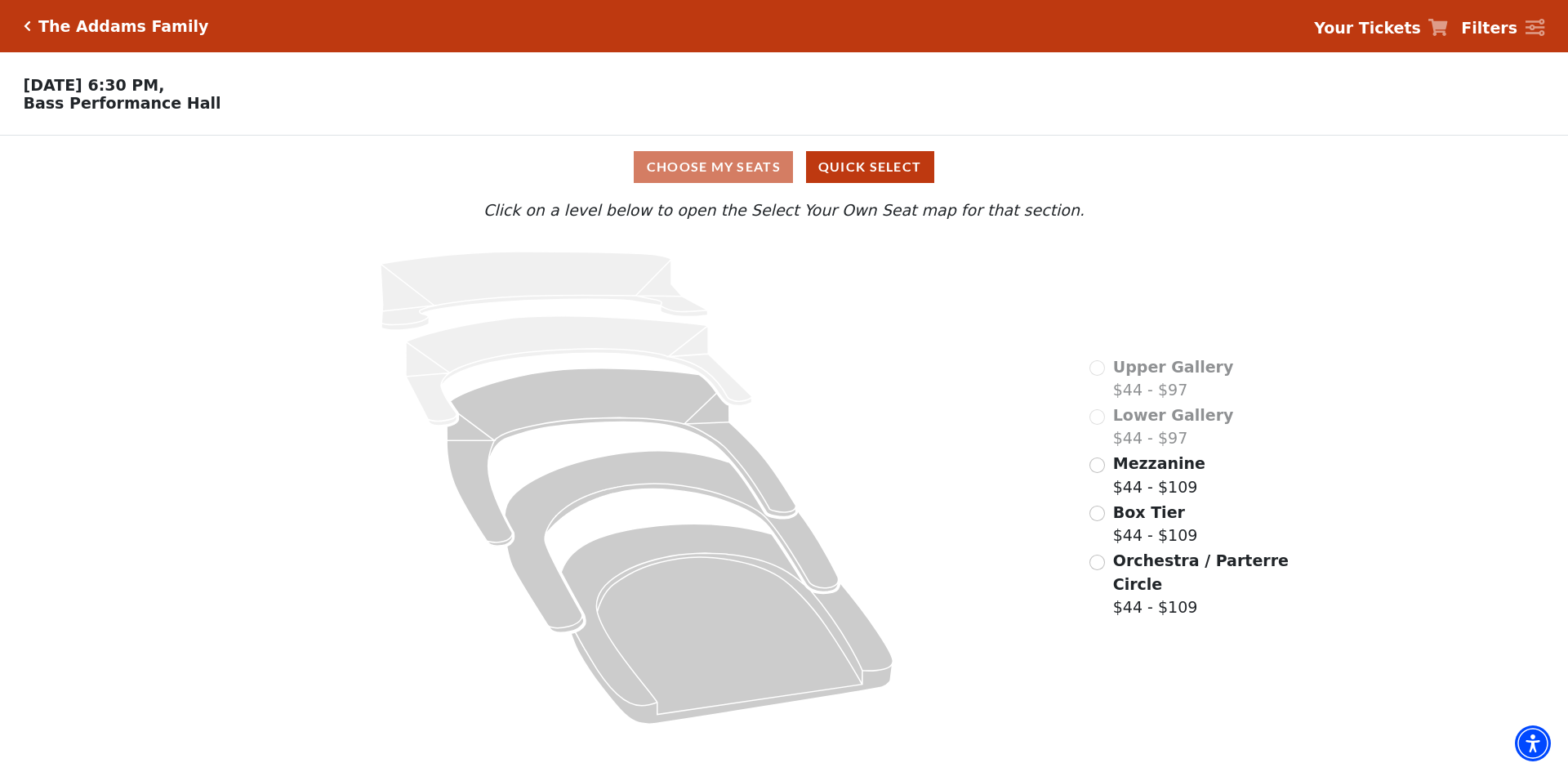
click at [1147, 551] on span "Orchestra / Parterre Circle" at bounding box center [1201, 572] width 175 height 41
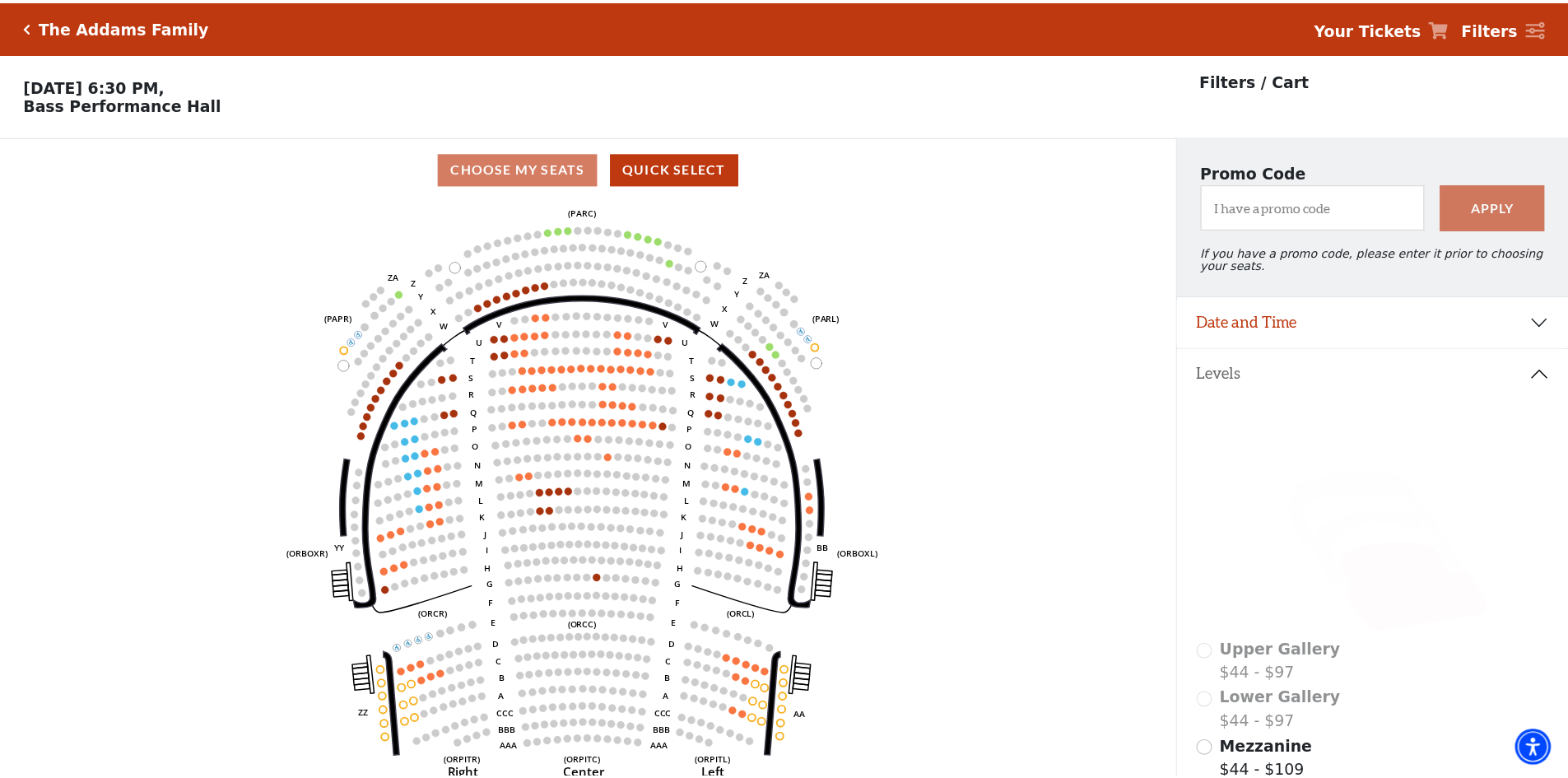
scroll to position [77, 0]
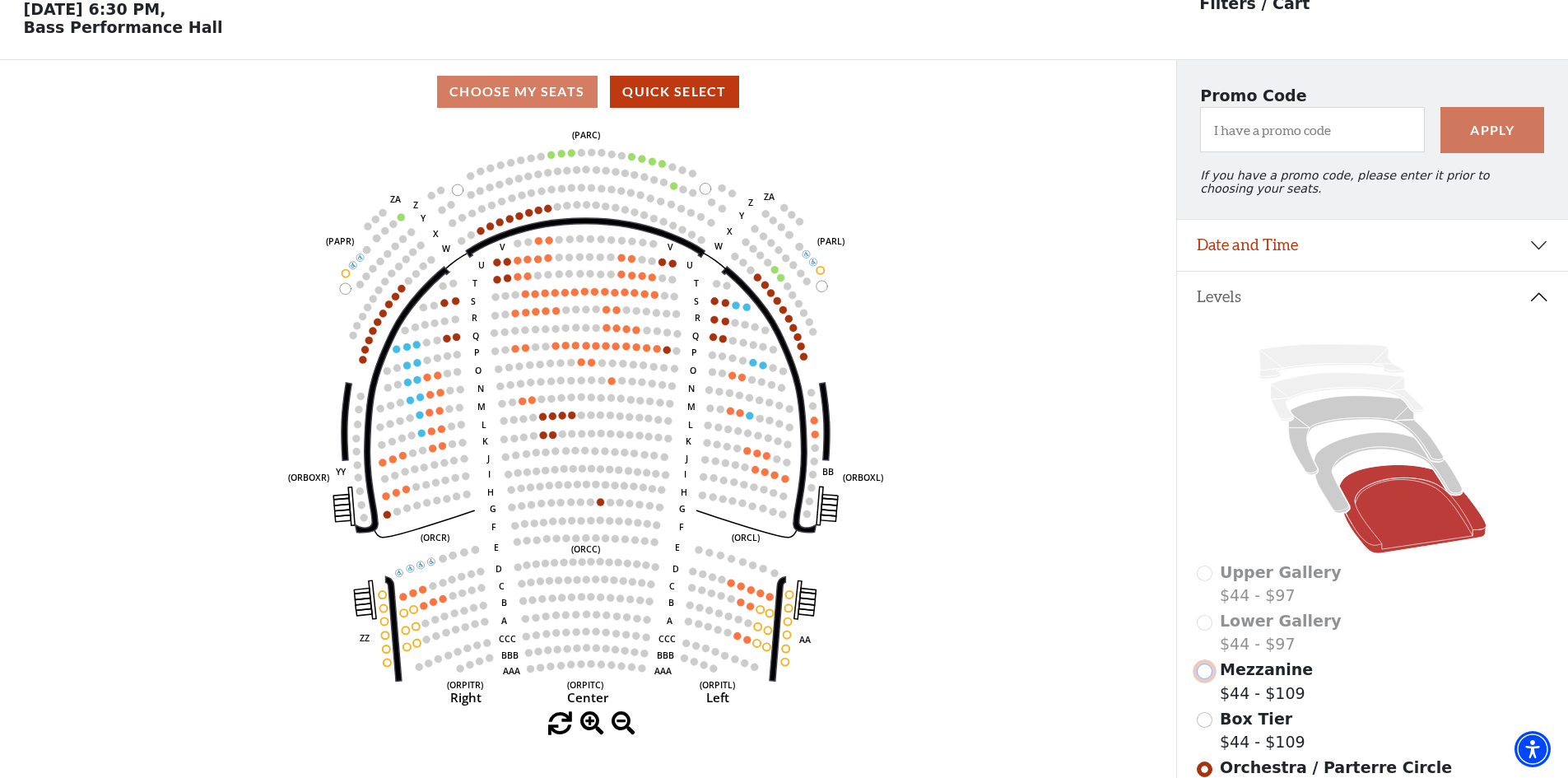
click at [1209, 679] on input "Mezzanine$44 - $109\a" at bounding box center [1205, 671] width 16 height 16
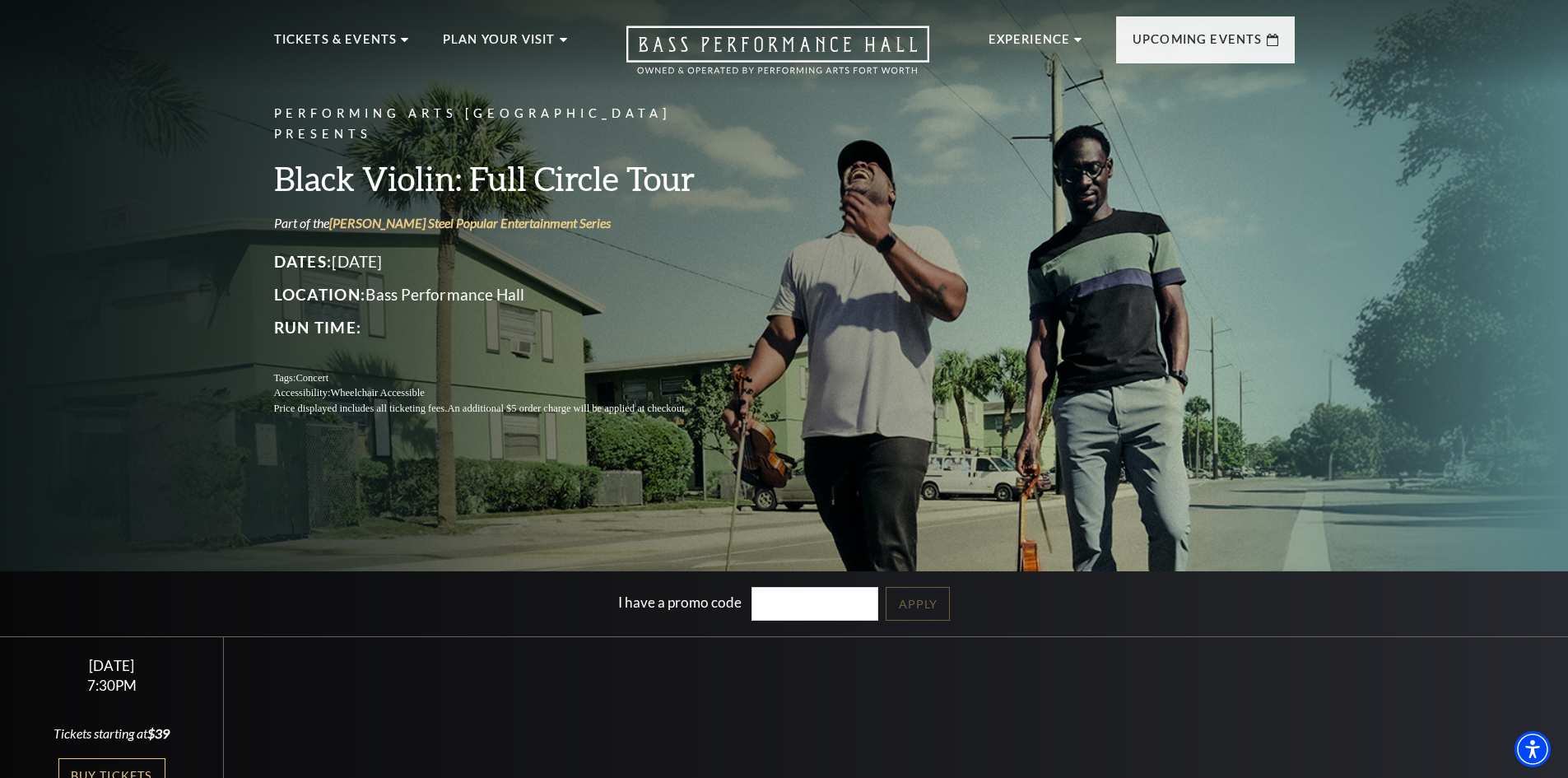
scroll to position [247, 0]
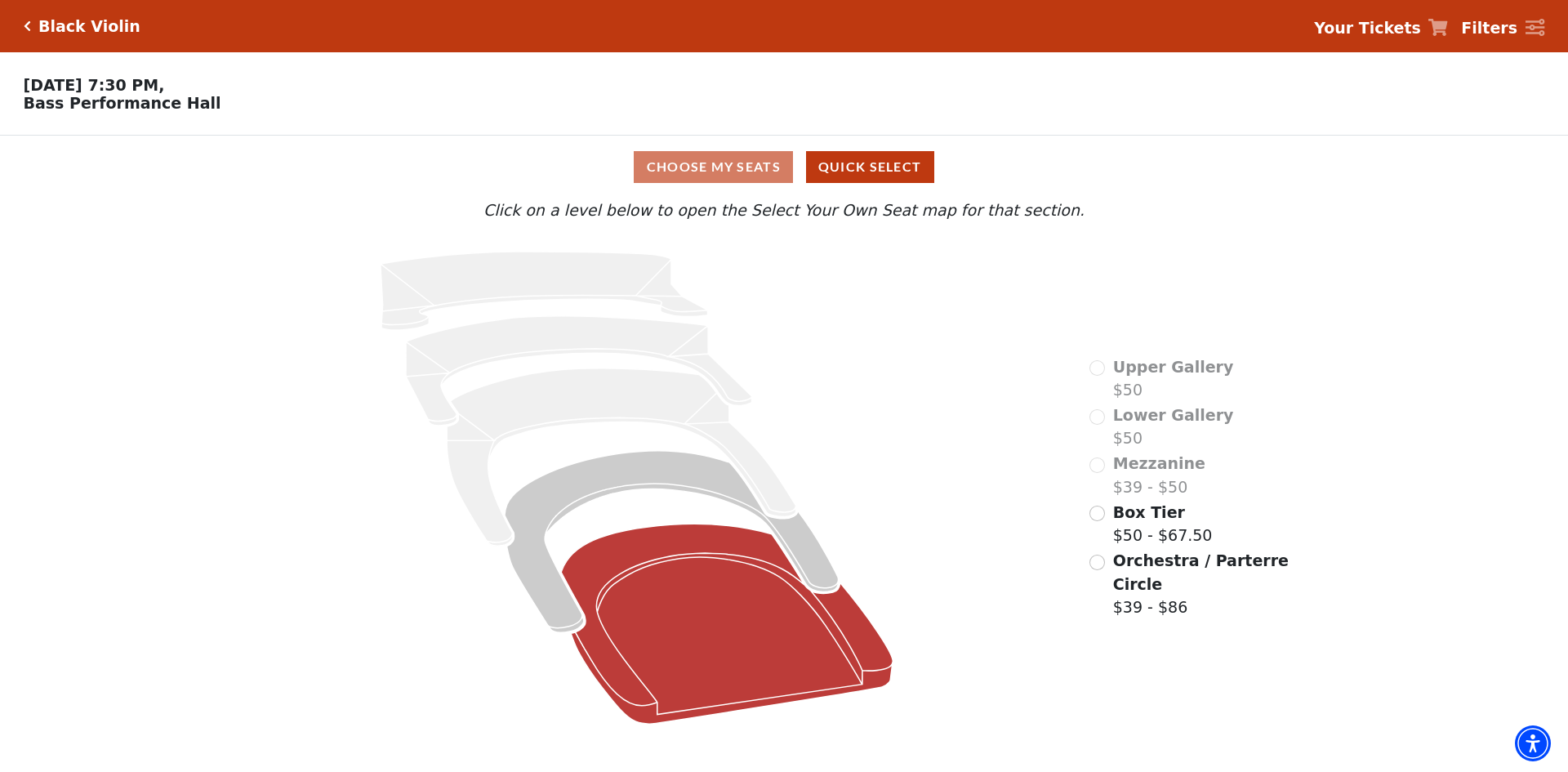
click at [693, 619] on icon at bounding box center [728, 624] width 332 height 200
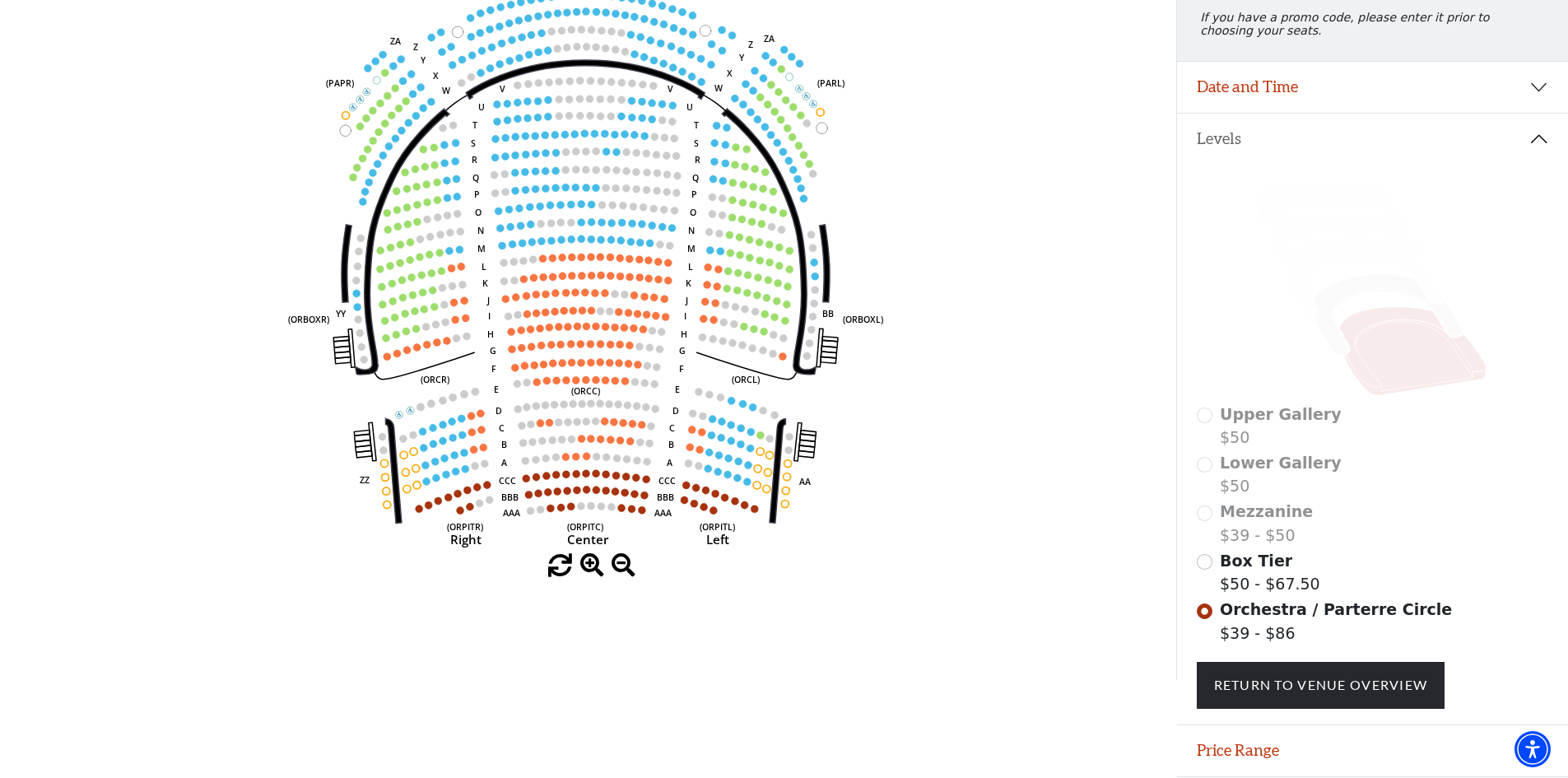
scroll to position [295, 0]
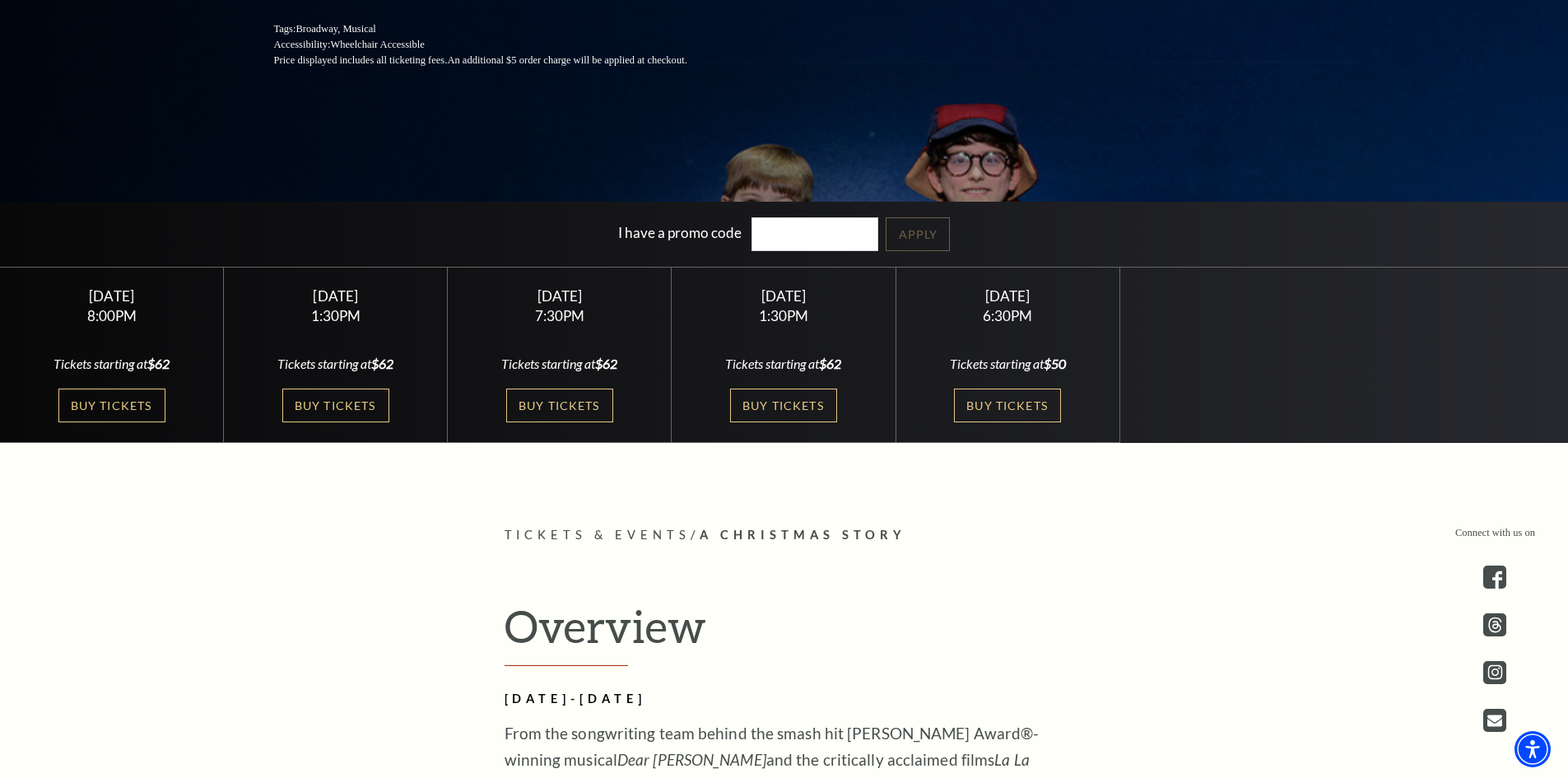
scroll to position [412, 0]
drag, startPoint x: 799, startPoint y: 402, endPoint x: 989, endPoint y: 510, distance: 218.5
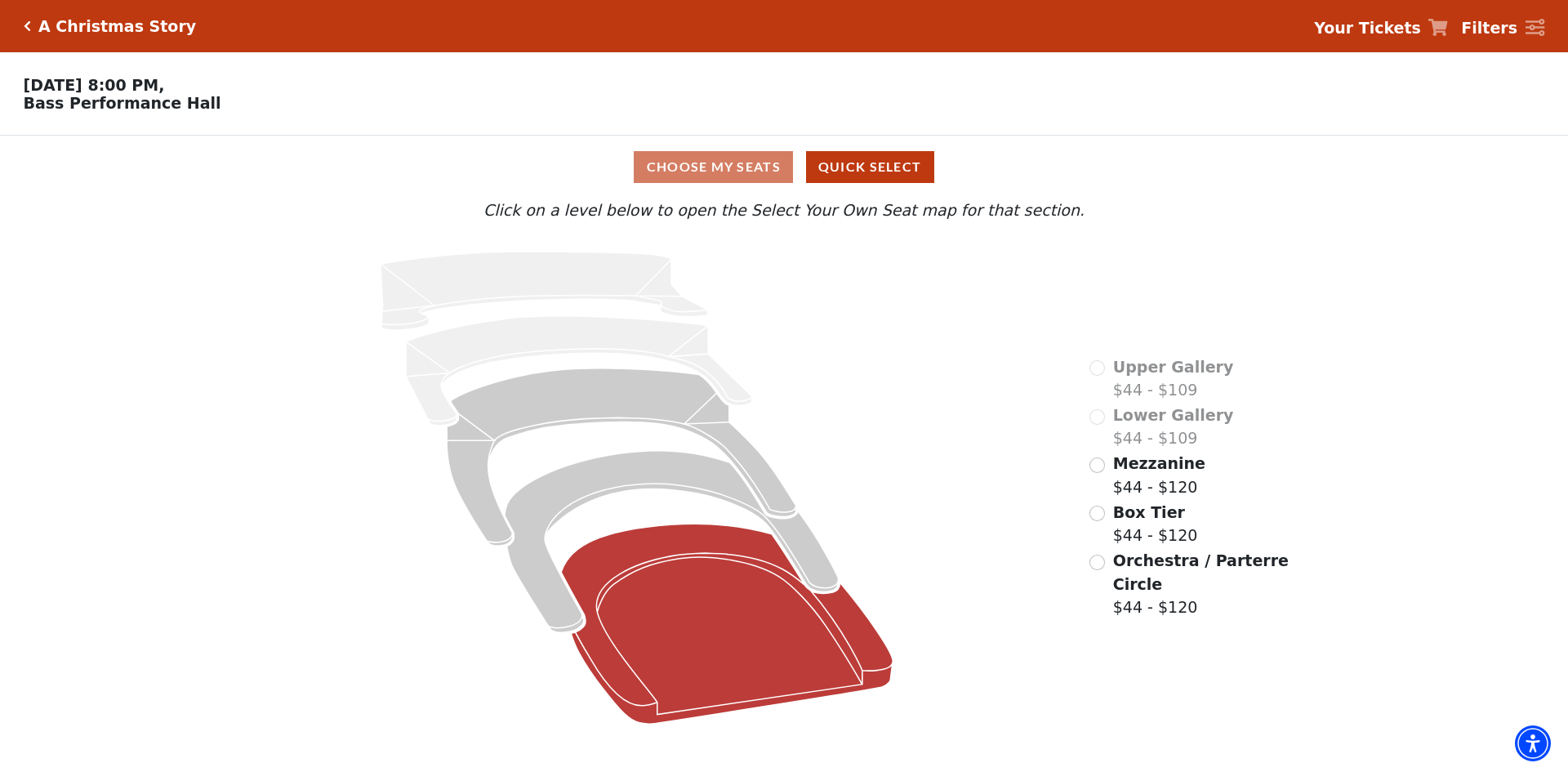
click at [761, 639] on icon at bounding box center [728, 624] width 332 height 200
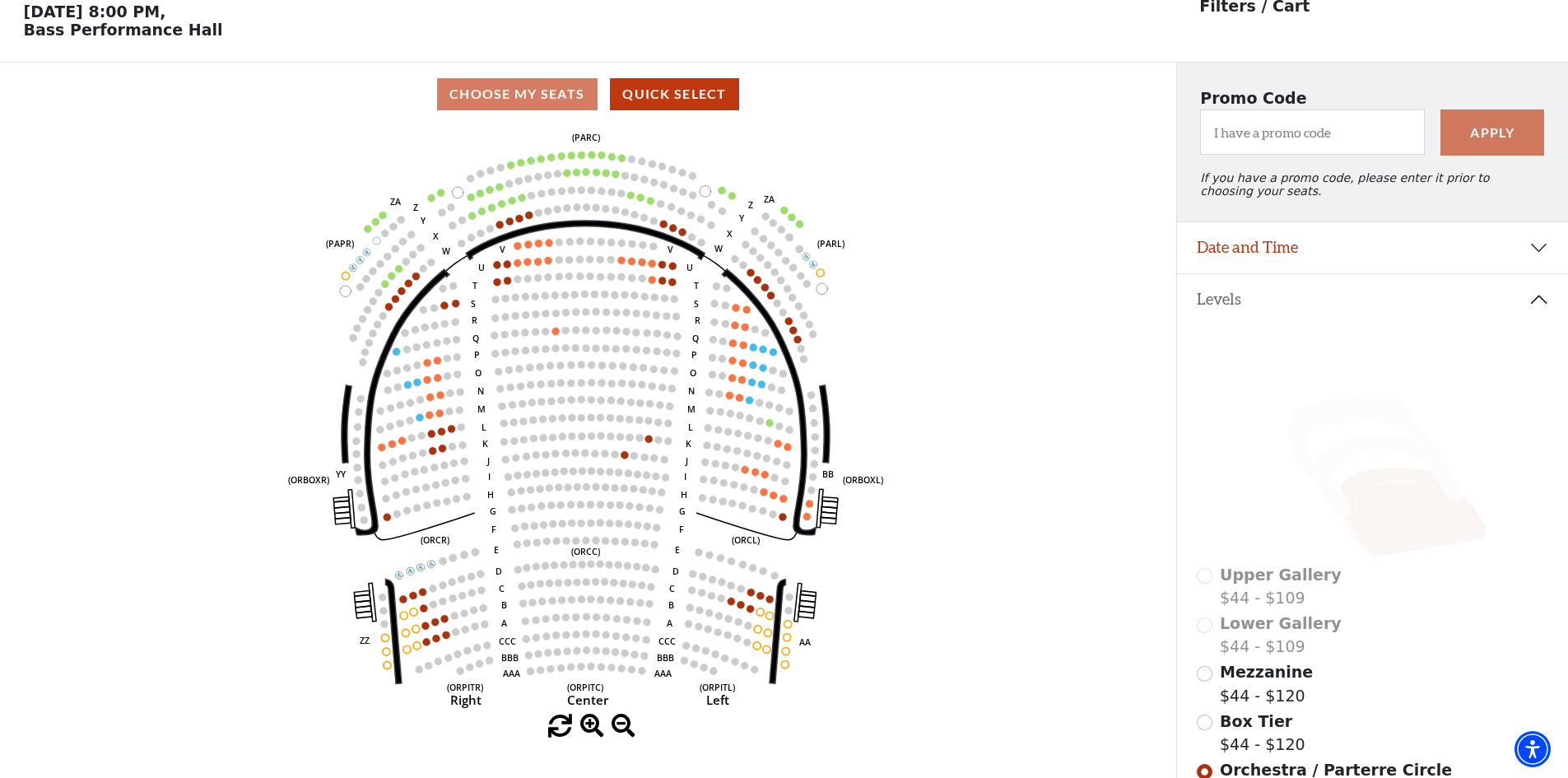
scroll to position [77, 0]
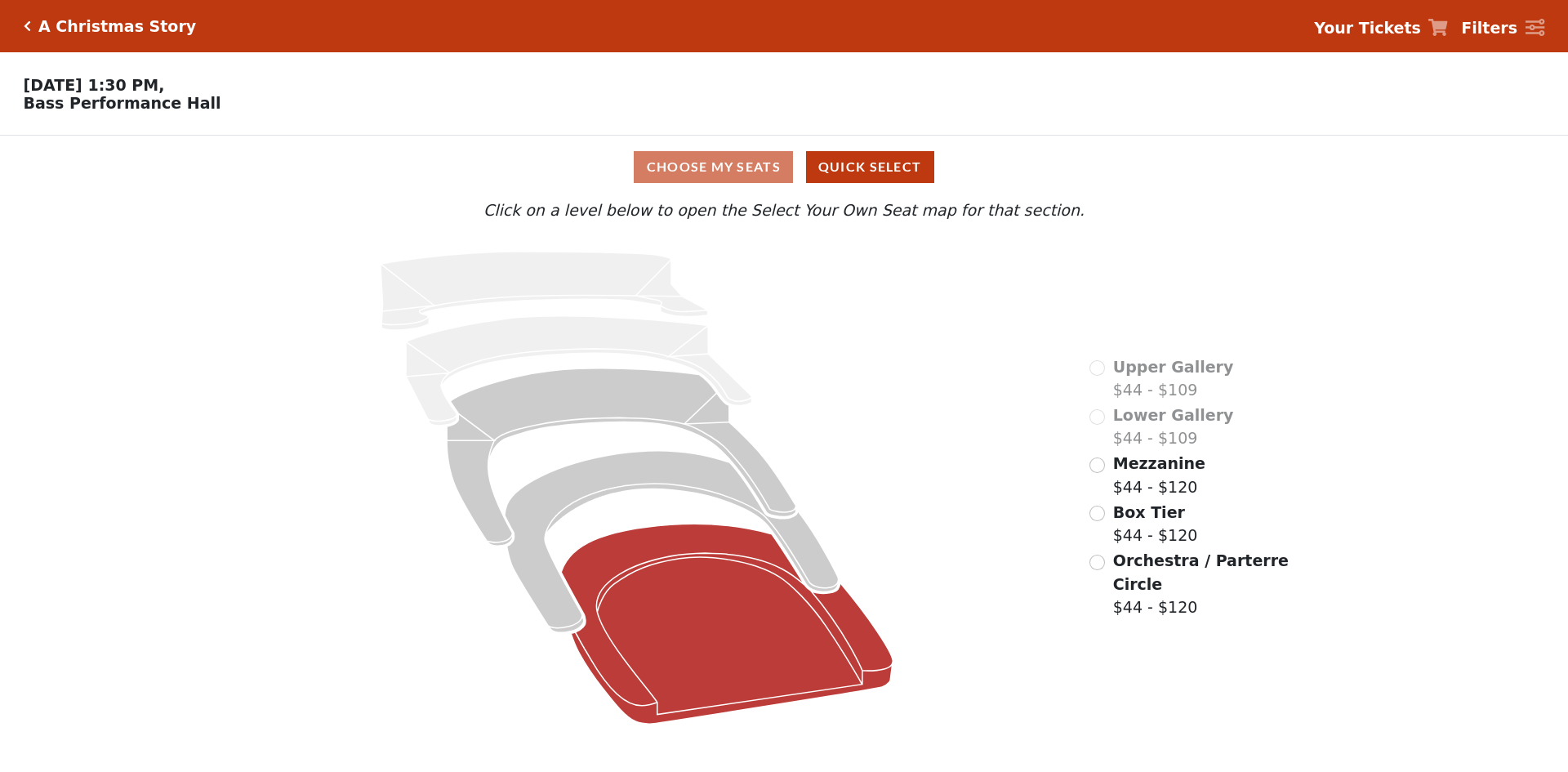
click at [747, 633] on icon at bounding box center [728, 624] width 332 height 200
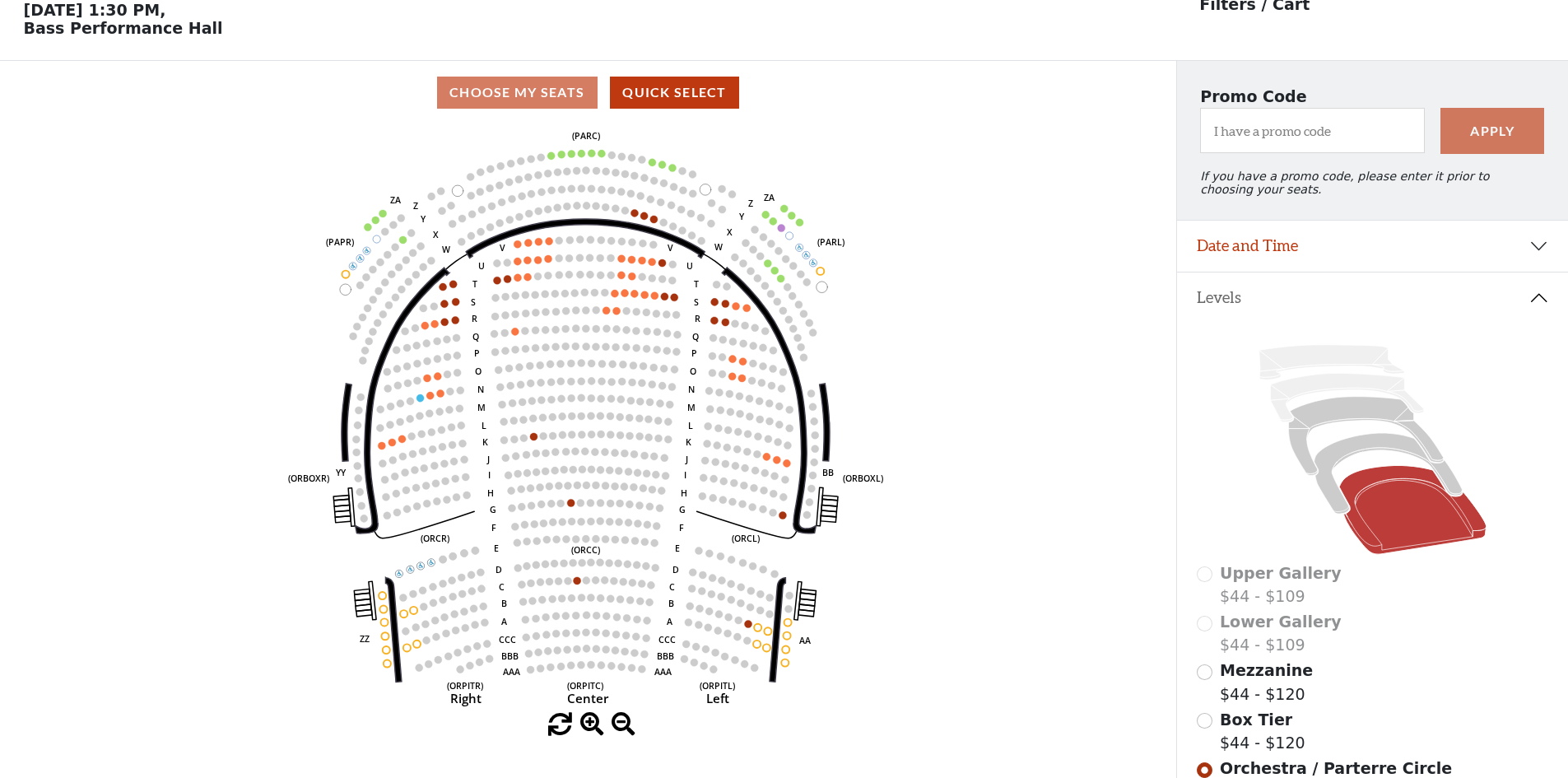
scroll to position [77, 0]
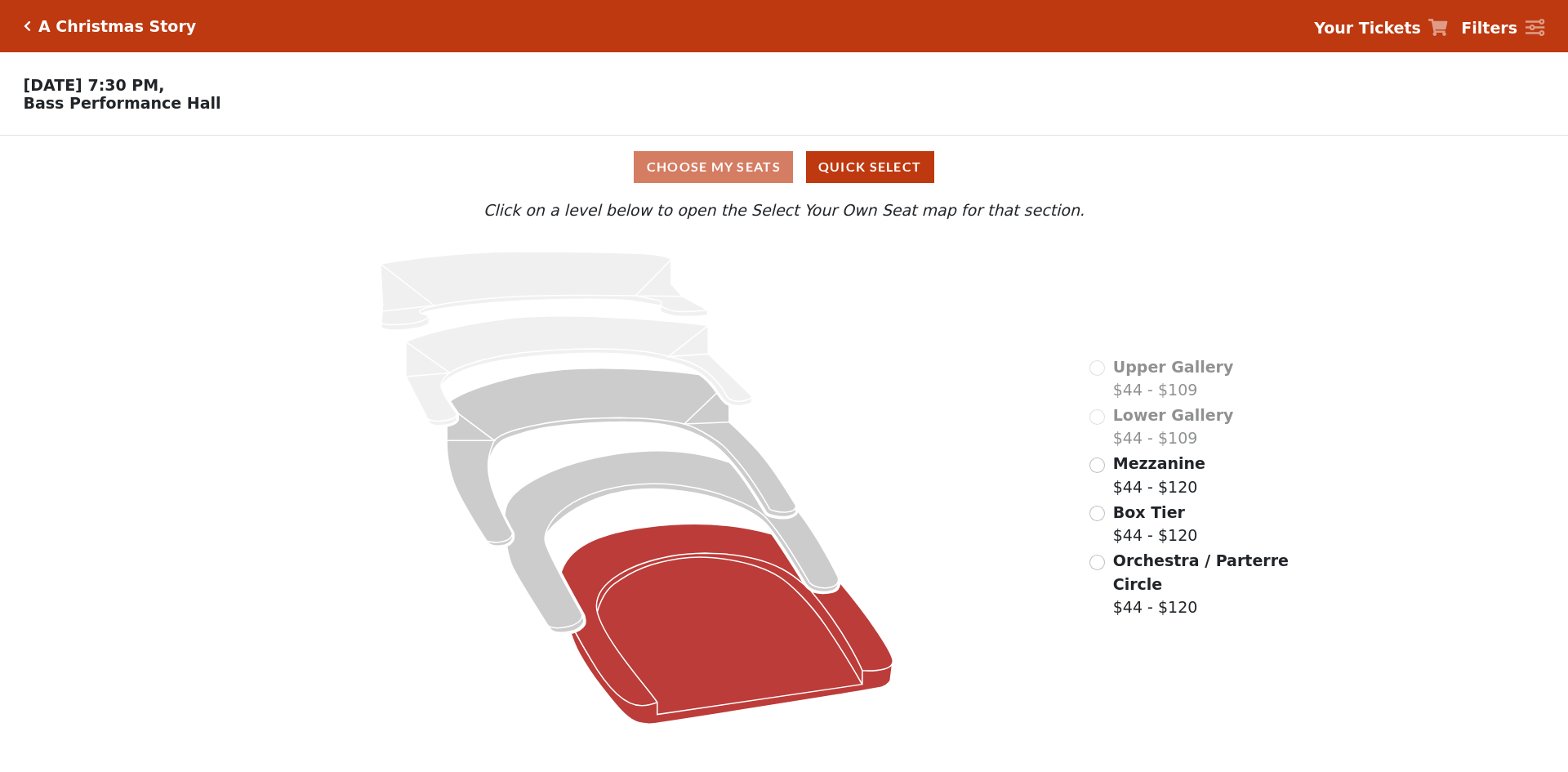
click at [751, 597] on icon at bounding box center [728, 624] width 332 height 200
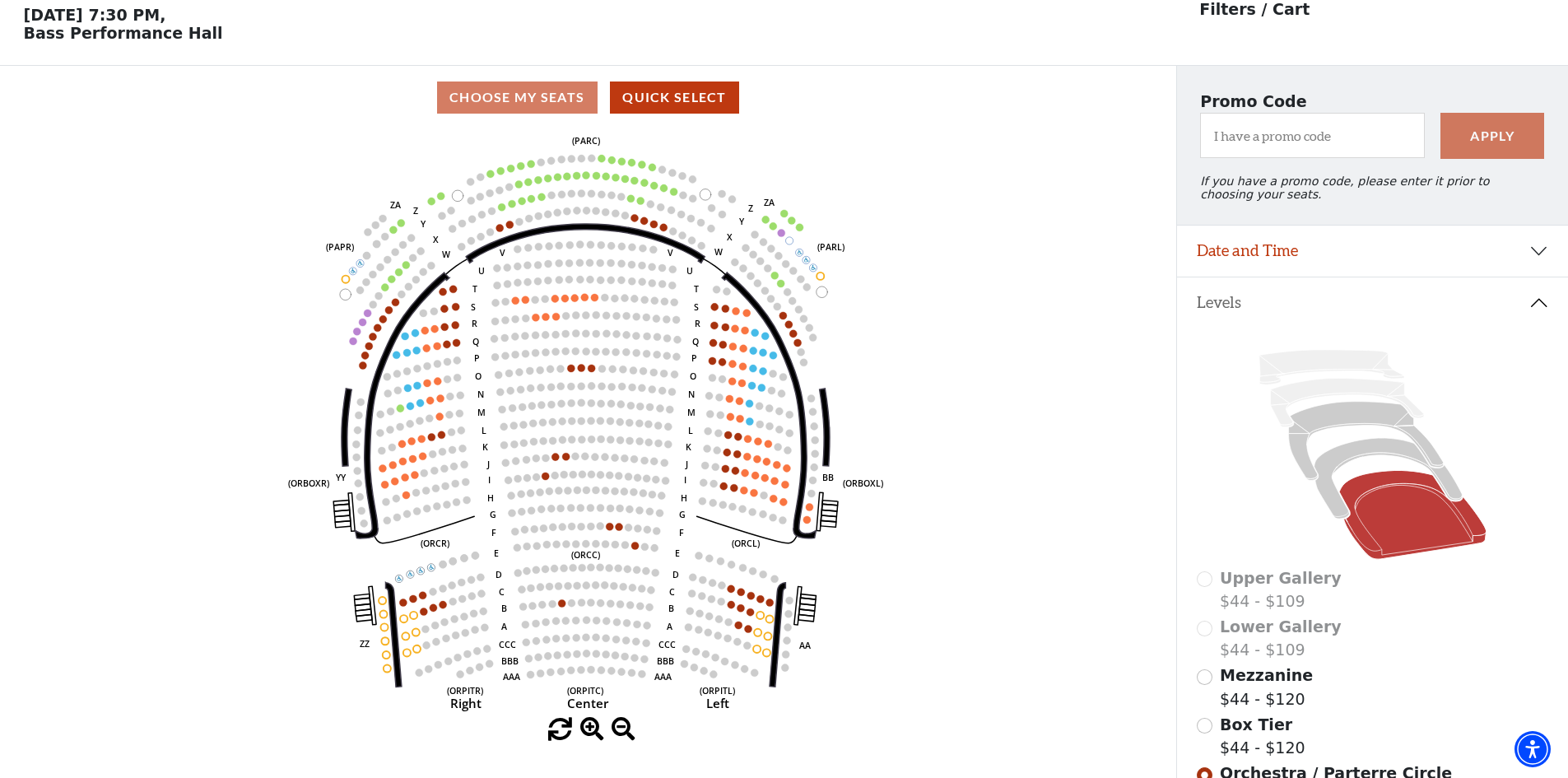
scroll to position [77, 0]
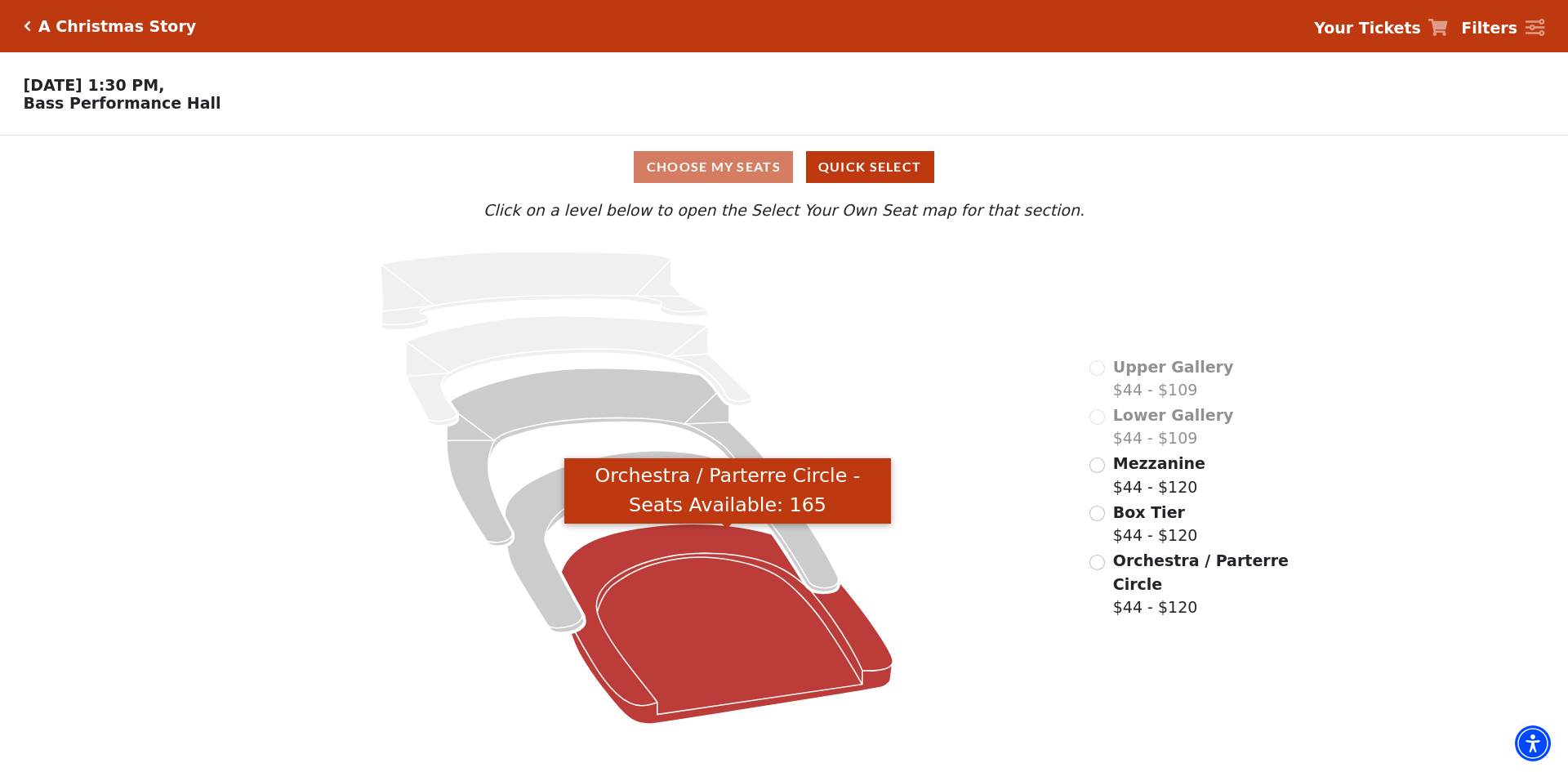
click at [773, 655] on icon "Orchestra / Parterre Circle - Seats Available: 165" at bounding box center [728, 624] width 332 height 200
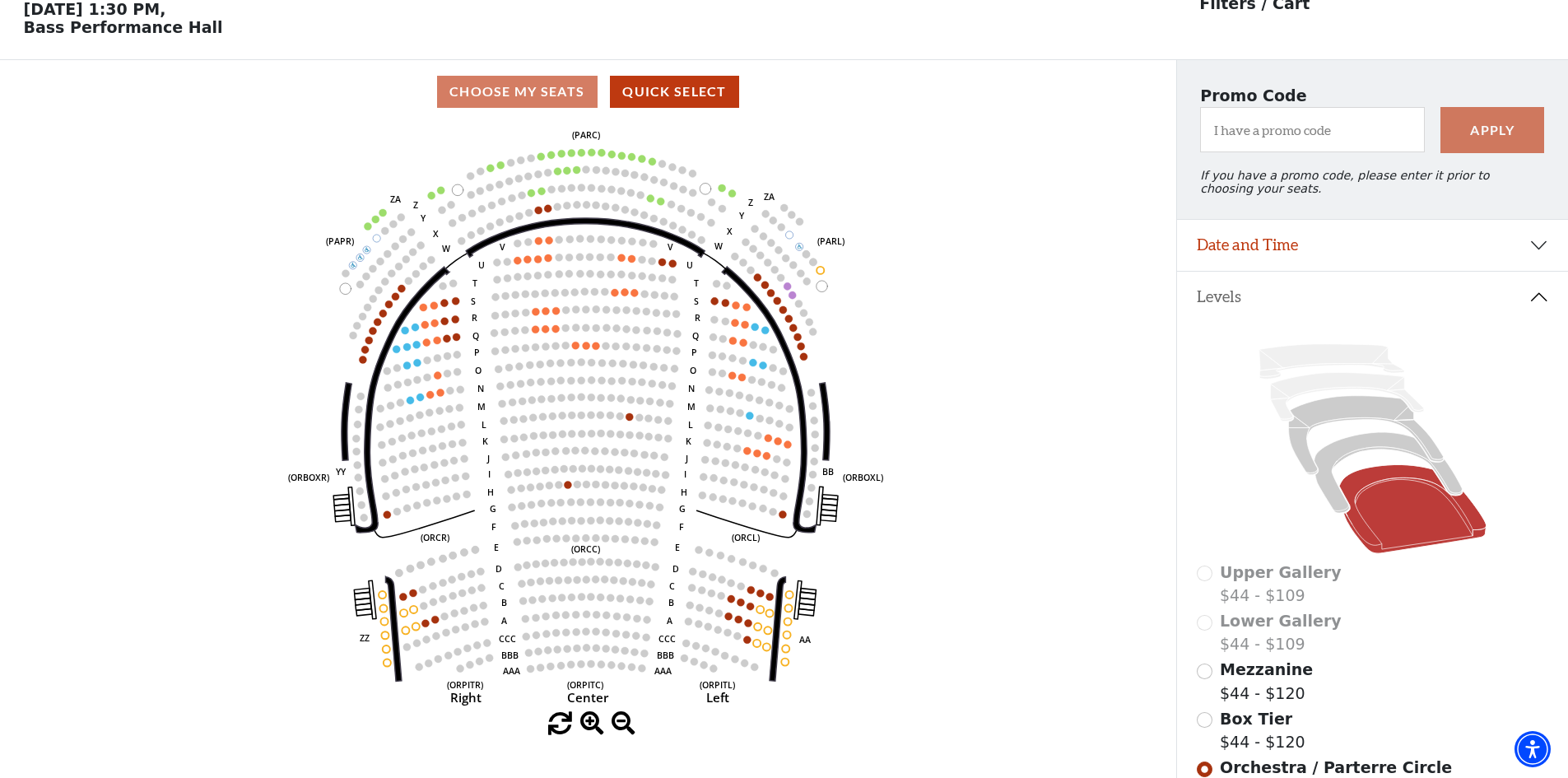
scroll to position [159, 0]
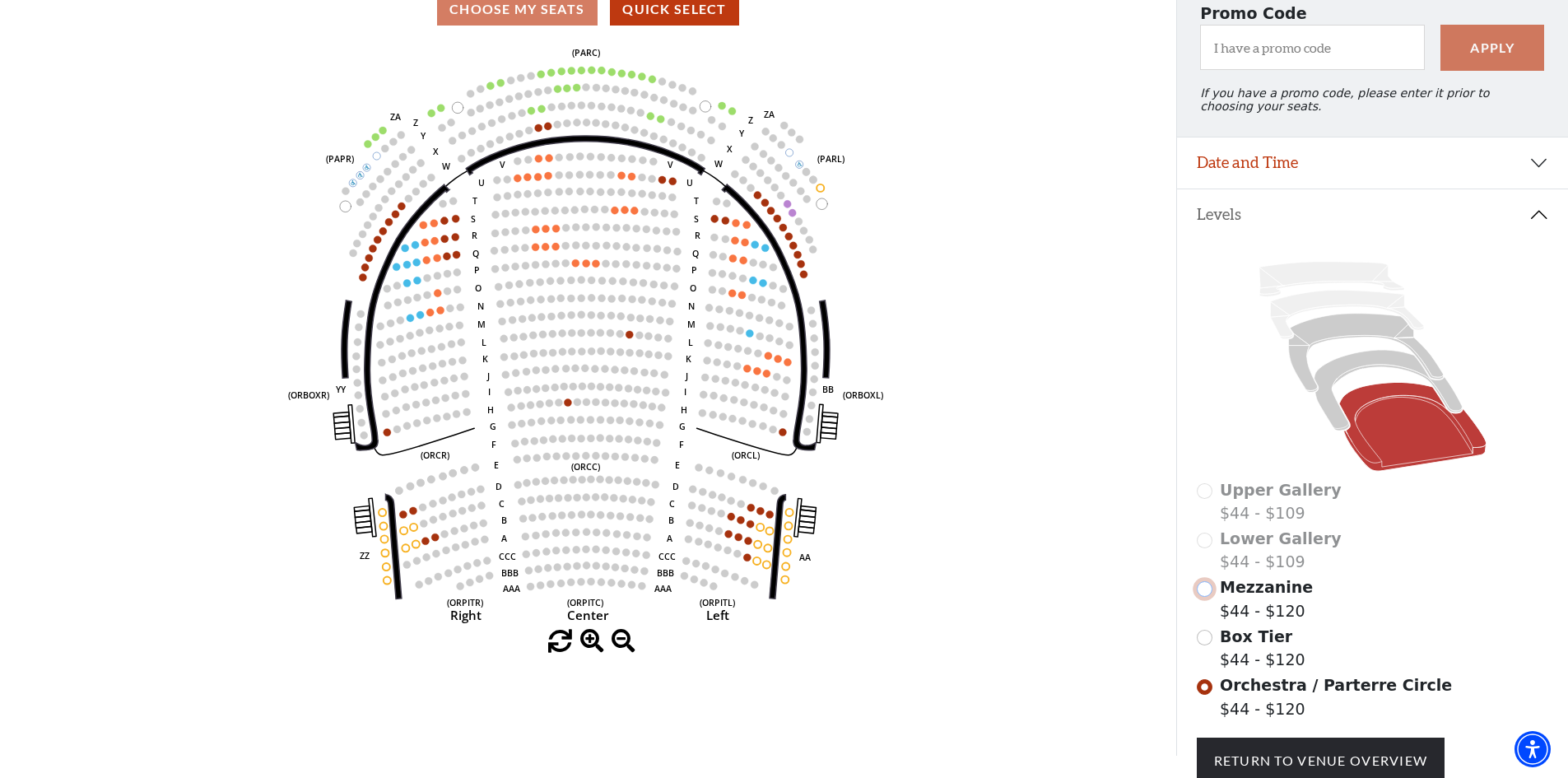
click at [1204, 596] on input "Mezzanine$44 - $120\a" at bounding box center [1205, 589] width 16 height 16
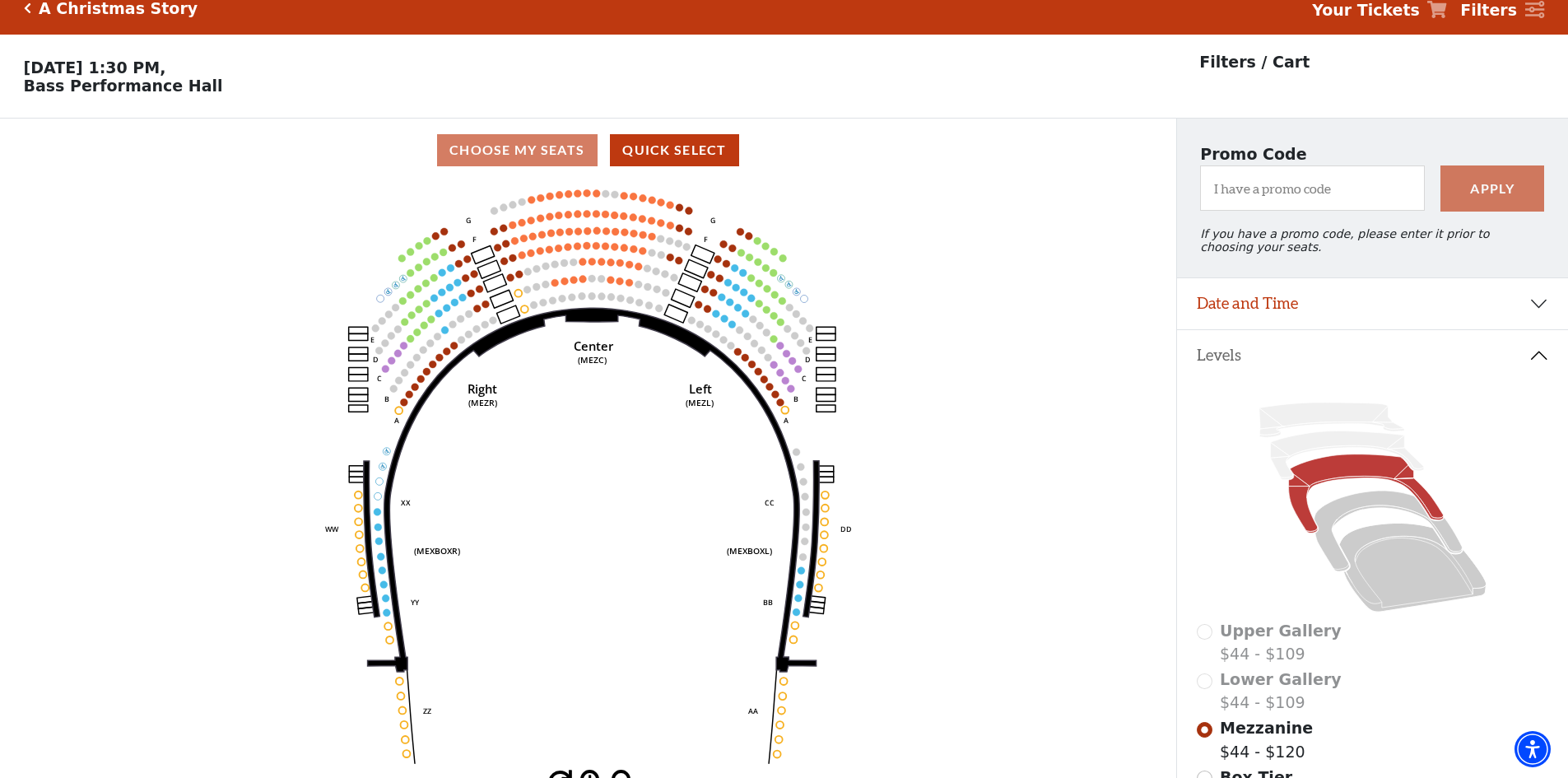
scroll to position [77, 0]
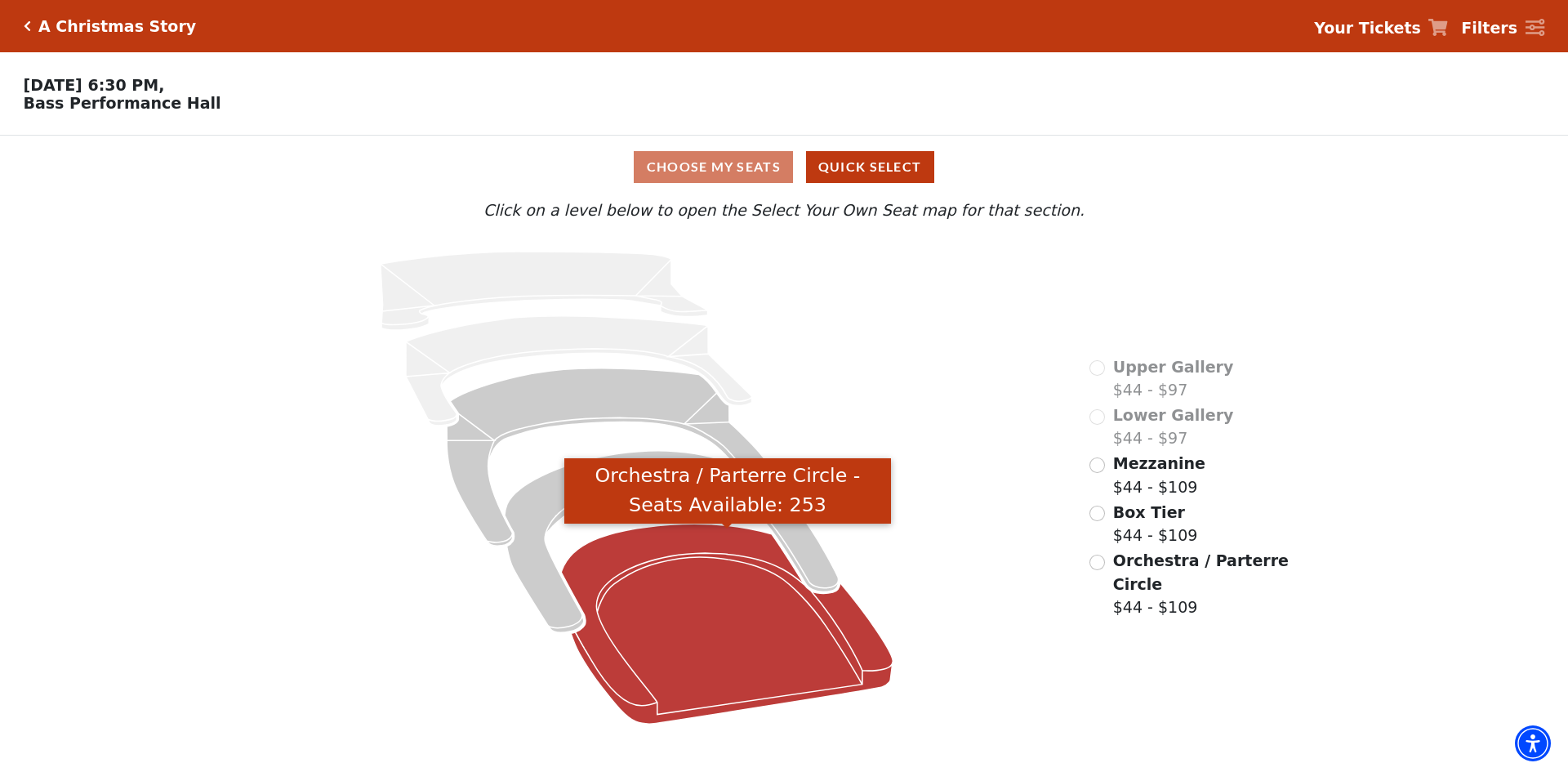
click at [704, 620] on icon "Orchestra / Parterre Circle - Seats Available: 253" at bounding box center [728, 624] width 332 height 200
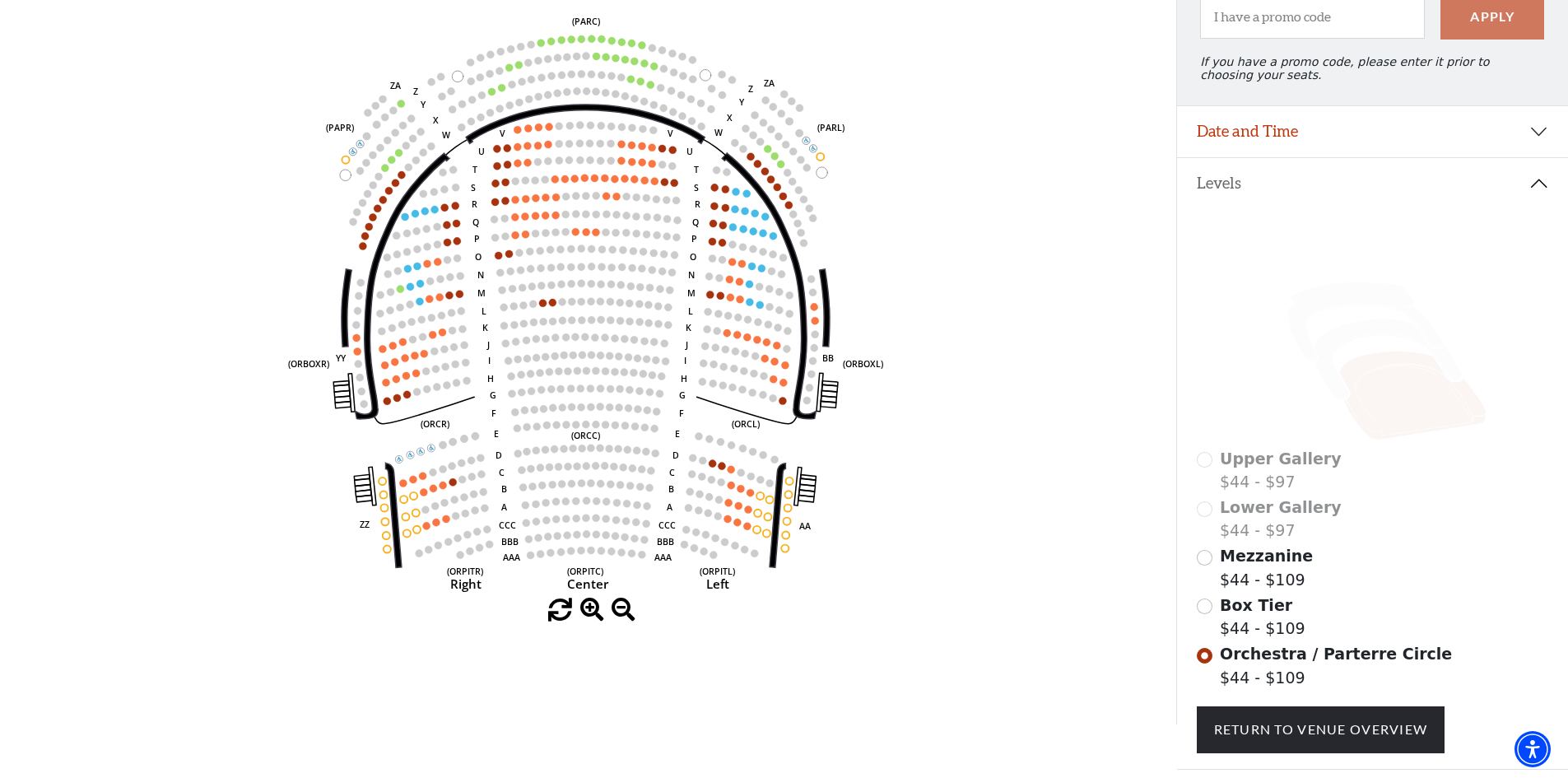
scroll to position [241, 0]
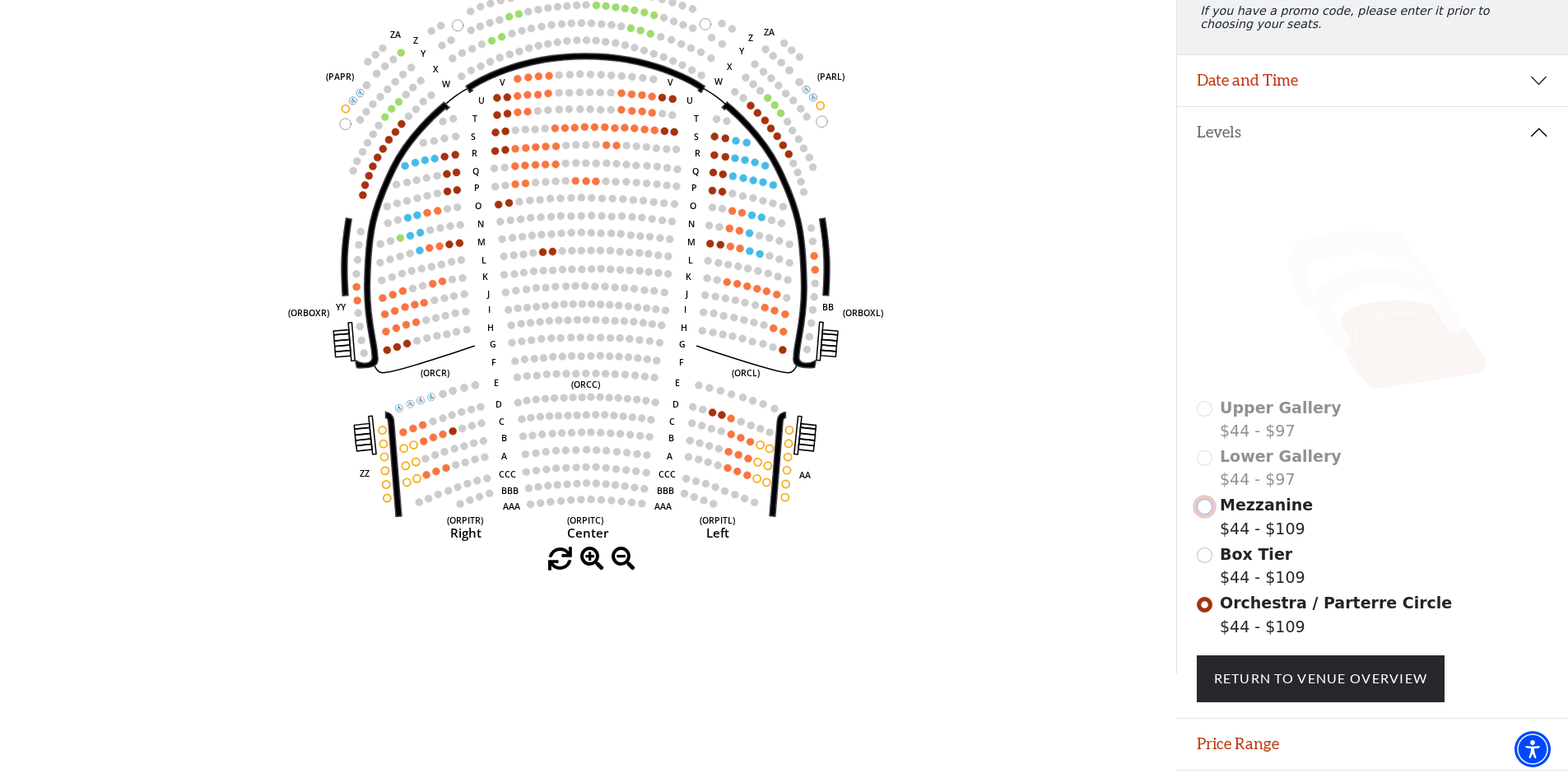
click at [1207, 515] on input "Mezzanine$44 - $109\a" at bounding box center [1205, 507] width 16 height 16
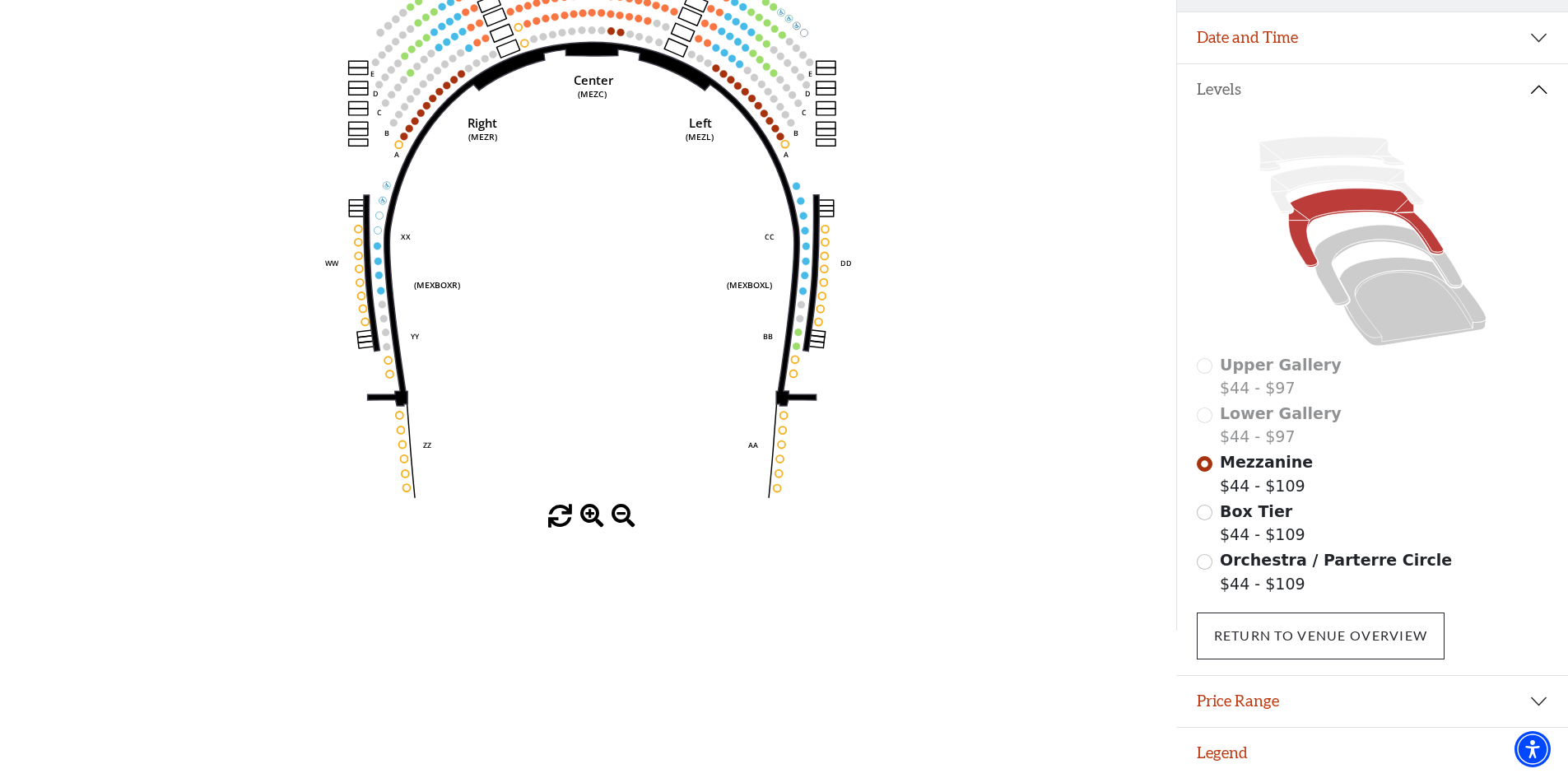
scroll to position [295, 0]
click at [1207, 559] on input "Orchestra / Parterre Circle$44 - $109\a" at bounding box center [1205, 561] width 16 height 16
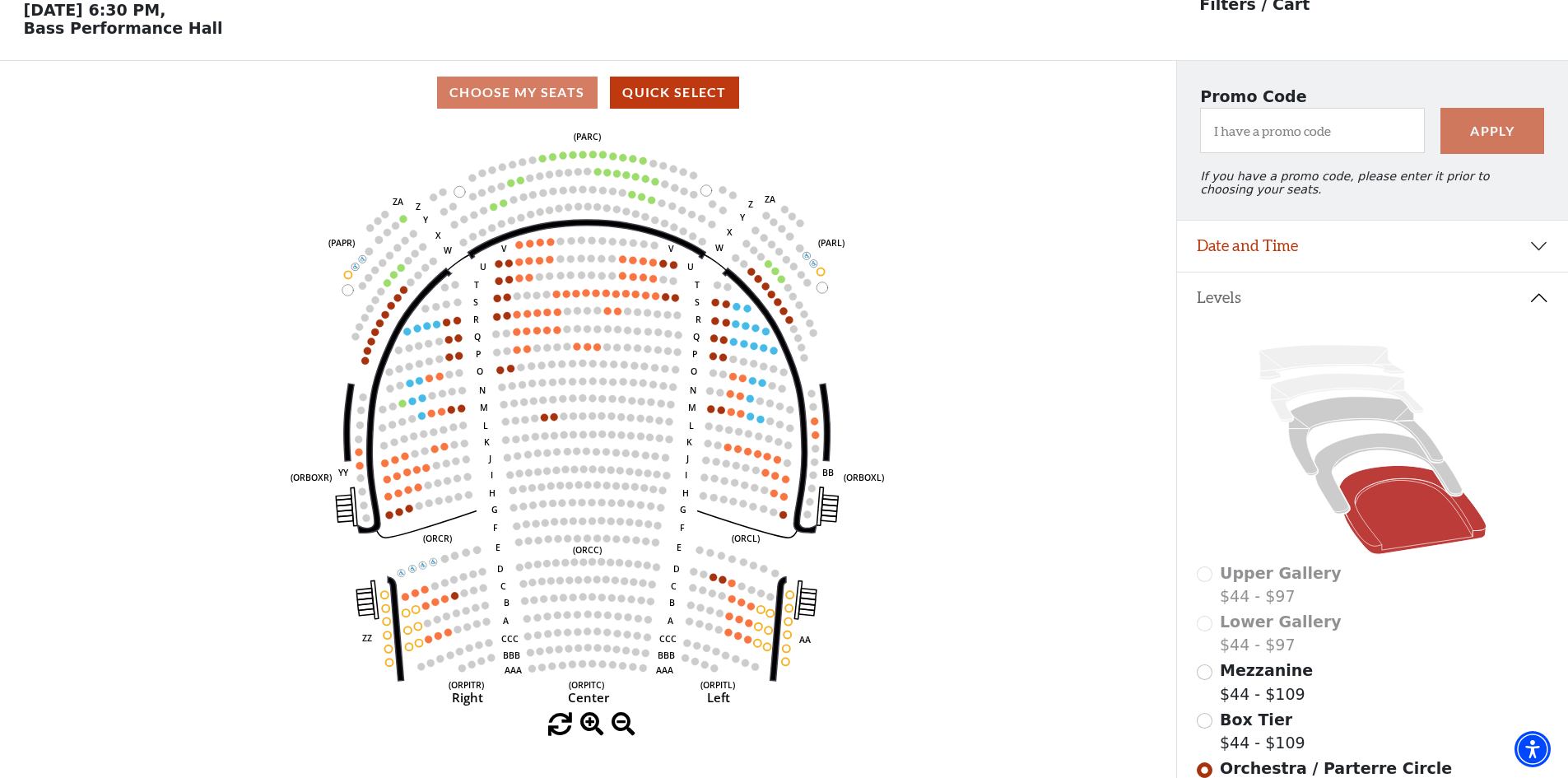
scroll to position [77, 0]
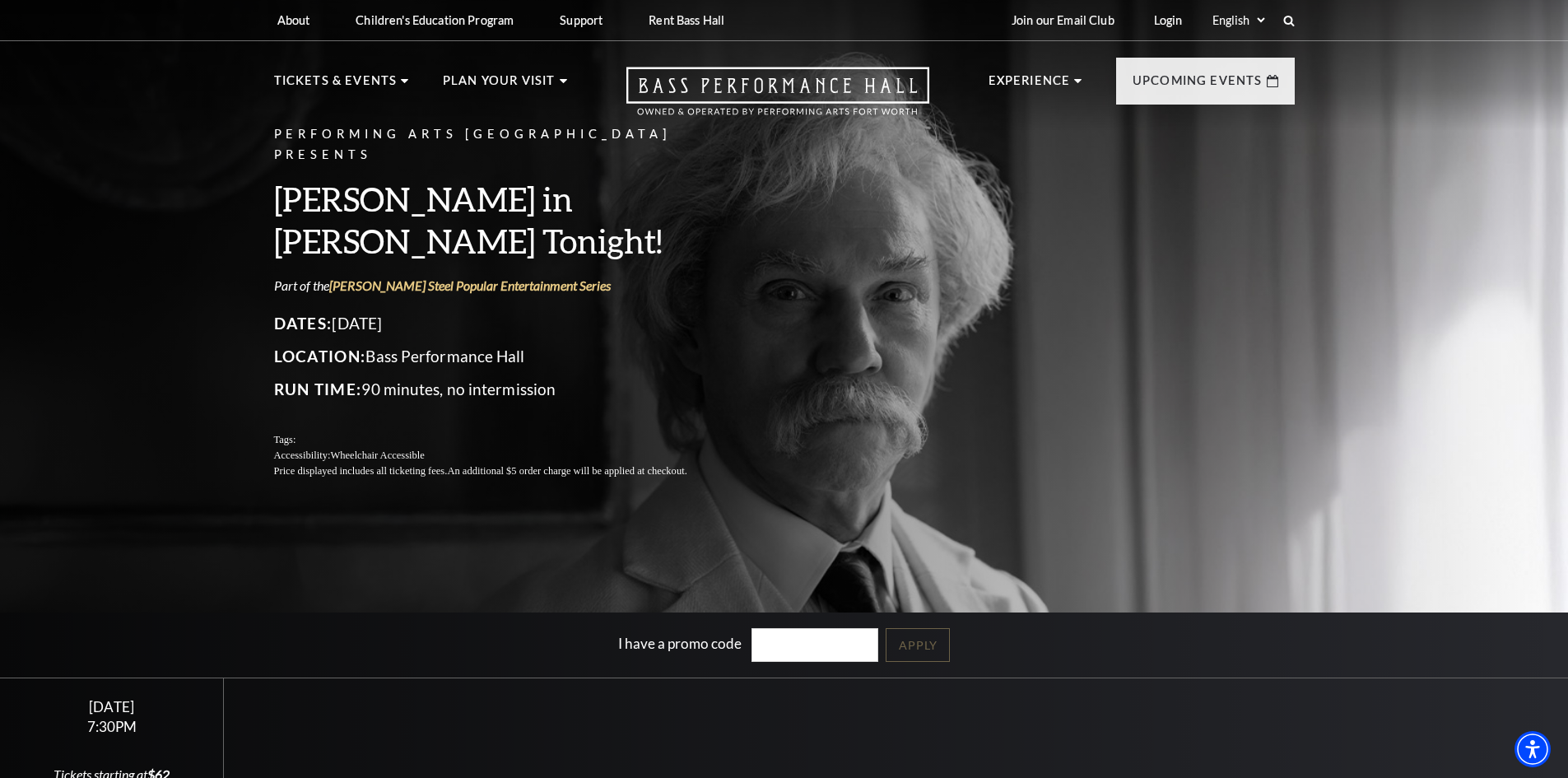
scroll to position [329, 0]
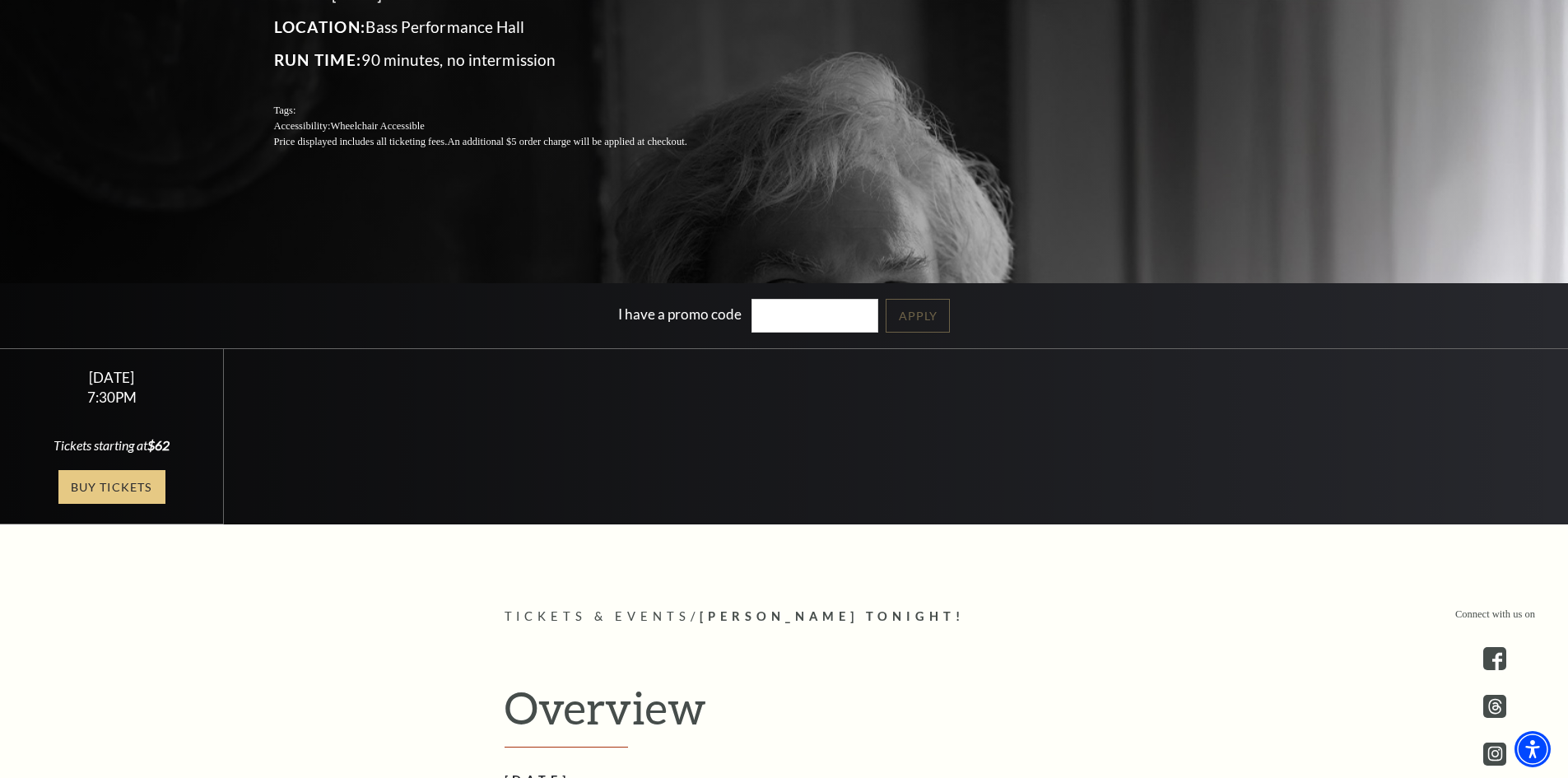
click at [96, 473] on link "Buy Tickets" at bounding box center [112, 487] width 107 height 34
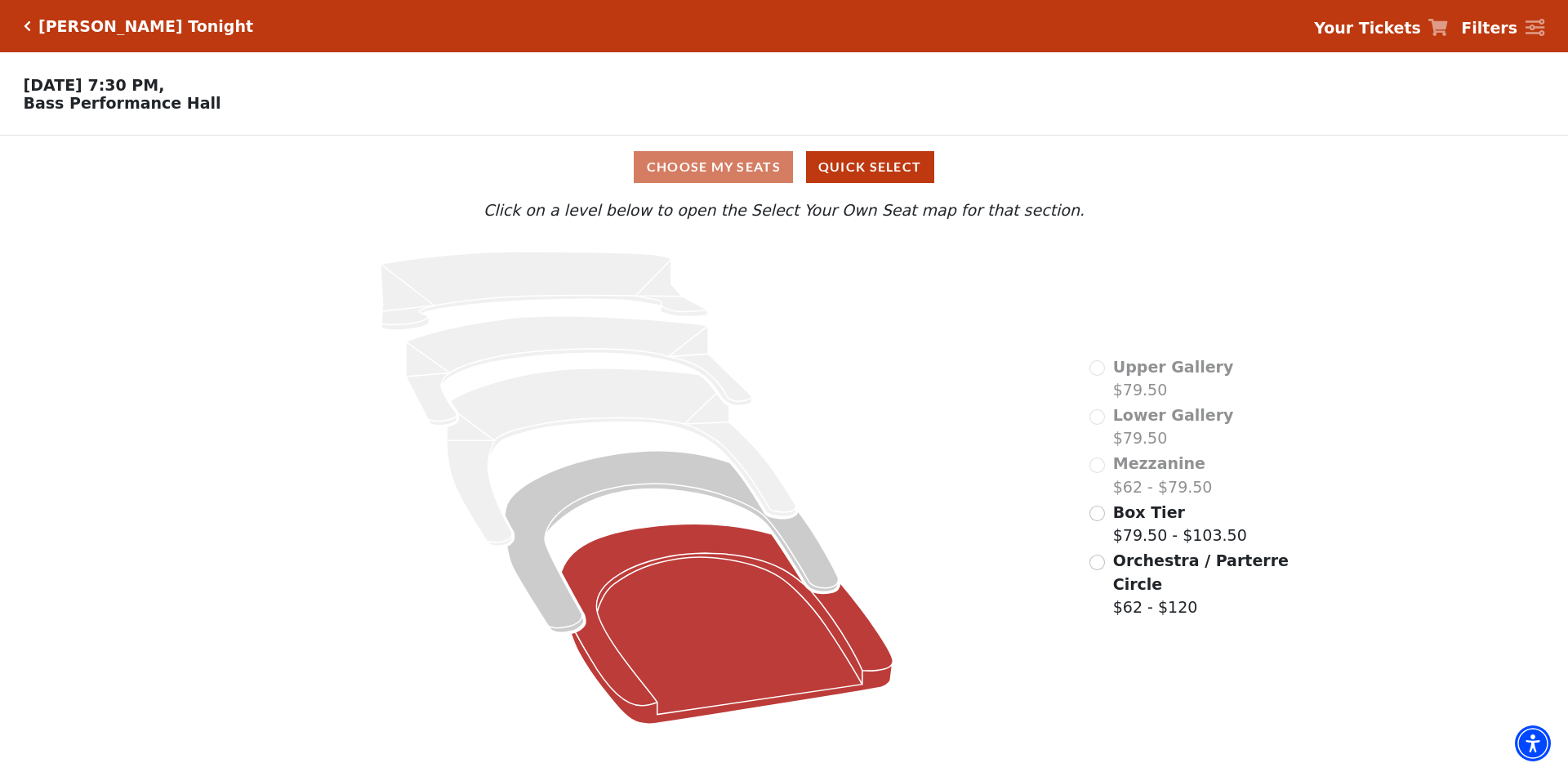
click at [703, 630] on icon at bounding box center [728, 624] width 332 height 200
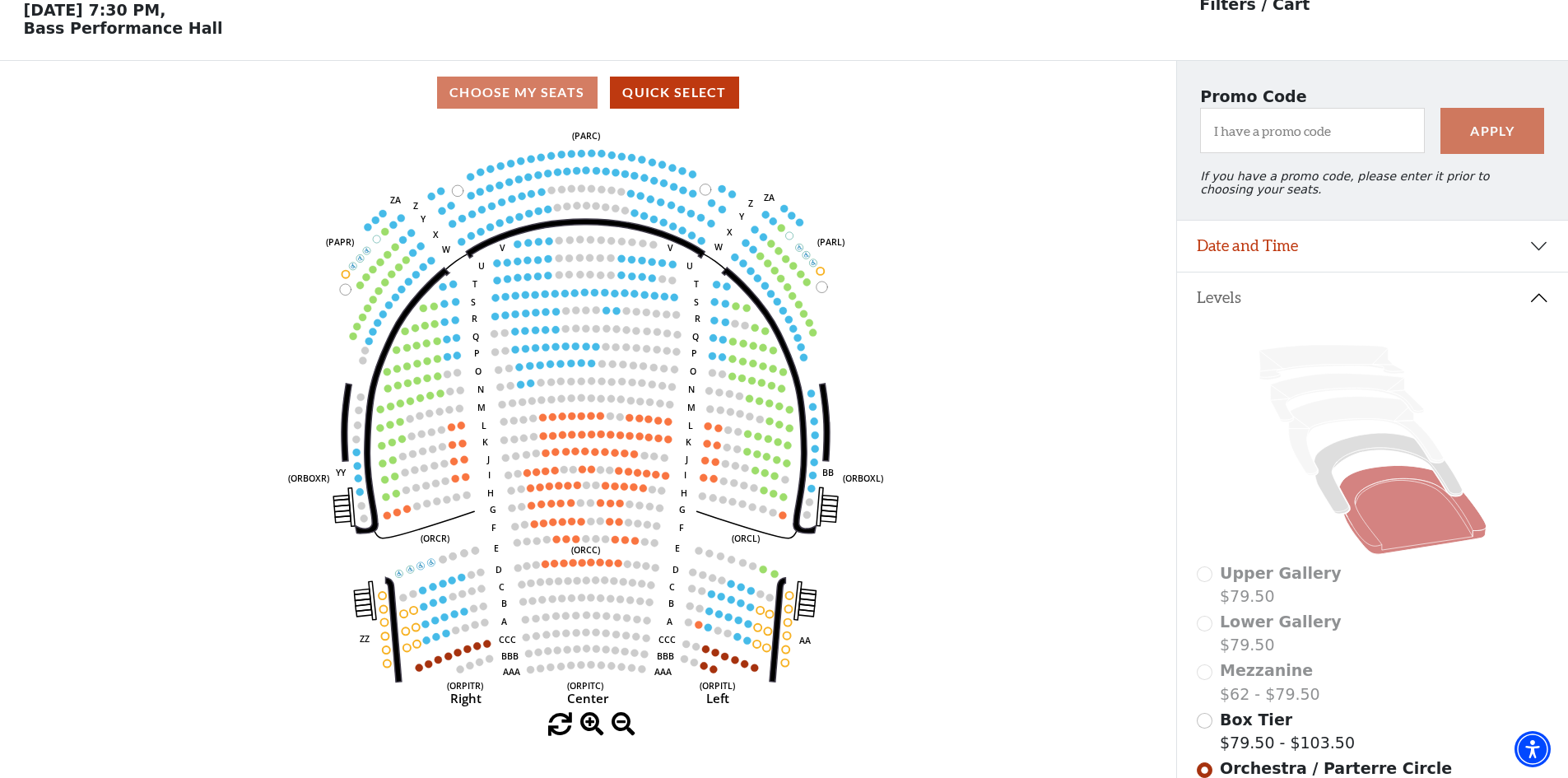
scroll to position [77, 0]
